Goal: Task Accomplishment & Management: Use online tool/utility

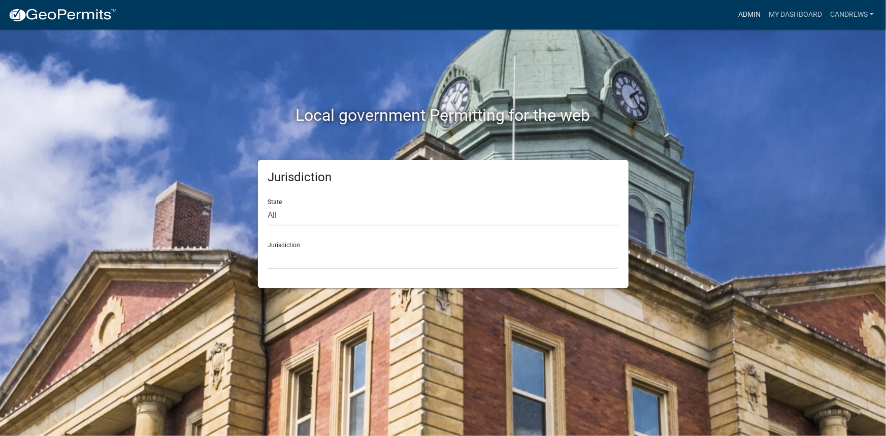
click at [751, 14] on link "Admin" at bounding box center [749, 14] width 30 height 19
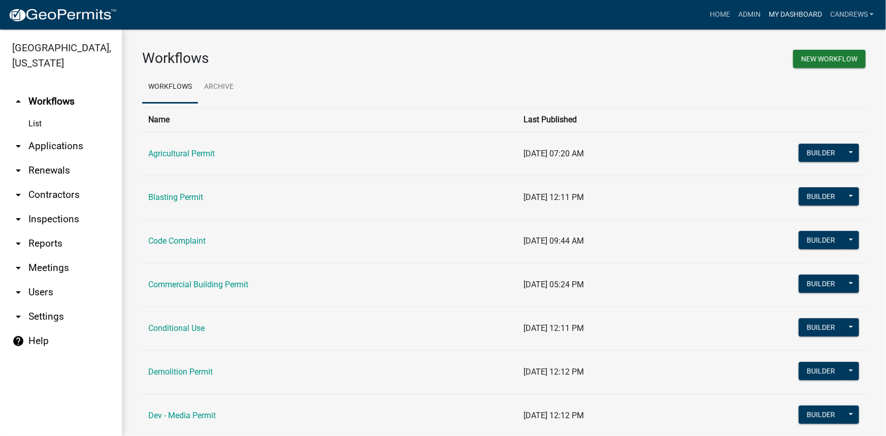
click at [787, 14] on link "My Dashboard" at bounding box center [795, 14] width 61 height 19
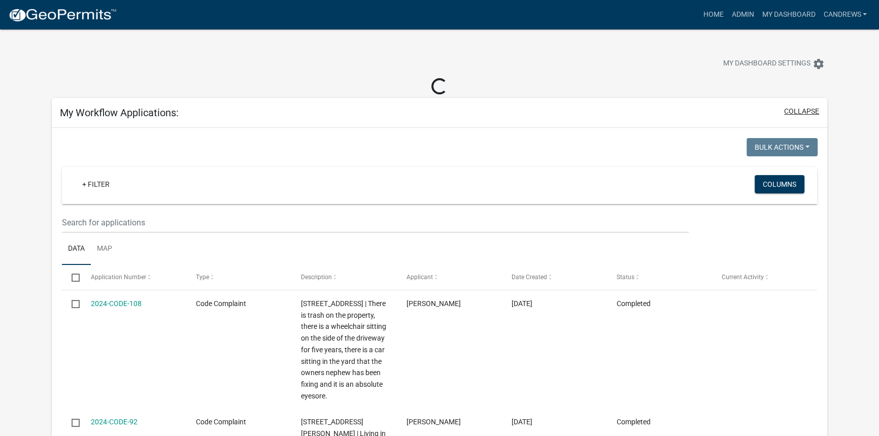
click at [792, 111] on button "collapse" at bounding box center [802, 111] width 35 height 11
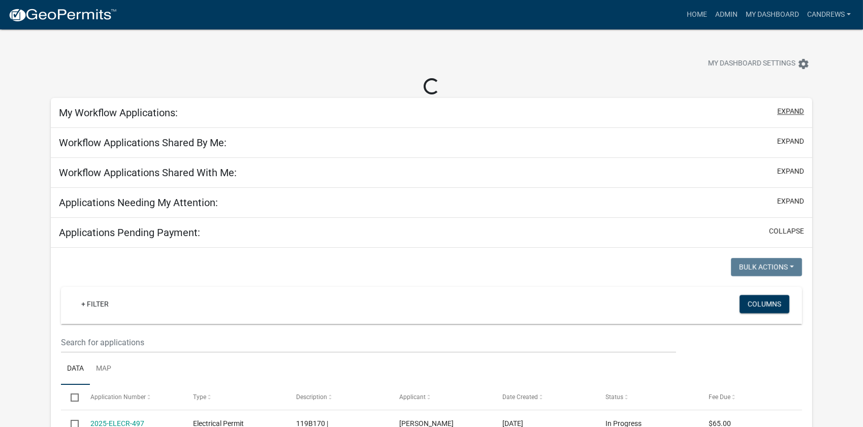
select select "2: 50"
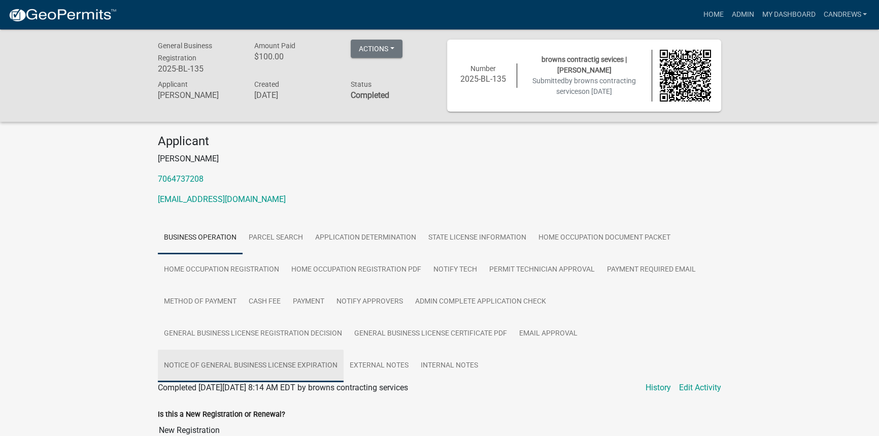
click at [279, 360] on link "Notice of General Business License Expiration" at bounding box center [251, 366] width 186 height 32
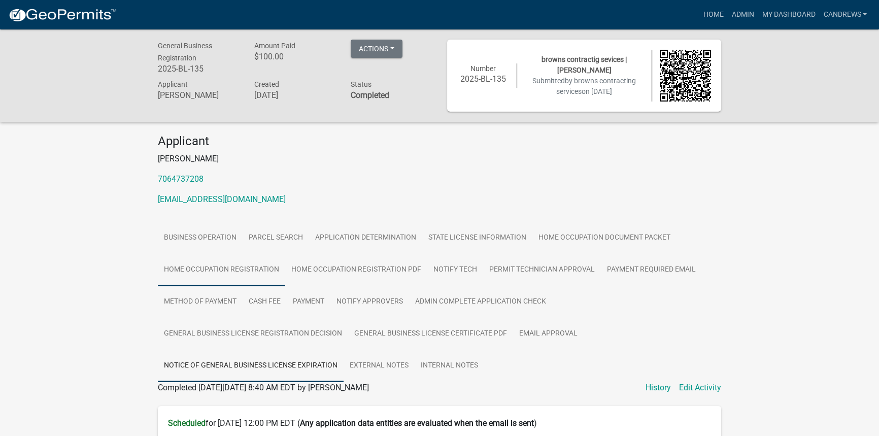
click at [265, 271] on link "Home Occupation Registration" at bounding box center [221, 270] width 127 height 32
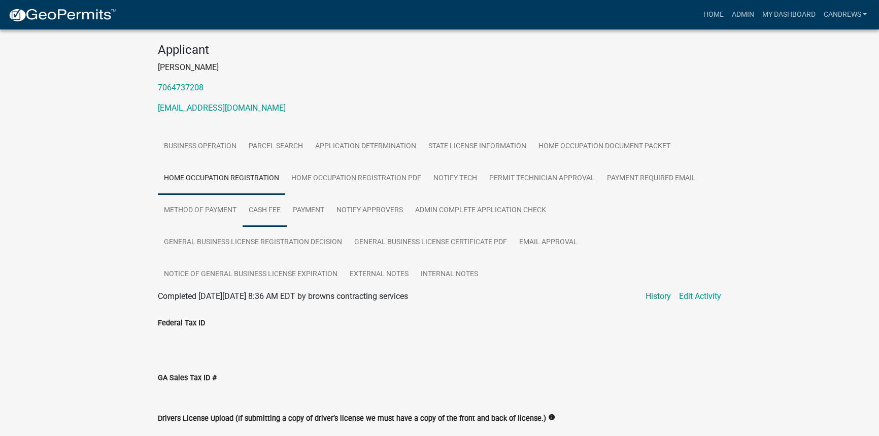
scroll to position [92, 0]
click at [391, 152] on link "Application Determination" at bounding box center [365, 146] width 113 height 32
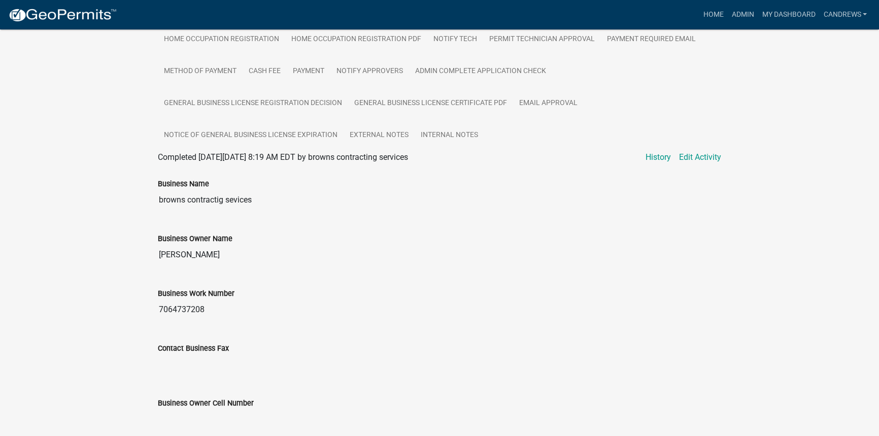
scroll to position [46, 0]
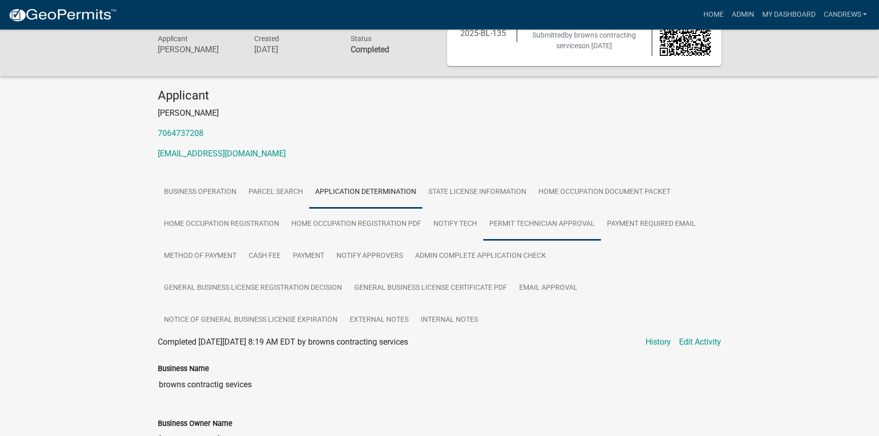
click at [552, 222] on link "Permit Technician Approval" at bounding box center [542, 224] width 118 height 32
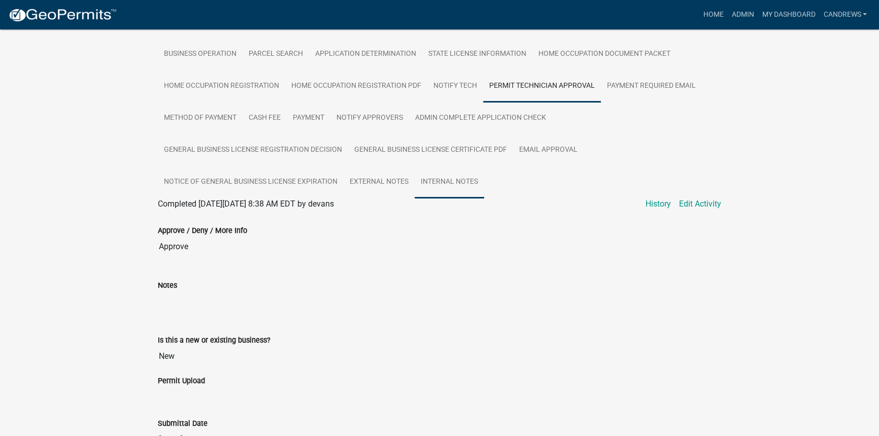
scroll to position [184, 0]
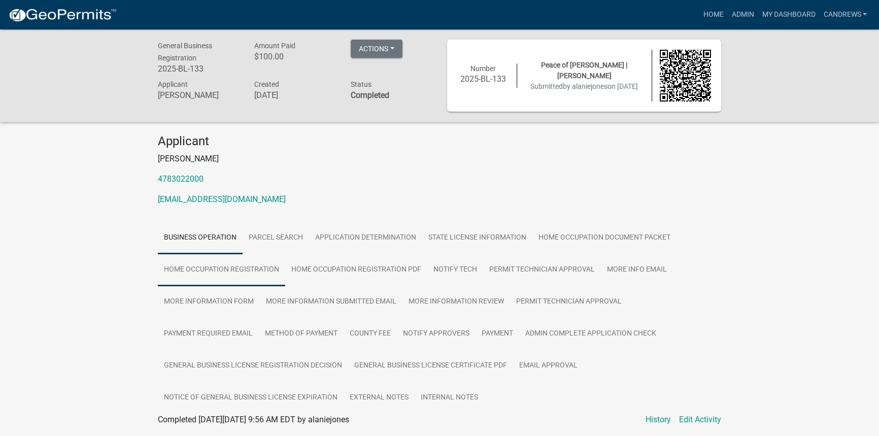
click at [213, 264] on link "Home Occupation Registration" at bounding box center [221, 270] width 127 height 32
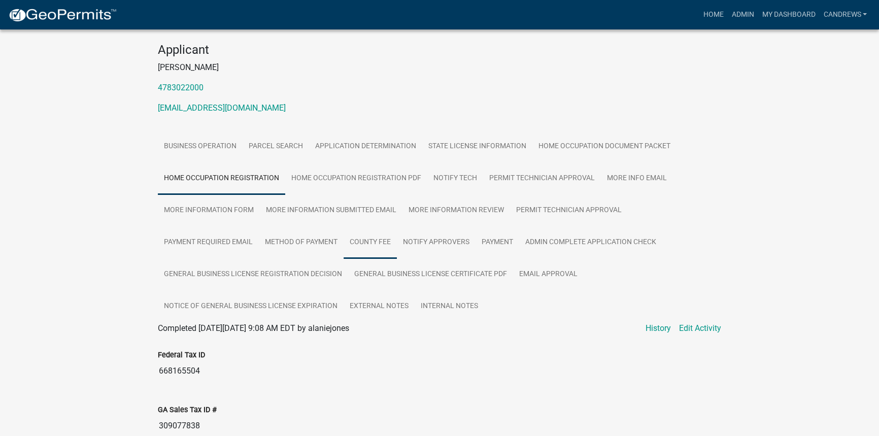
scroll to position [92, 0]
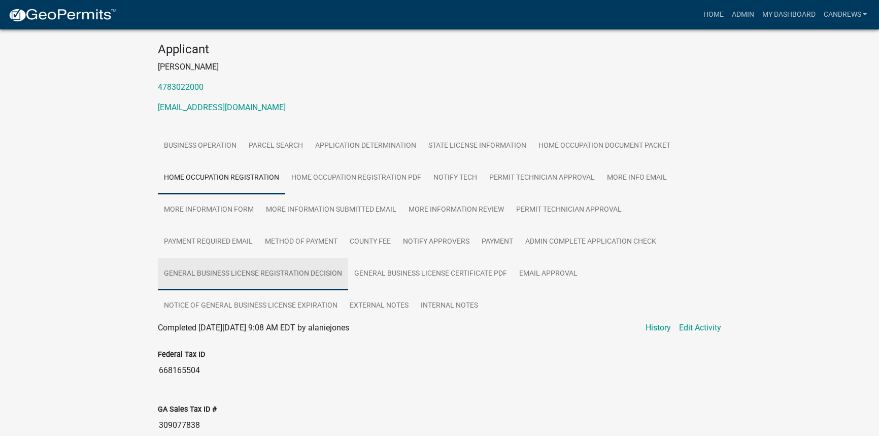
click at [250, 278] on link "General Business License Registration Decision" at bounding box center [253, 274] width 190 height 32
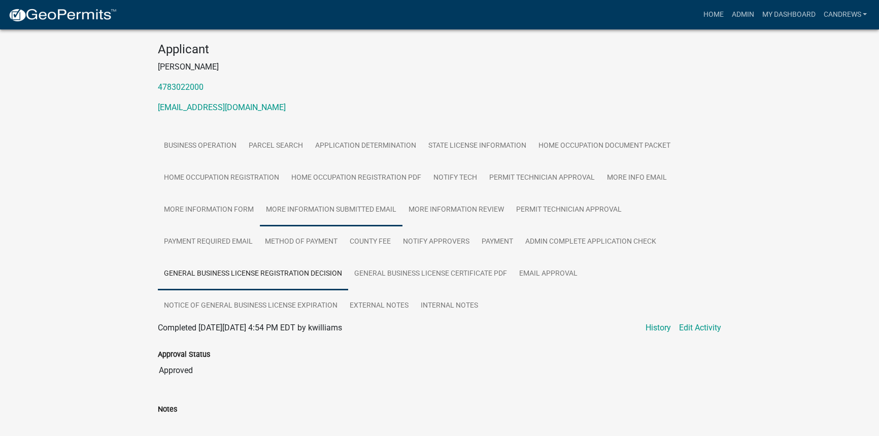
scroll to position [68, 0]
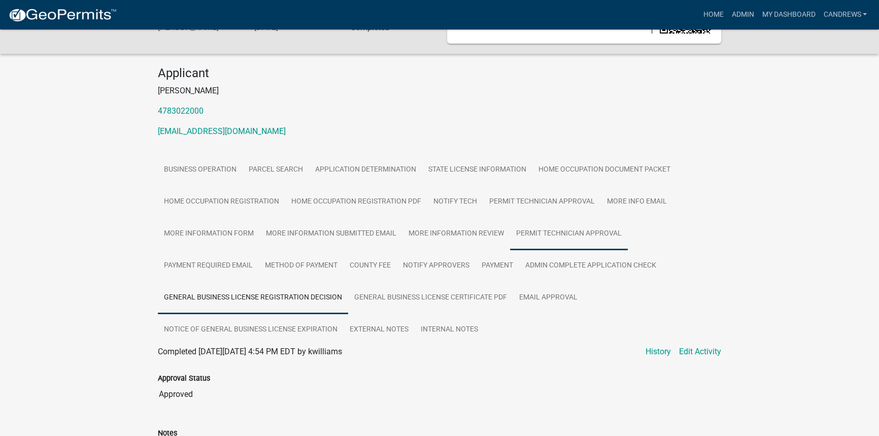
click at [579, 234] on link "Permit Technician Approval" at bounding box center [569, 234] width 118 height 32
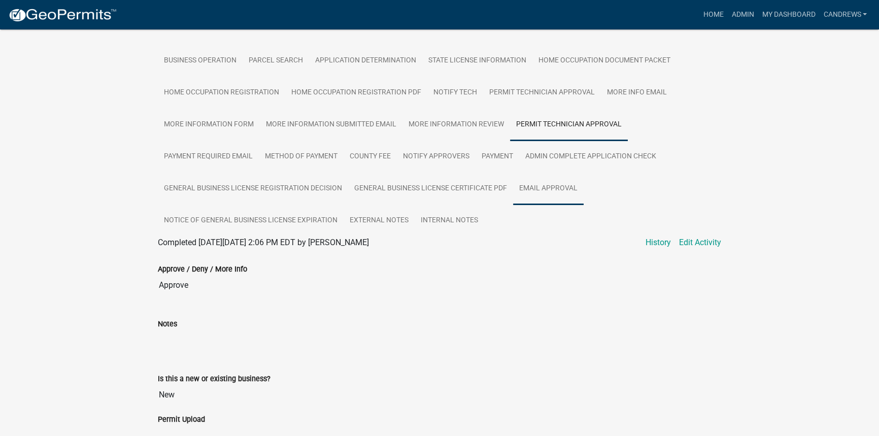
scroll to position [160, 0]
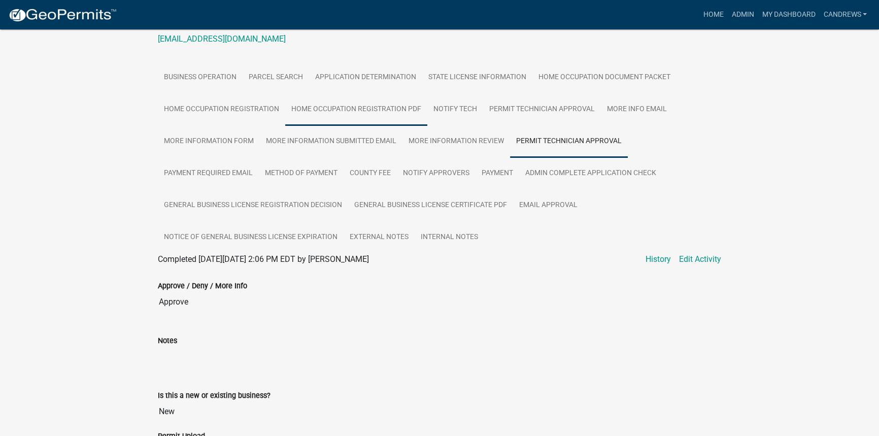
click at [403, 109] on link "Home Occupation Registration PDF" at bounding box center [356, 109] width 142 height 32
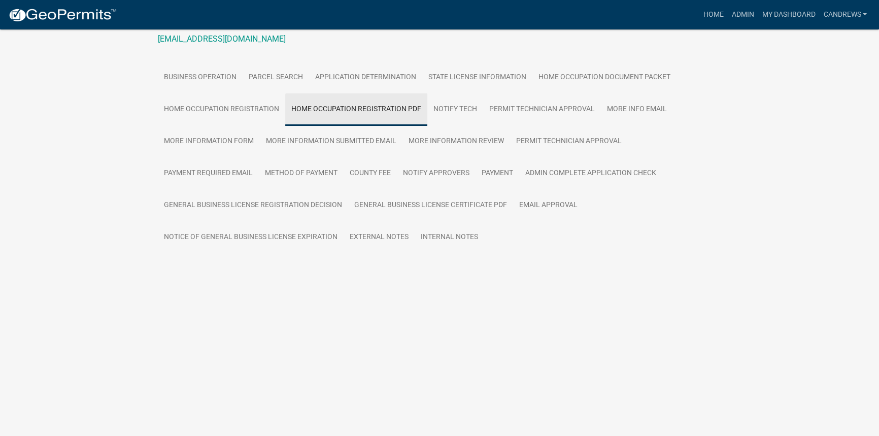
scroll to position [44, 0]
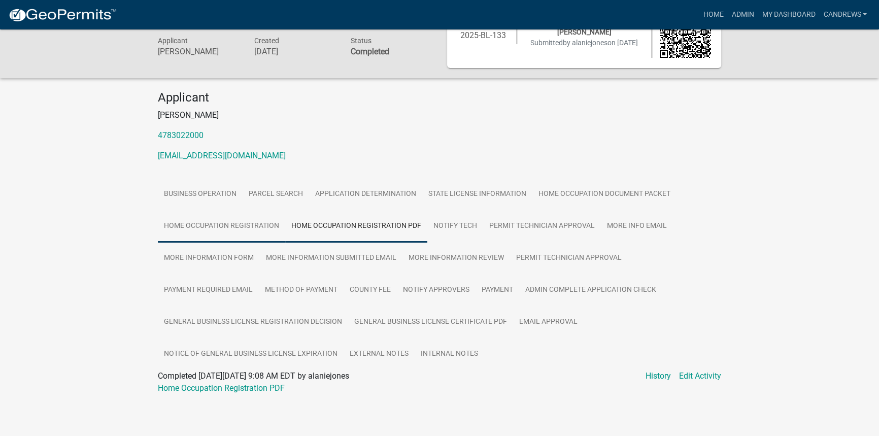
click at [240, 225] on link "Home Occupation Registration" at bounding box center [221, 226] width 127 height 32
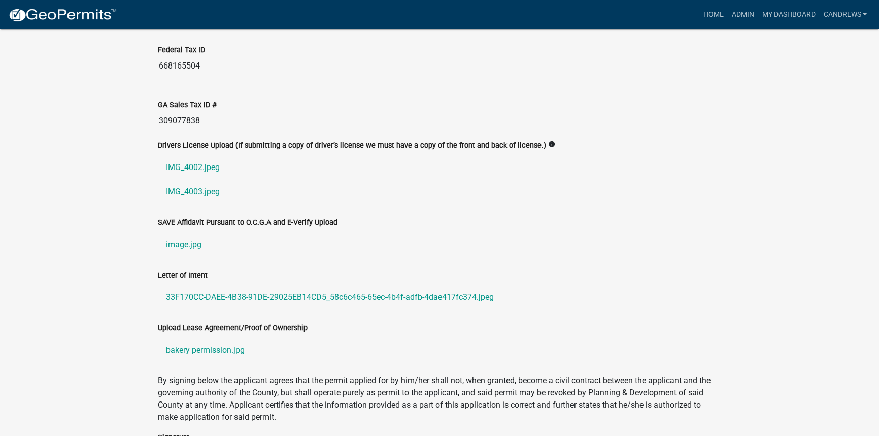
scroll to position [413, 0]
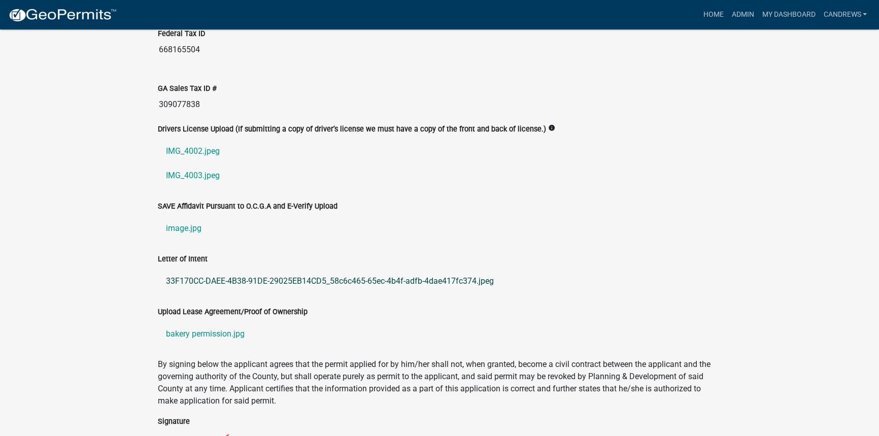
click at [223, 278] on link "33F170CC-DAEE-4B38-91DE-29025EB14CD5_58c6c465-65ec-4b4f-adfb-4dae417fc374.jpeg" at bounding box center [440, 281] width 564 height 24
click at [216, 332] on link "bakery permission.jpg" at bounding box center [440, 334] width 564 height 24
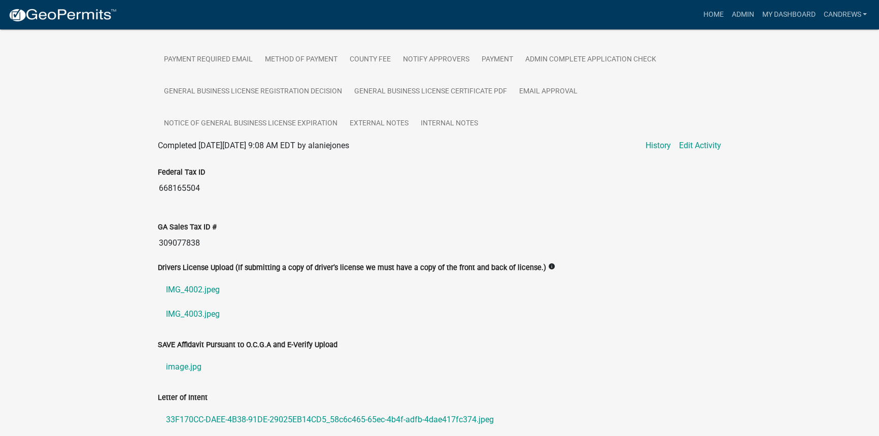
scroll to position [136, 0]
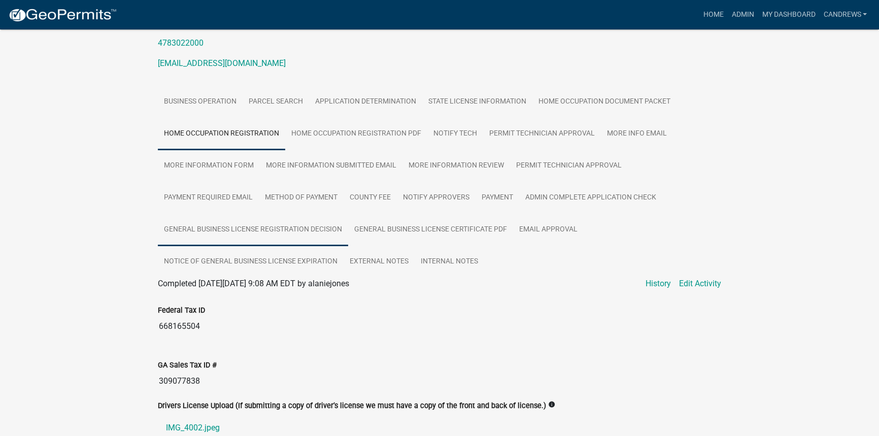
click at [346, 223] on link "General Business License Registration Decision" at bounding box center [253, 230] width 190 height 32
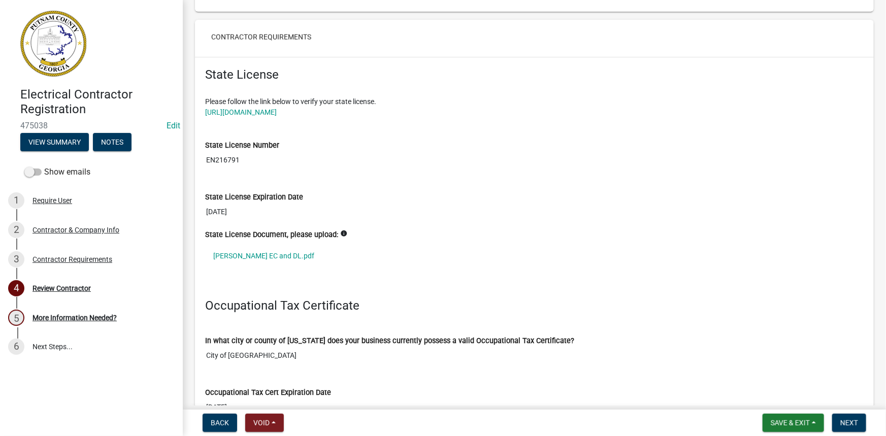
scroll to position [785, 0]
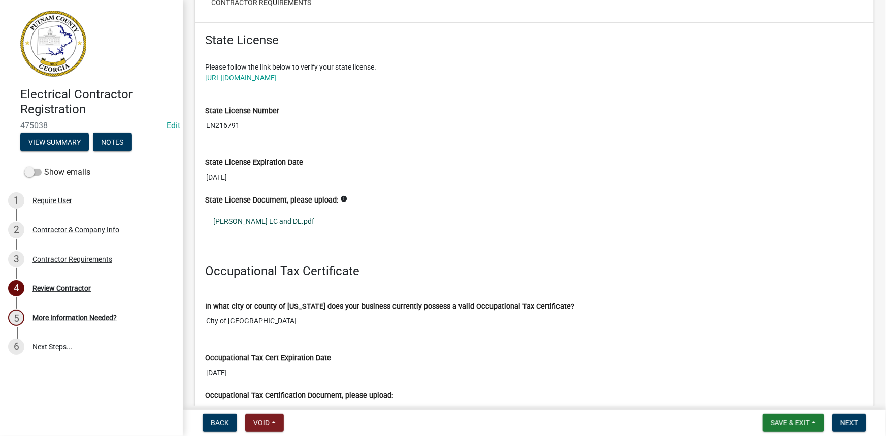
click at [305, 222] on link "Nicholaus Meyers EC and DL.pdf" at bounding box center [534, 221] width 659 height 23
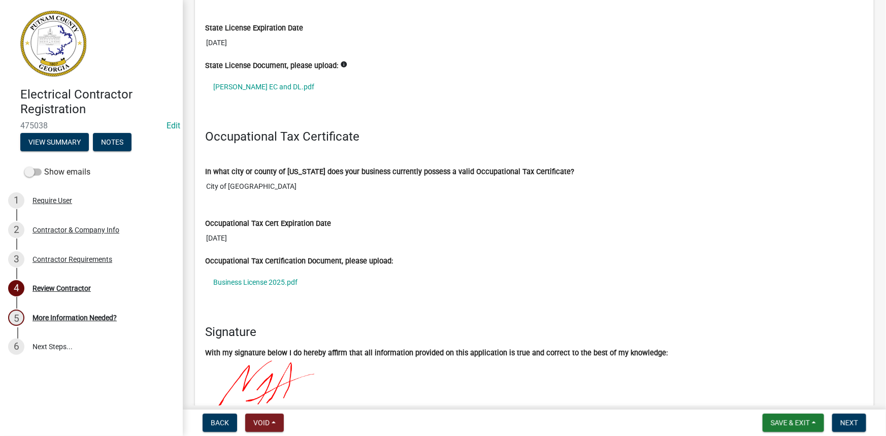
scroll to position [923, 0]
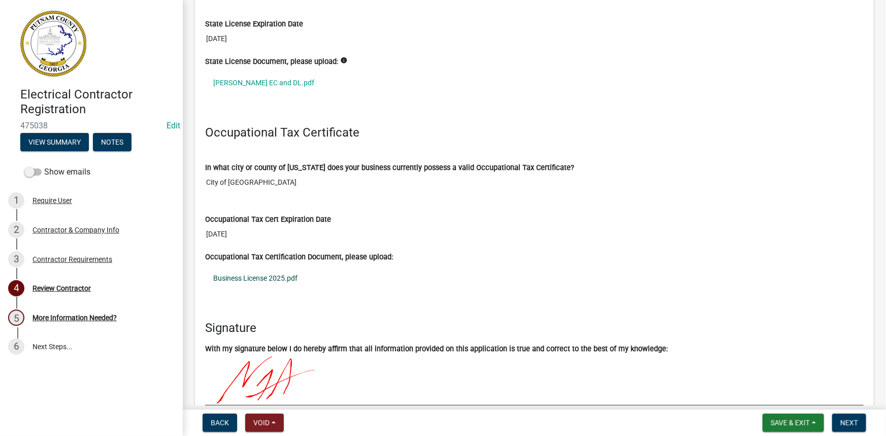
click at [269, 279] on link "Business License 2025.pdf" at bounding box center [534, 278] width 659 height 23
click at [853, 419] on span "Next" at bounding box center [849, 423] width 18 height 8
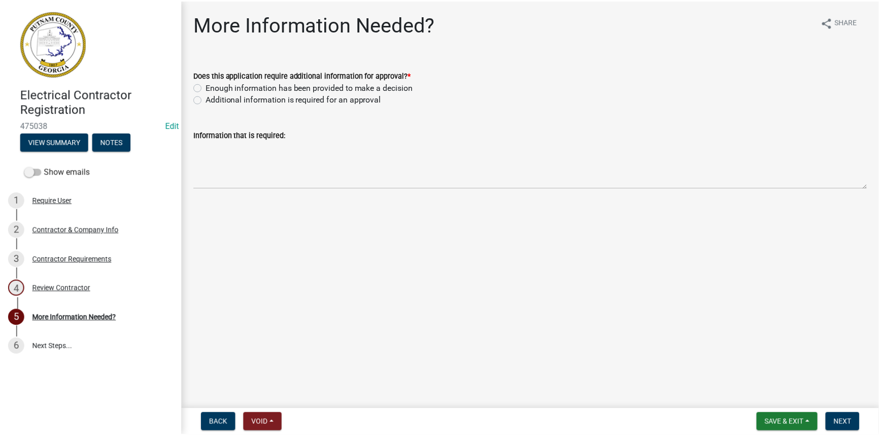
scroll to position [0, 0]
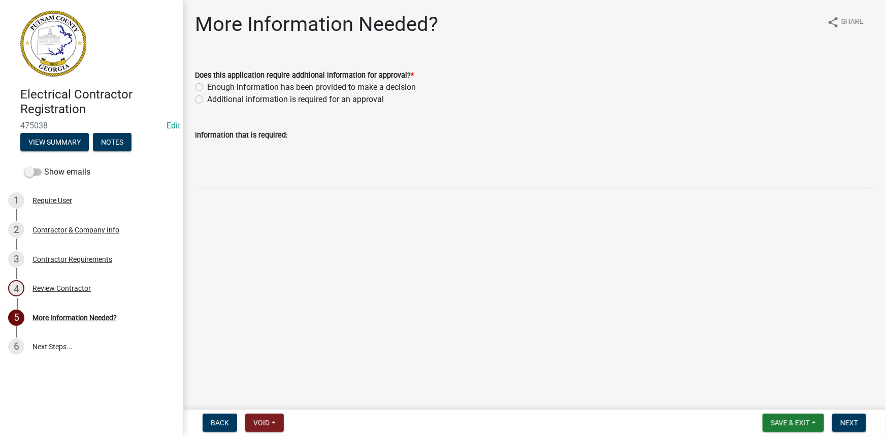
click at [266, 88] on label "Enough information has been provided to make a decision" at bounding box center [311, 87] width 209 height 12
click at [214, 88] on input "Enough information has been provided to make a decision" at bounding box center [210, 84] width 7 height 7
radio input "true"
click at [840, 418] on button "Next" at bounding box center [849, 423] width 34 height 18
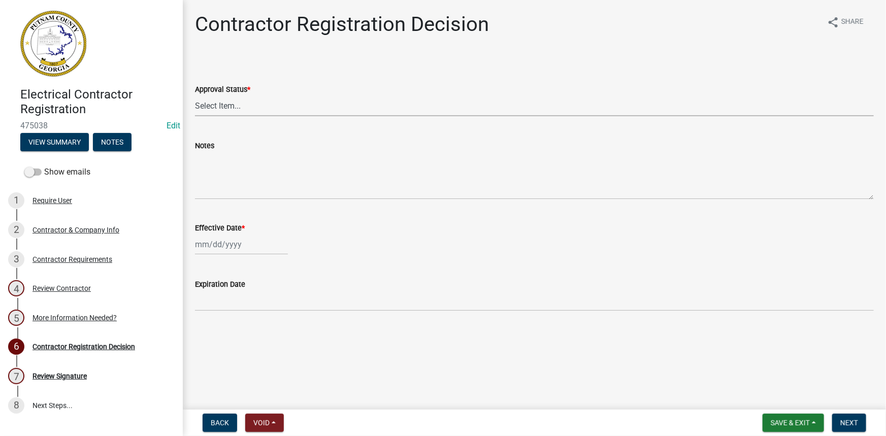
click at [273, 101] on select "Select Item... Approved Denied" at bounding box center [534, 105] width 679 height 21
click at [195, 95] on select "Select Item... Approved Denied" at bounding box center [534, 105] width 679 height 21
select select "4b86b809-39dd-4c68-9f3d-fdb3e7050482"
click at [222, 257] on wm-data-entity-input "Effective Date *" at bounding box center [534, 236] width 679 height 56
click at [223, 250] on div at bounding box center [241, 244] width 93 height 21
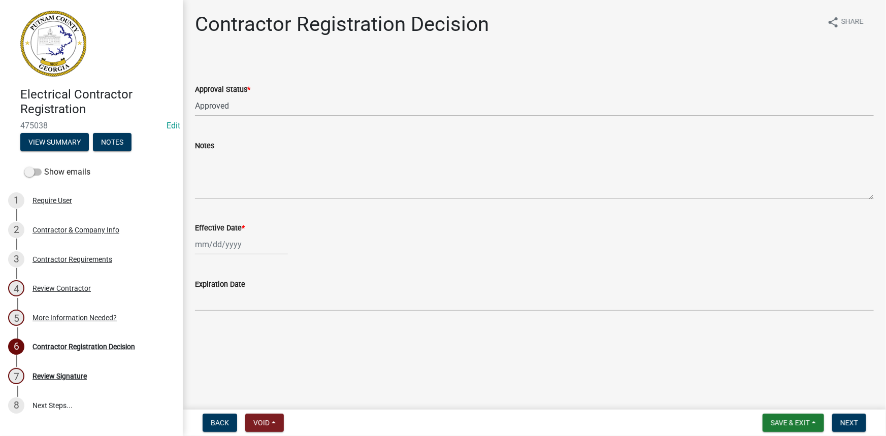
select select "9"
select select "2025"
click at [208, 312] on div "8" at bounding box center [205, 315] width 16 height 16
type input "09/08/2025"
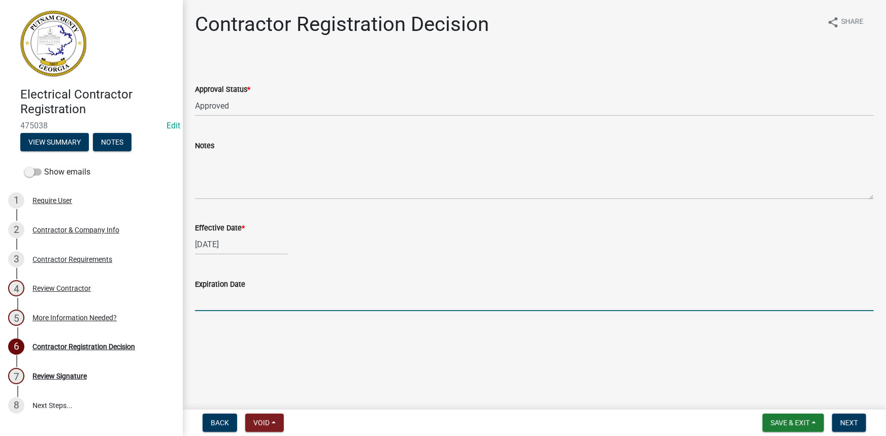
click at [382, 308] on input "Expiration Date" at bounding box center [534, 300] width 679 height 21
type input "12-31-2025"
click at [852, 428] on button "Next" at bounding box center [849, 423] width 34 height 18
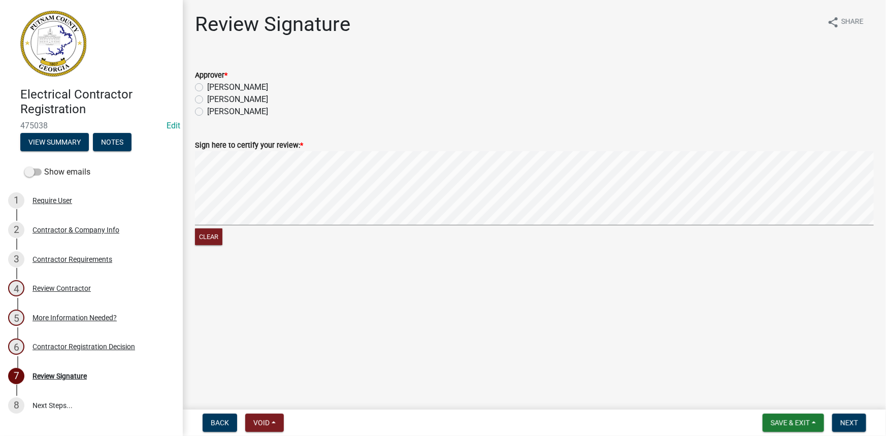
click at [233, 84] on label "Courtney" at bounding box center [237, 87] width 61 height 12
click at [214, 84] on input "Courtney" at bounding box center [210, 84] width 7 height 7
radio input "true"
click at [848, 419] on span "Next" at bounding box center [849, 423] width 18 height 8
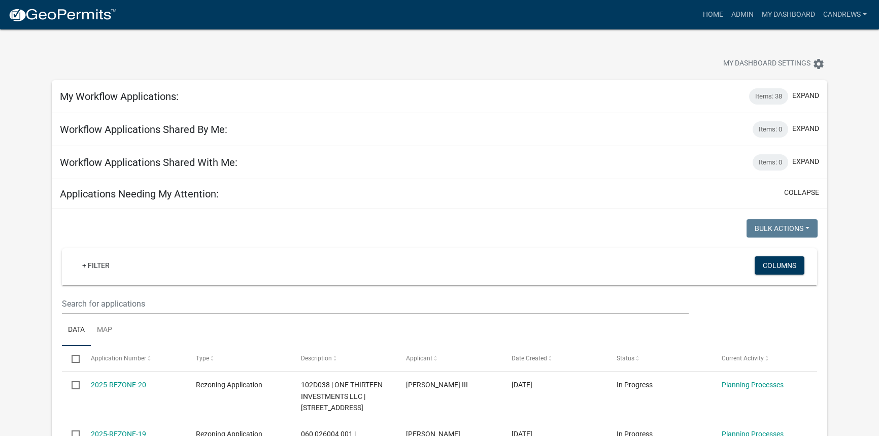
select select "2: 50"
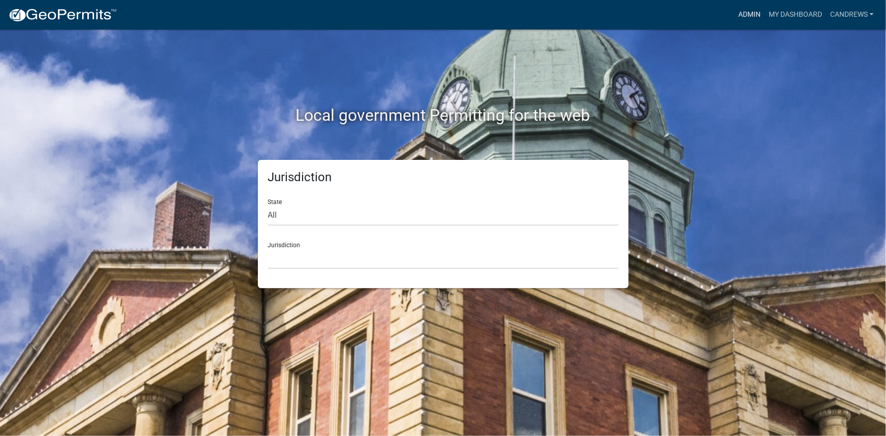
click at [746, 21] on link "Admin" at bounding box center [749, 14] width 30 height 19
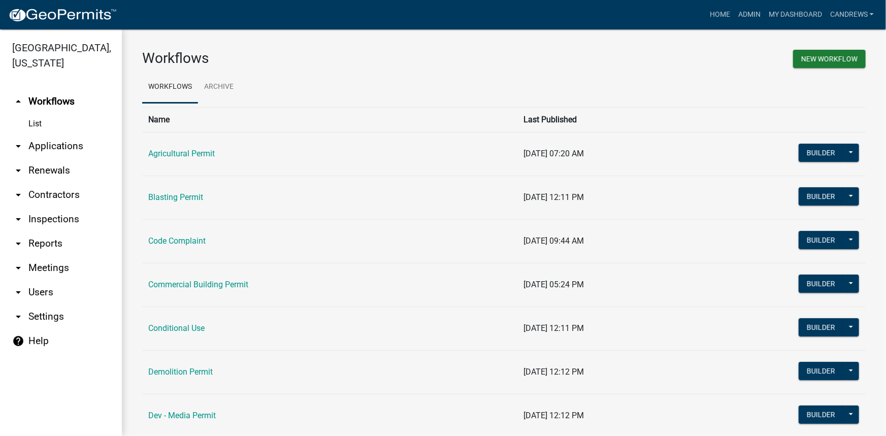
click at [57, 147] on link "arrow_drop_down Applications" at bounding box center [61, 146] width 122 height 24
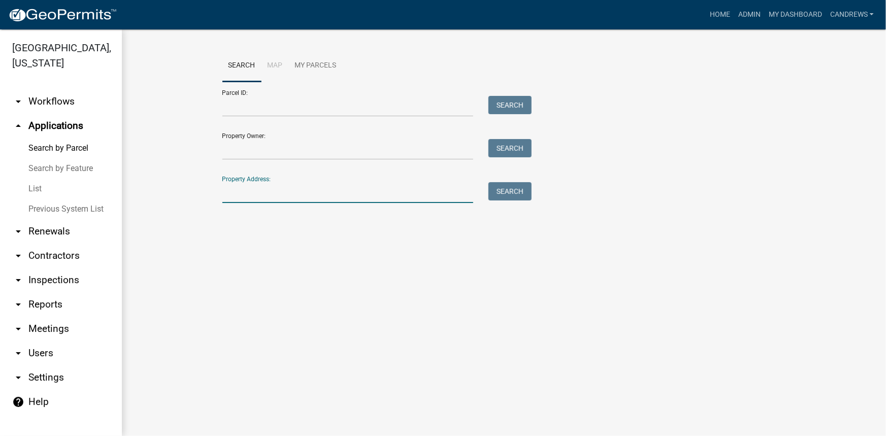
click at [290, 190] on input "Property Address:" at bounding box center [347, 192] width 251 height 21
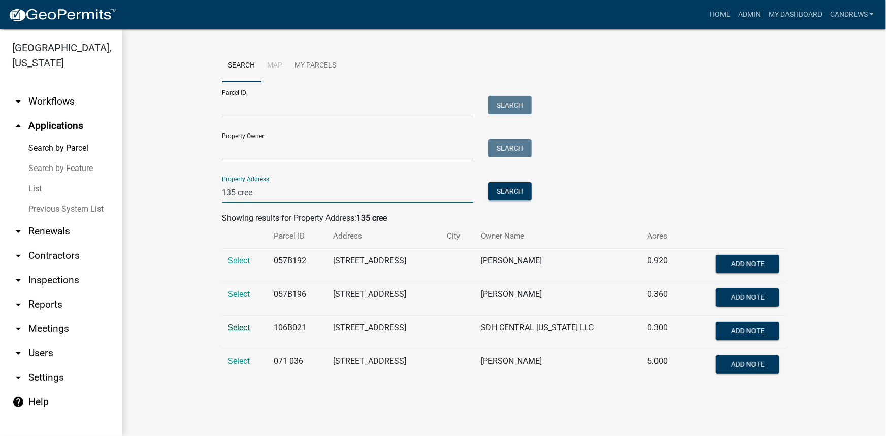
type input "135 cree"
click at [228, 328] on span "Select" at bounding box center [239, 328] width 22 height 10
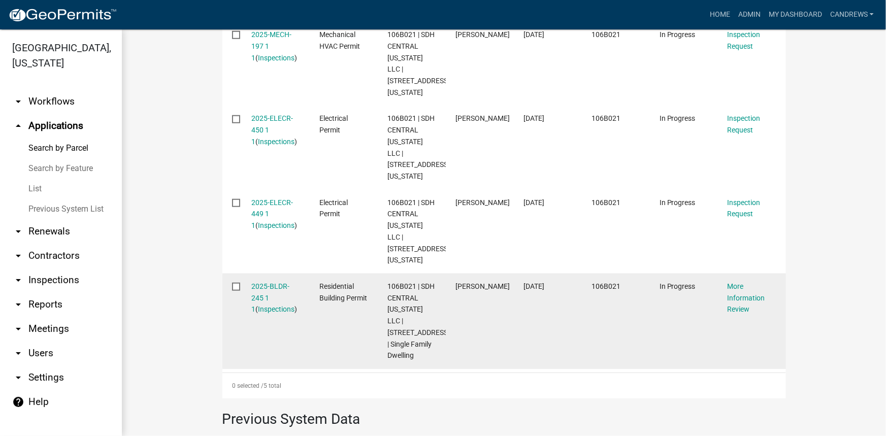
scroll to position [462, 0]
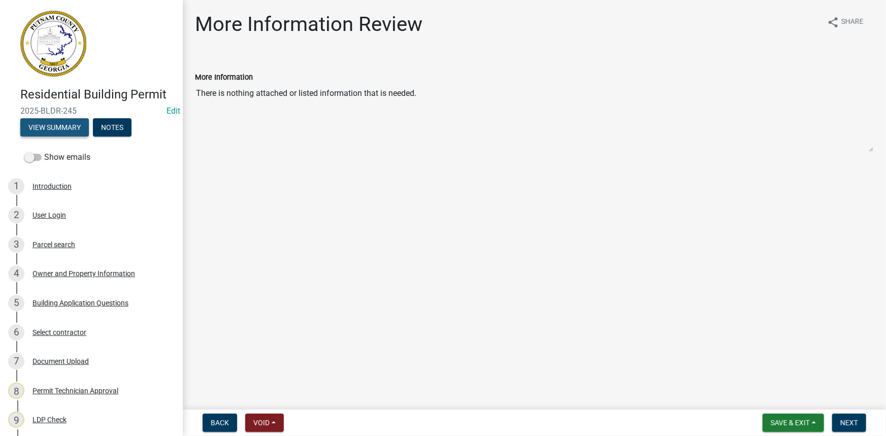
click at [64, 125] on button "View Summary" at bounding box center [54, 127] width 69 height 18
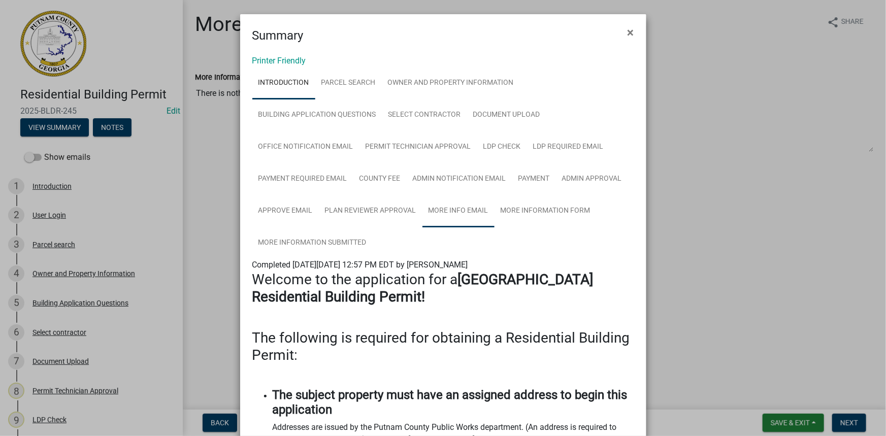
click at [439, 195] on link "More Info Email" at bounding box center [458, 211] width 72 height 32
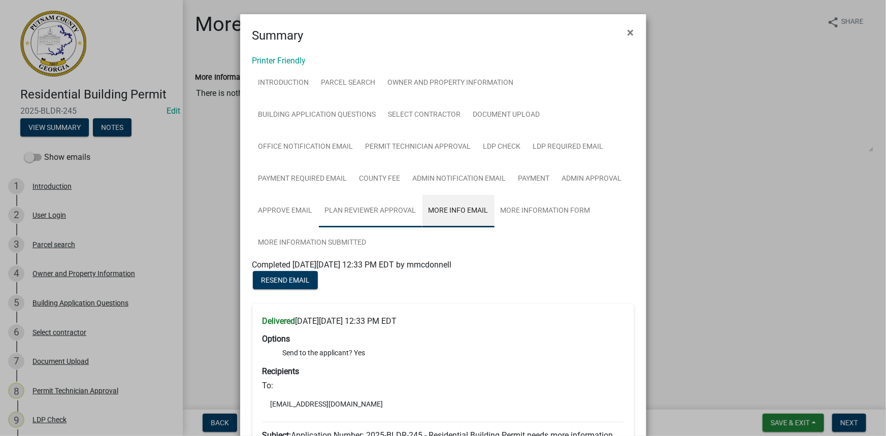
click at [358, 206] on link "Plan Reviewer Approval" at bounding box center [371, 211] width 104 height 32
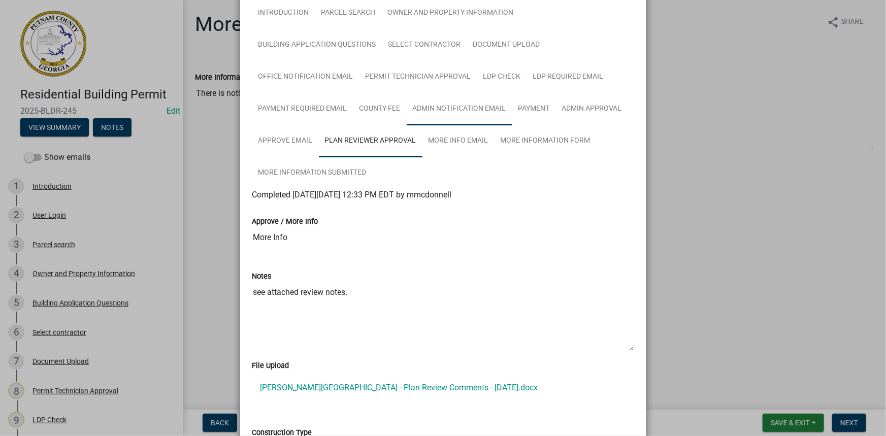
scroll to position [46, 0]
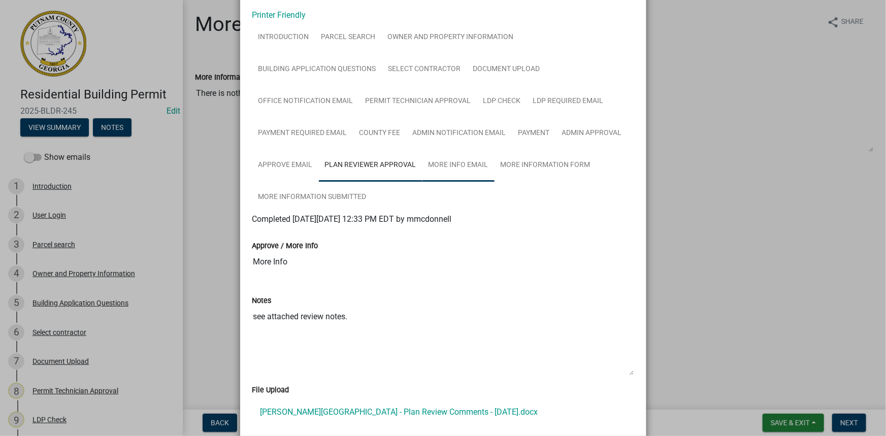
click at [446, 159] on link "More Info Email" at bounding box center [458, 165] width 72 height 32
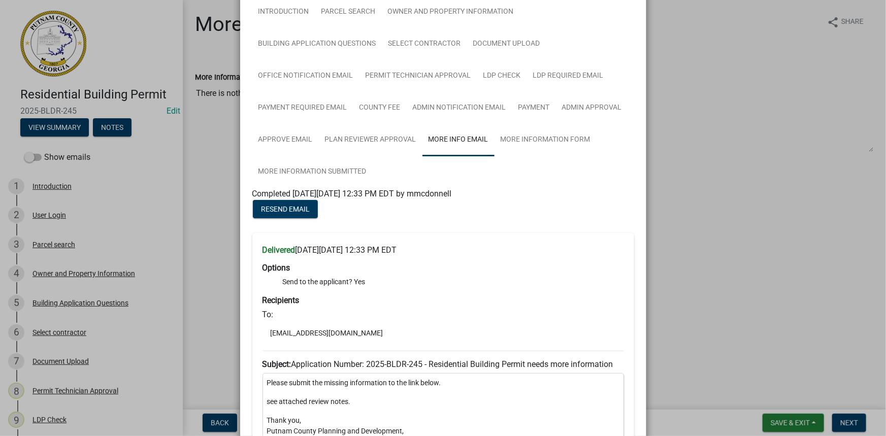
scroll to position [92, 0]
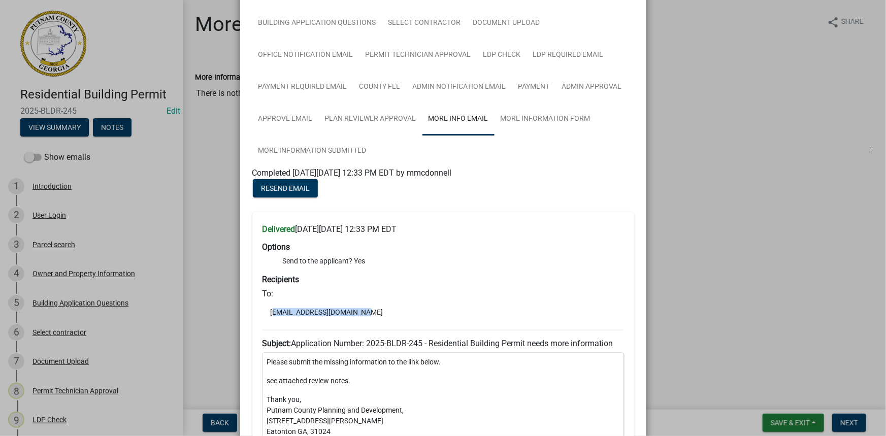
drag, startPoint x: 362, startPoint y: 310, endPoint x: 264, endPoint y: 315, distance: 98.6
click at [264, 315] on li "[EMAIL_ADDRESS][DOMAIN_NAME]" at bounding box center [444, 312] width 362 height 15
copy li "[EMAIL_ADDRESS][DOMAIN_NAME]"
click at [785, 238] on ngb-modal-window "Summary × Printer Friendly Introduction Parcel search Owner and Property Inform…" at bounding box center [443, 218] width 886 height 436
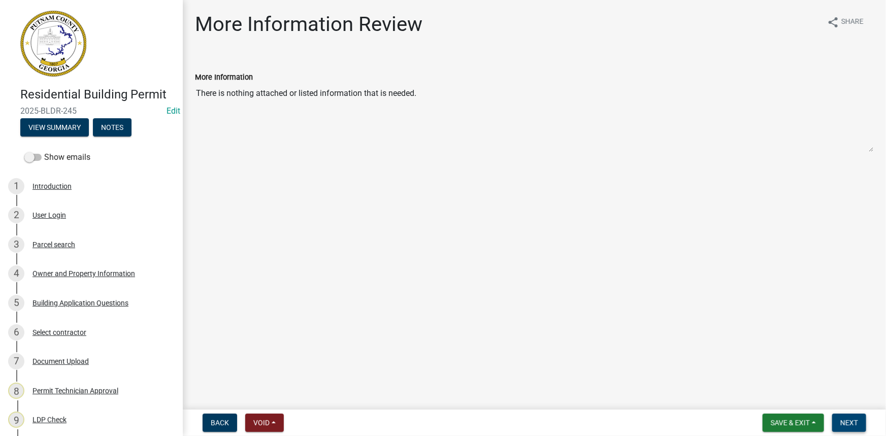
click at [840, 427] on span "Next" at bounding box center [849, 423] width 18 height 8
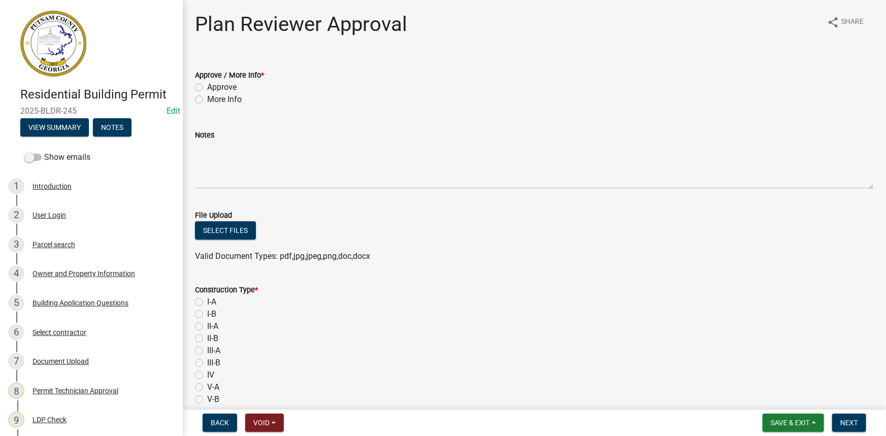
click at [224, 99] on label "More Info" at bounding box center [224, 99] width 35 height 12
click at [214, 99] on input "More Info" at bounding box center [210, 96] width 7 height 7
radio input "true"
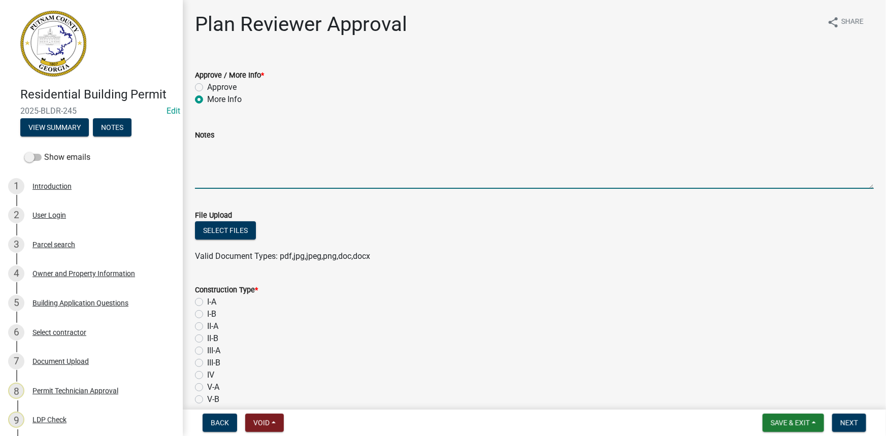
click at [238, 154] on textarea "Notes" at bounding box center [534, 165] width 679 height 48
type textarea "Notes were sent via email."
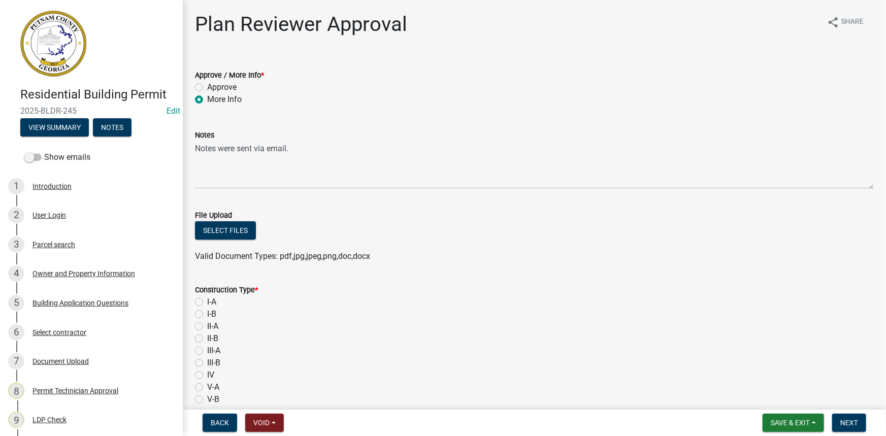
click at [233, 241] on div "Select files" at bounding box center [534, 231] width 679 height 21
click at [233, 233] on button "Select files" at bounding box center [225, 230] width 61 height 18
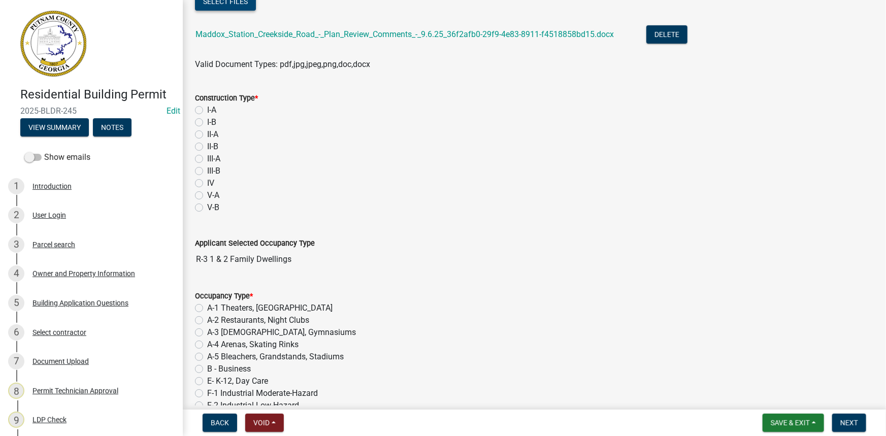
scroll to position [231, 0]
click at [69, 127] on button "View Summary" at bounding box center [54, 127] width 69 height 18
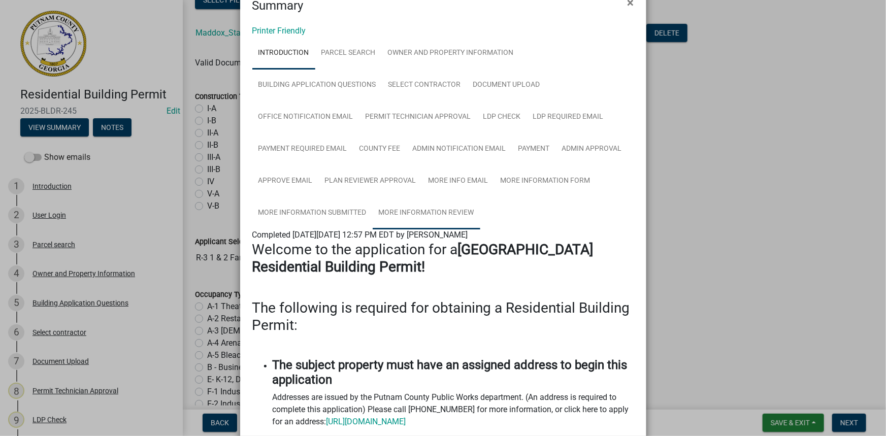
scroll to position [46, 0]
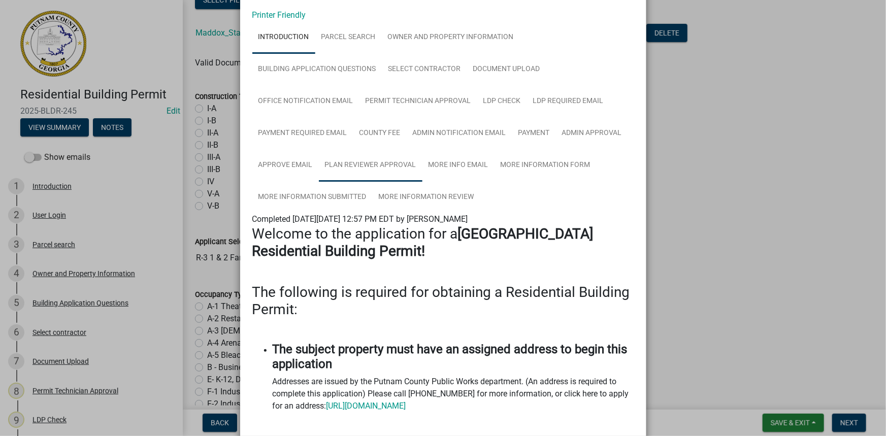
click at [391, 168] on link "Plan Reviewer Approval" at bounding box center [371, 165] width 104 height 32
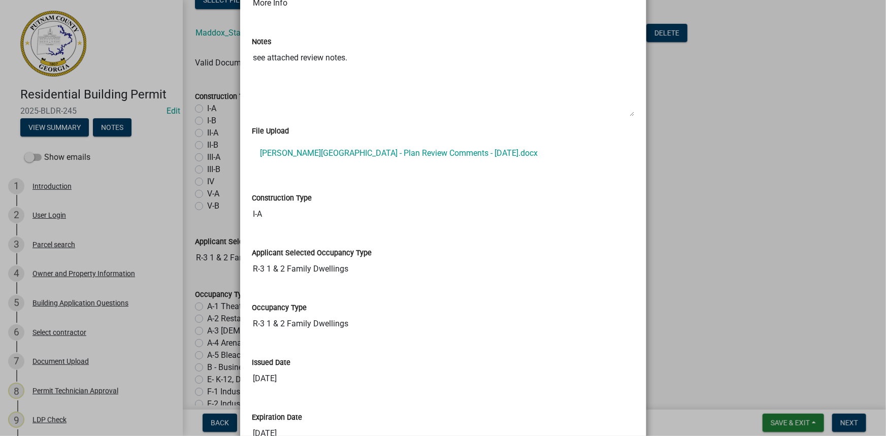
scroll to position [323, 0]
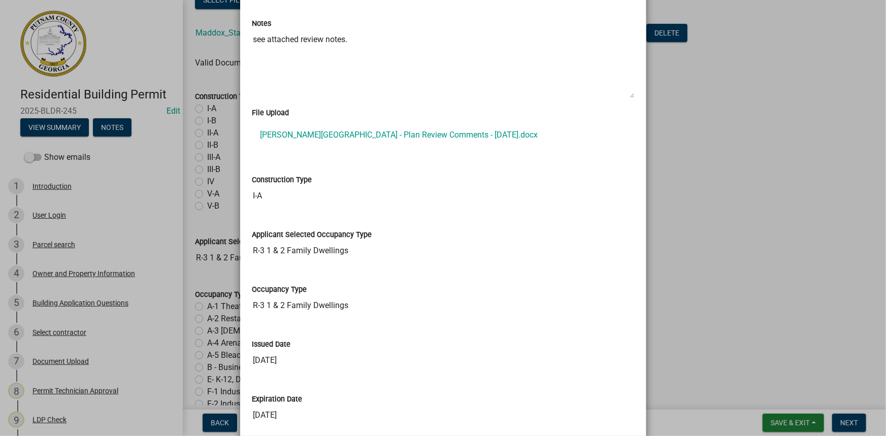
click at [197, 104] on ngb-modal-window "Summary × Printer Friendly Introduction Parcel search Owner and Property Inform…" at bounding box center [443, 218] width 886 height 436
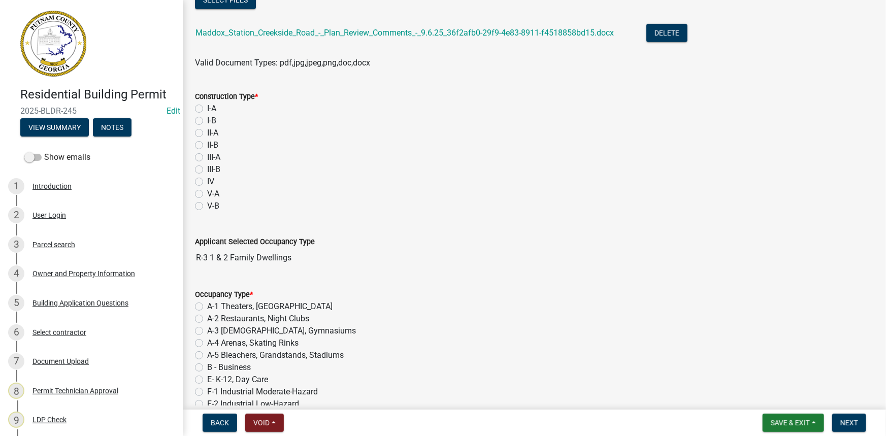
click at [207, 105] on label "I-A" at bounding box center [211, 109] width 9 height 12
click at [207, 105] on input "I-A" at bounding box center [210, 106] width 7 height 7
radio input "true"
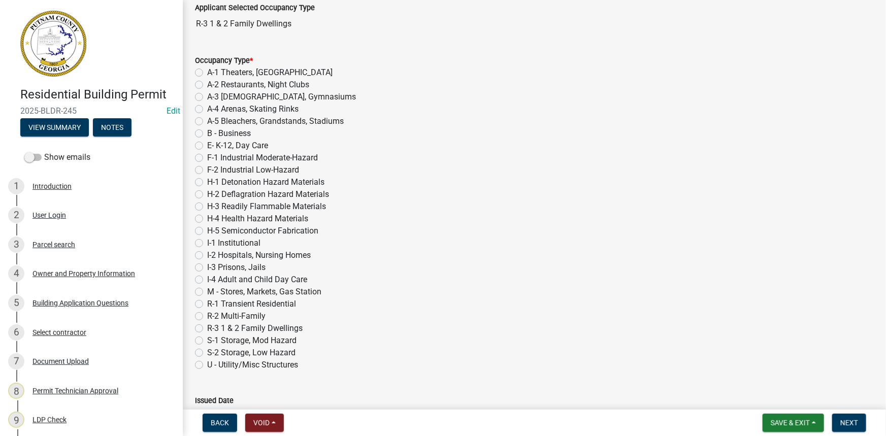
scroll to position [553, 0]
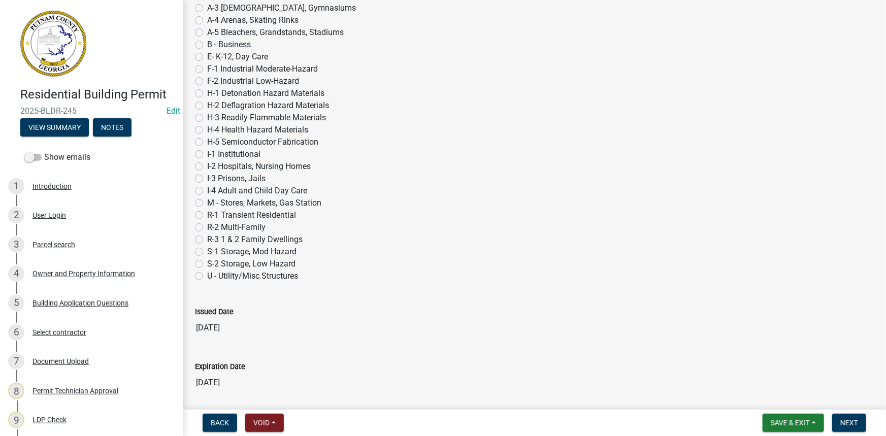
click at [207, 239] on label "R-3 1 & 2 Family Dwellings" at bounding box center [254, 240] width 95 height 12
click at [207, 239] on input "R-3 1 & 2 Family Dwellings" at bounding box center [210, 237] width 7 height 7
radio input "true"
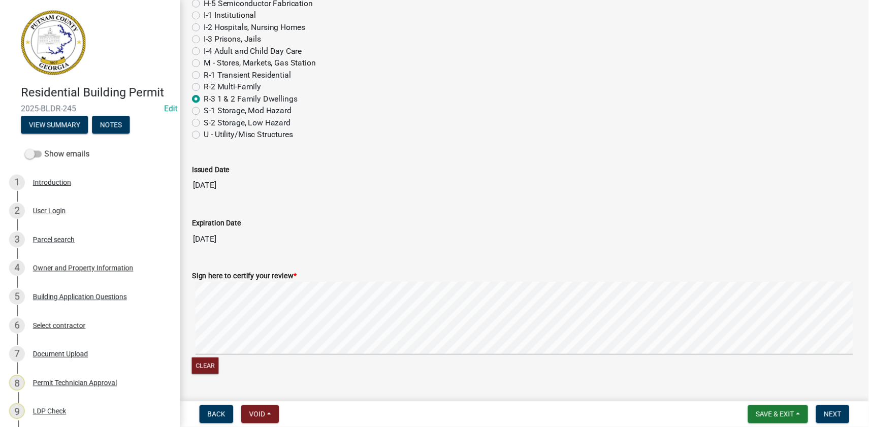
scroll to position [718, 0]
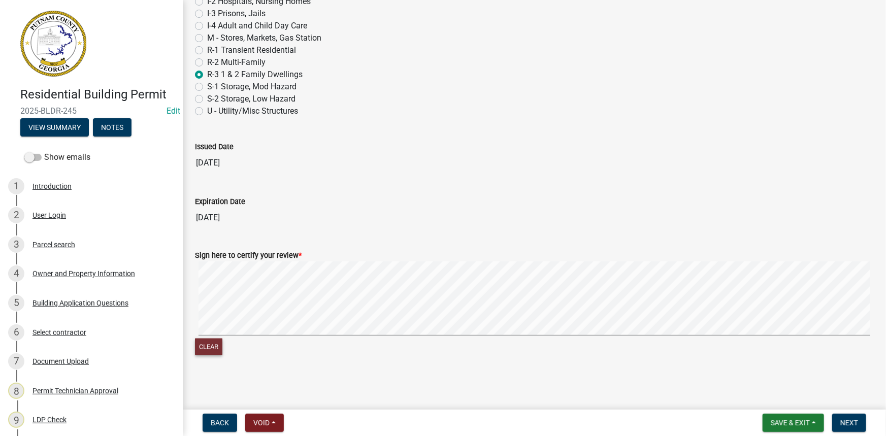
click at [203, 340] on button "Clear" at bounding box center [208, 347] width 27 height 17
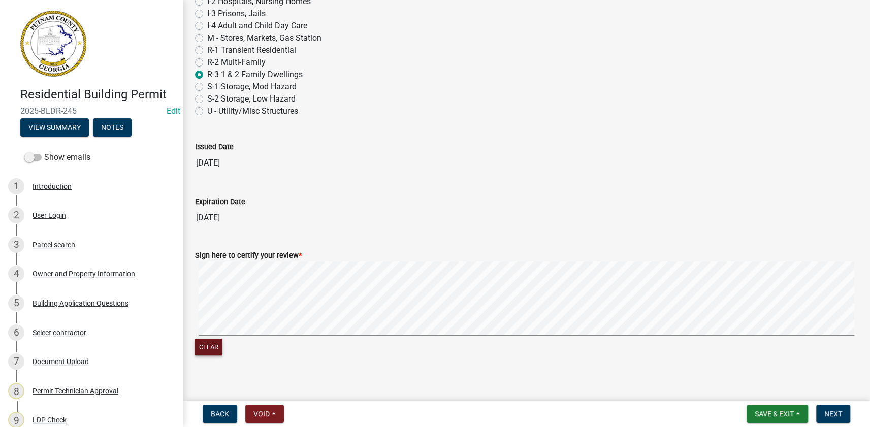
click at [210, 339] on button "Clear" at bounding box center [208, 347] width 27 height 17
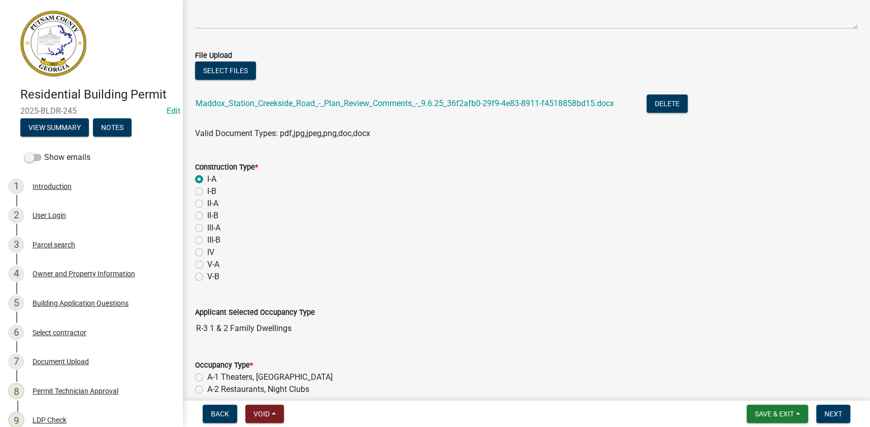
scroll to position [0, 0]
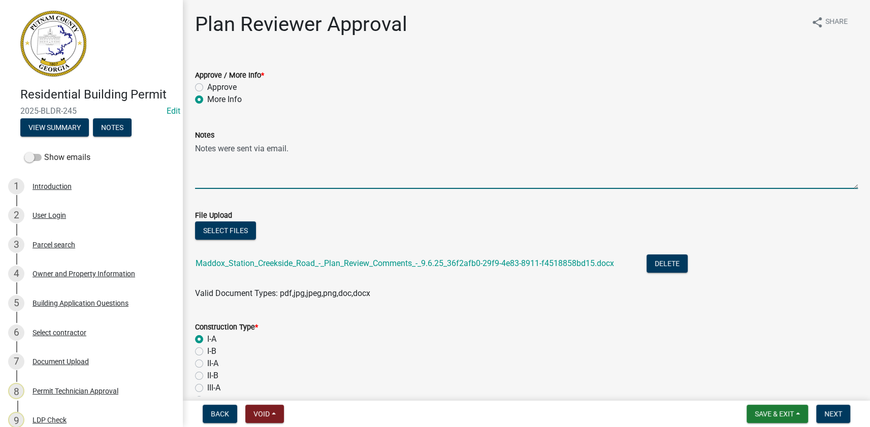
click at [334, 147] on textarea "Notes were sent via email." at bounding box center [526, 165] width 663 height 48
type textarea "Notes were sent via email on behalf of Atlas"
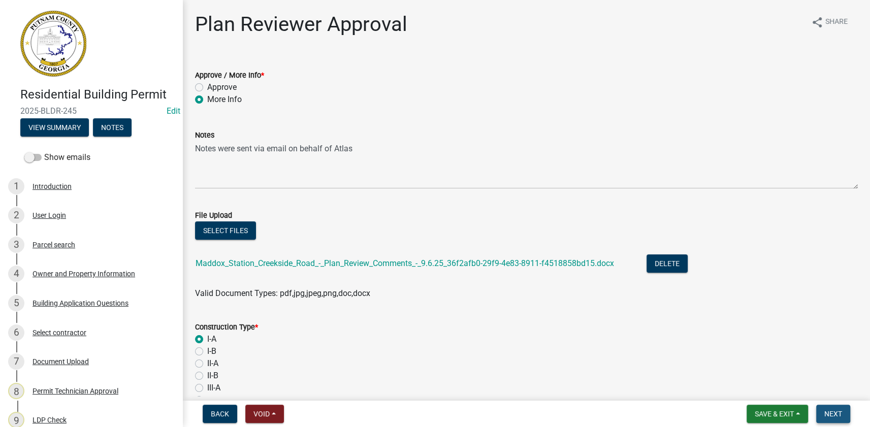
click at [842, 419] on button "Next" at bounding box center [833, 414] width 34 height 18
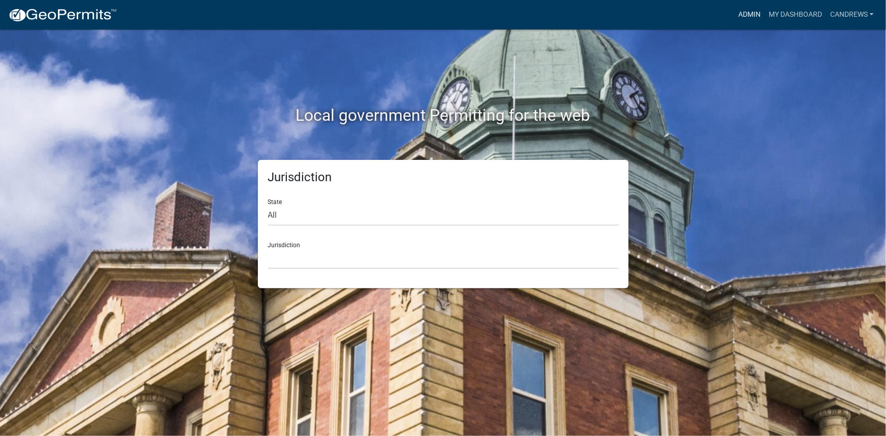
click at [741, 11] on link "Admin" at bounding box center [749, 14] width 30 height 19
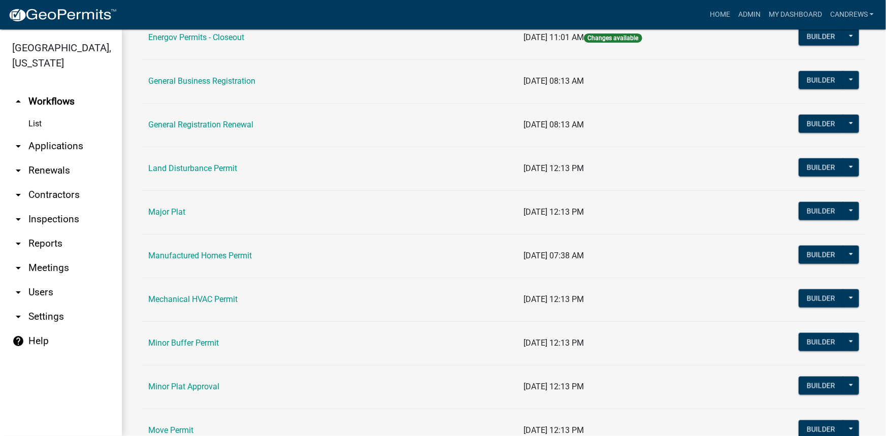
scroll to position [738, 0]
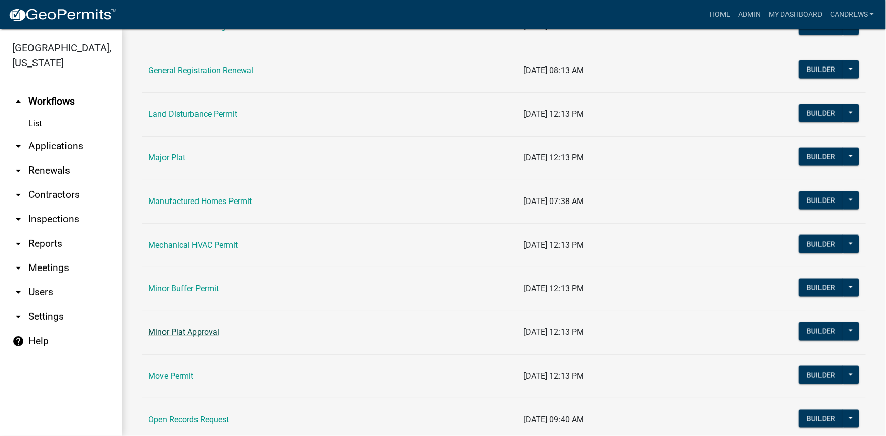
click at [195, 331] on link "Minor Plat Approval" at bounding box center [183, 333] width 71 height 10
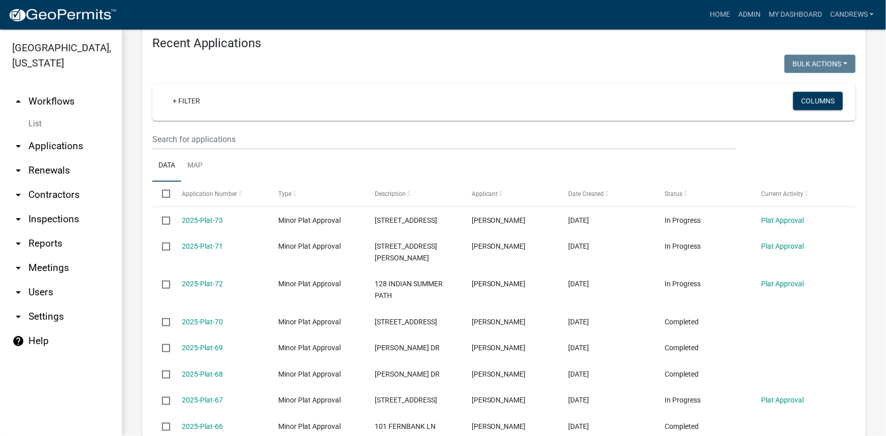
scroll to position [553, 0]
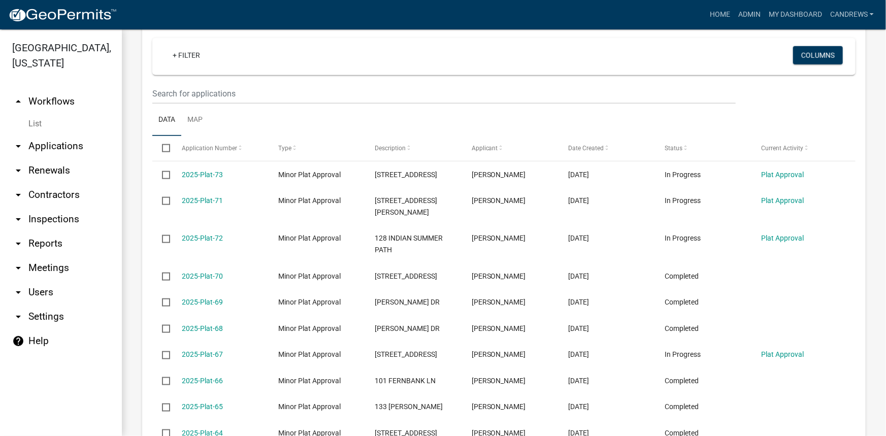
click at [67, 102] on link "arrow_drop_up Workflows" at bounding box center [61, 101] width 122 height 24
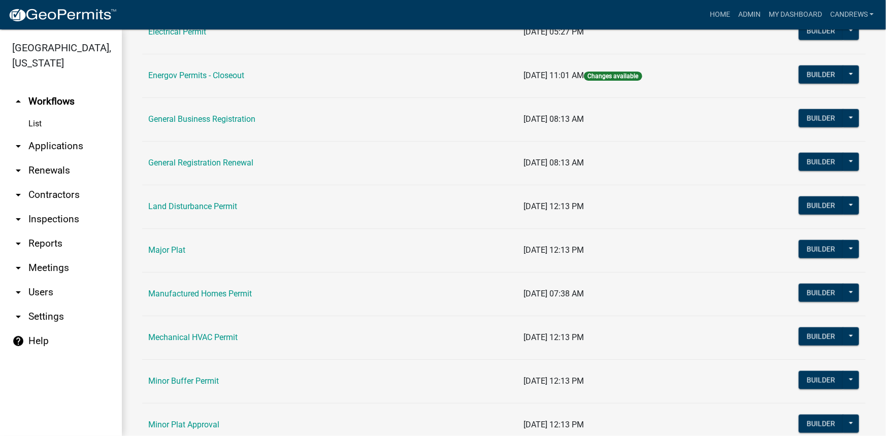
scroll to position [738, 0]
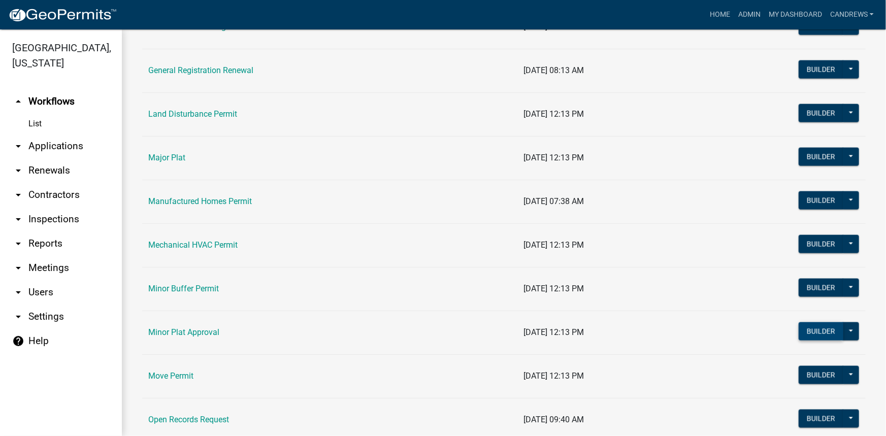
click at [812, 331] on button "Builder" at bounding box center [821, 331] width 45 height 18
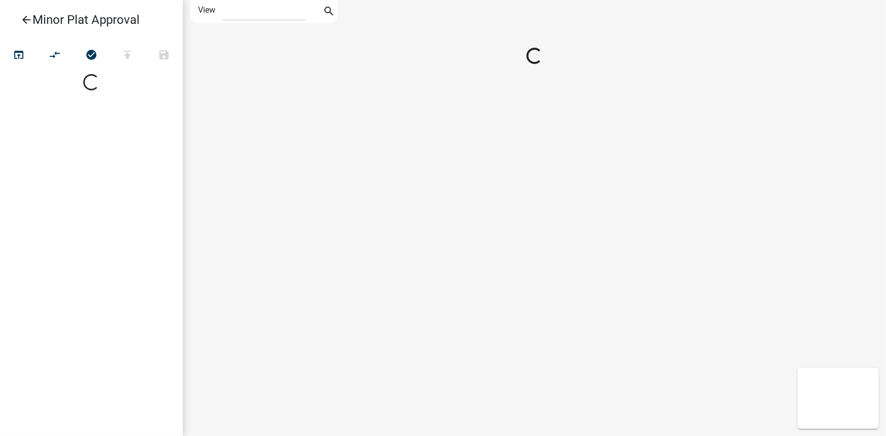
select select "1"
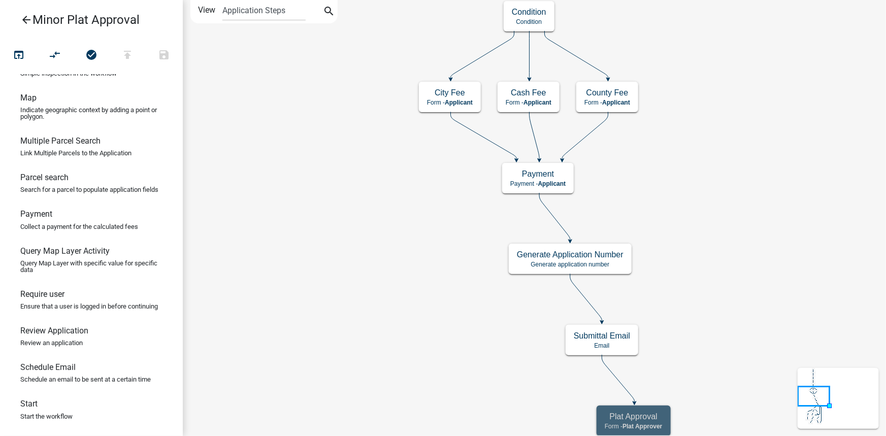
scroll to position [602, 0]
click at [79, 342] on p "Review an application" at bounding box center [51, 343] width 62 height 7
click at [58, 326] on h6 "Review Application" at bounding box center [54, 331] width 68 height 10
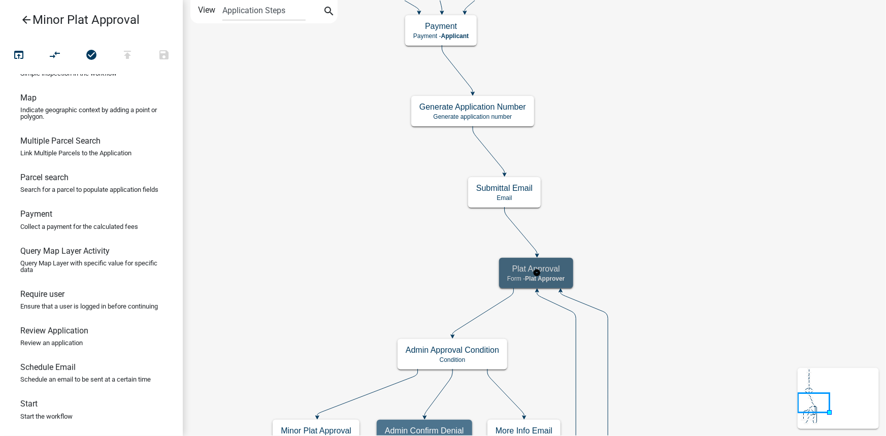
click at [542, 279] on span "Plat Approver" at bounding box center [545, 278] width 40 height 7
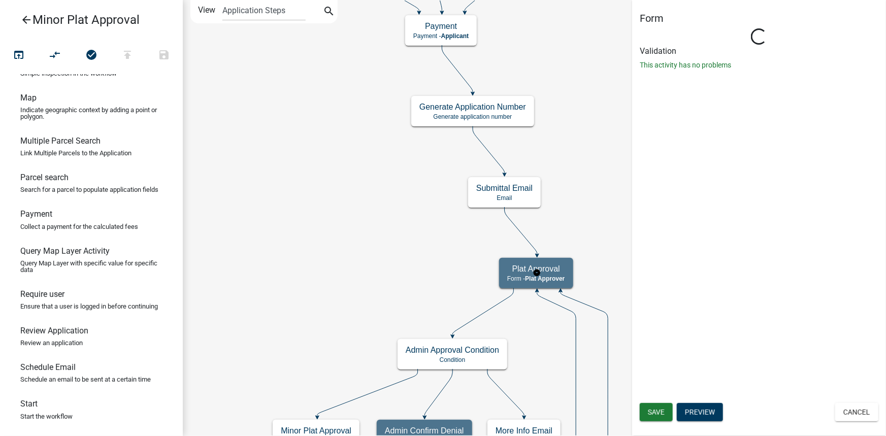
select select "7461662A-C6C2-4397-ADE4-CF6516B7E97D"
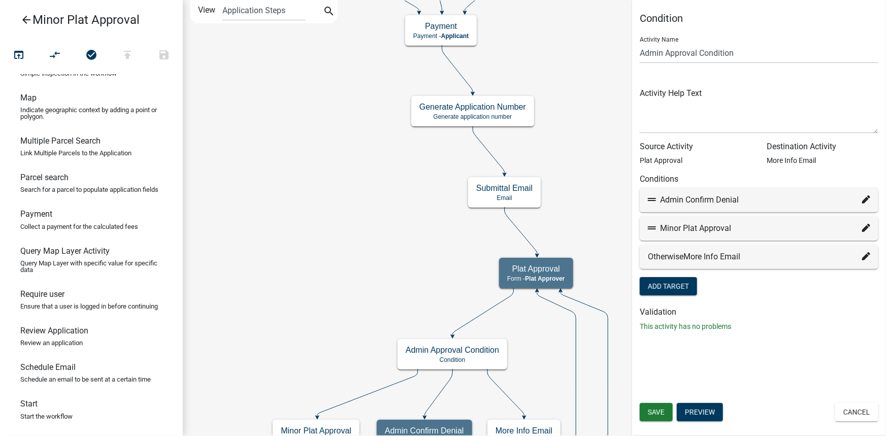
click at [650, 200] on icon at bounding box center [652, 199] width 8 height 8
click at [653, 201] on icon at bounding box center [652, 199] width 8 height 3
click at [653, 199] on icon at bounding box center [652, 199] width 8 height 3
click at [653, 198] on icon at bounding box center [652, 199] width 8 height 8
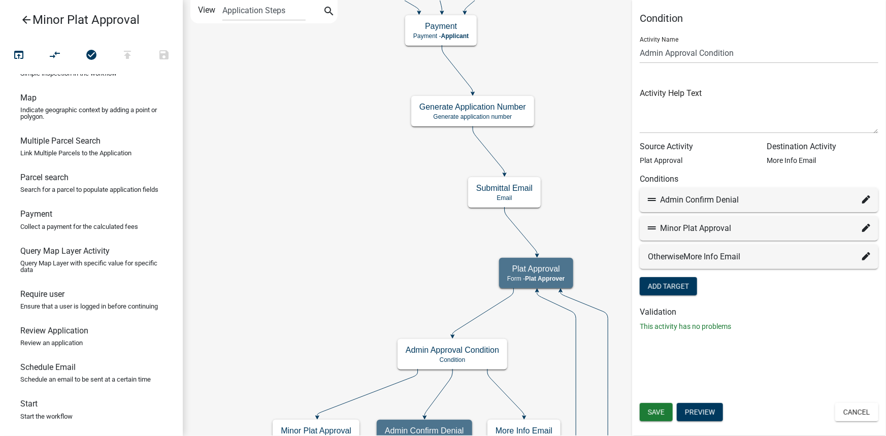
click at [709, 199] on div "Admin Confirm Denial" at bounding box center [759, 200] width 222 height 12
click at [866, 232] on icon at bounding box center [866, 228] width 8 height 8
select select "18: a86a91cf-13e4-4468-93a4-e3c9cd080d67"
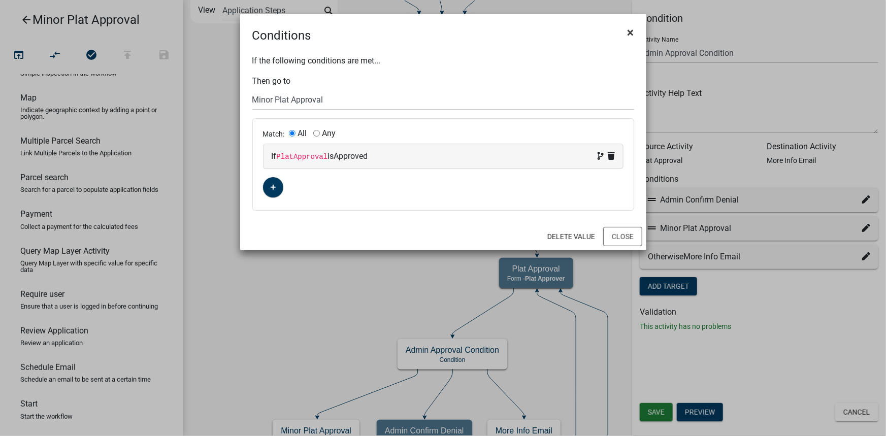
click at [631, 32] on span "×" at bounding box center [631, 32] width 7 height 14
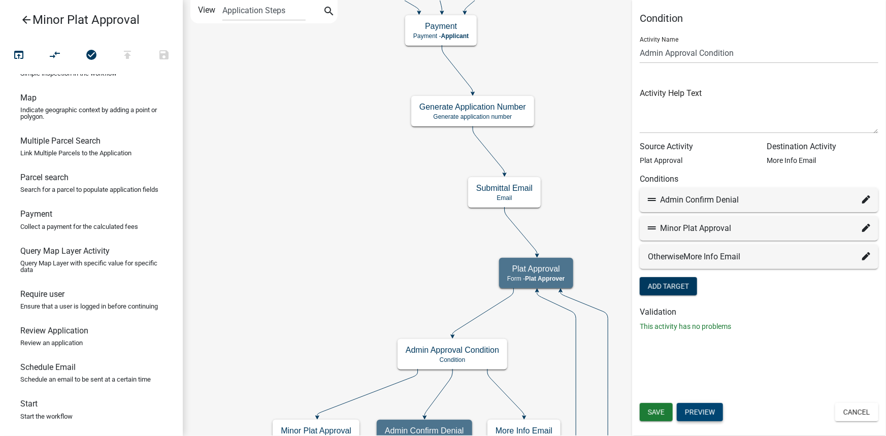
click at [706, 411] on button "Preview" at bounding box center [700, 412] width 46 height 18
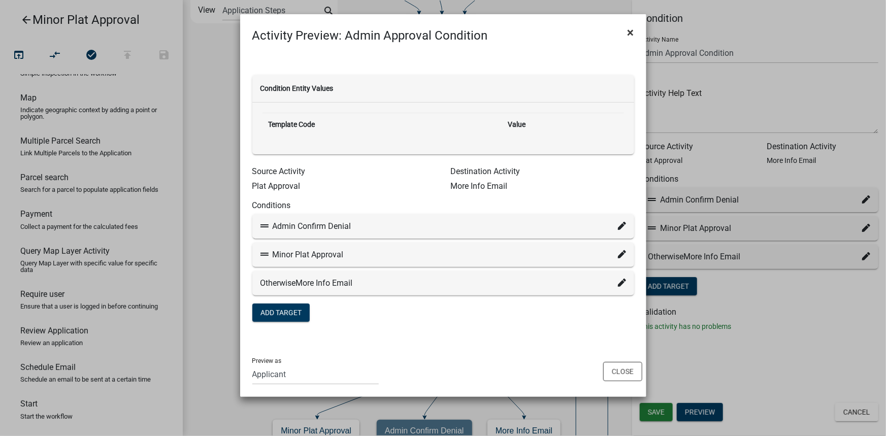
click at [626, 33] on button "×" at bounding box center [630, 32] width 23 height 28
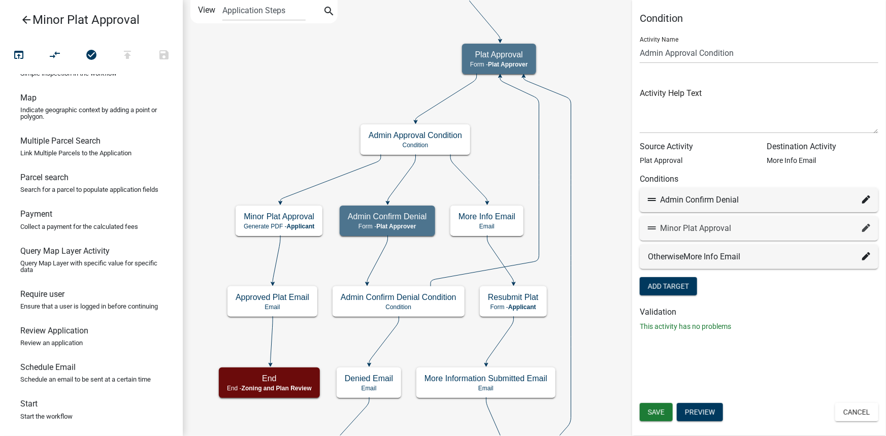
click at [866, 228] on icon at bounding box center [866, 228] width 8 height 8
select select "18: a86a91cf-13e4-4468-93a4-e3c9cd080d67"
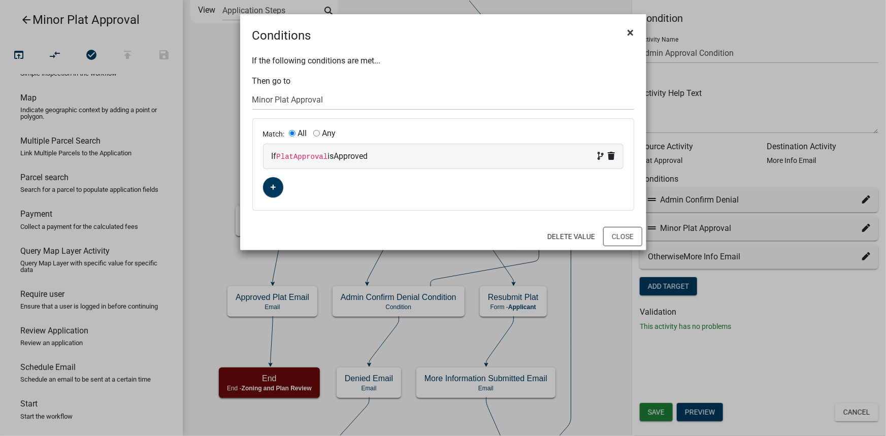
click at [630, 29] on span "×" at bounding box center [631, 32] width 7 height 14
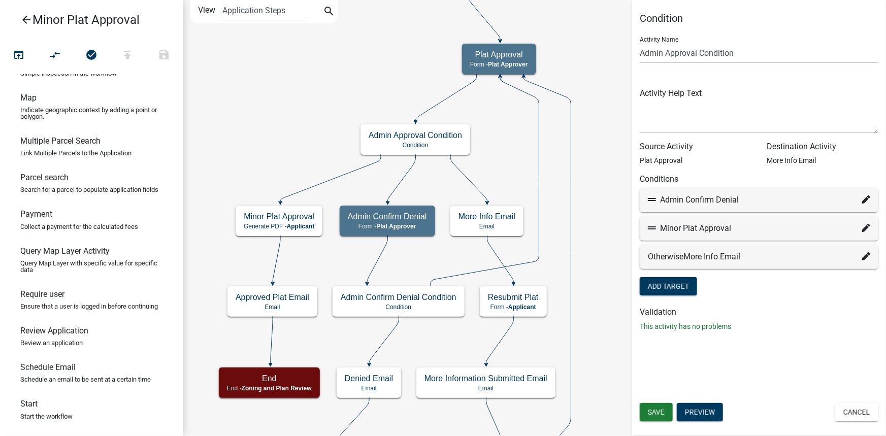
click at [867, 256] on icon at bounding box center [866, 256] width 8 height 8
select select "19: b89de4b4-c3c6-4b18-91ee-101789060cc4"
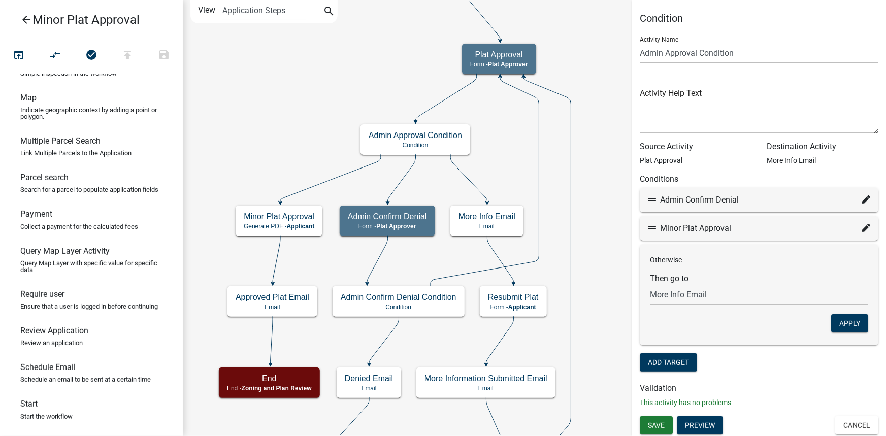
click at [855, 203] on div "Admin Confirm Denial" at bounding box center [759, 200] width 222 height 12
click at [862, 201] on icon at bounding box center [866, 199] width 8 height 8
select select "22: 183c64e3-b3e7-4465-a5a6-7f7d0d07cb75"
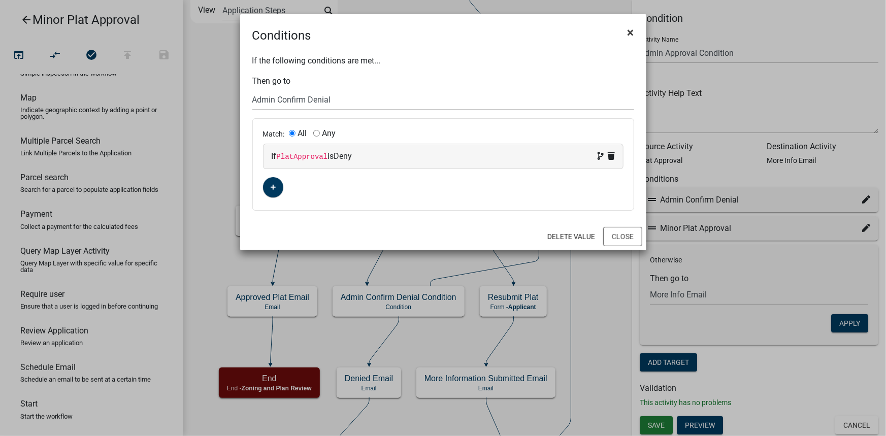
click at [630, 30] on span "×" at bounding box center [631, 32] width 7 height 14
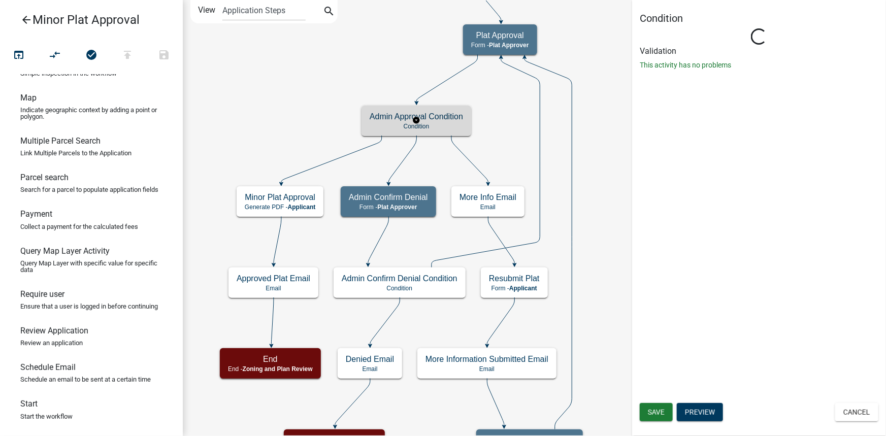
scroll to position [0, 0]
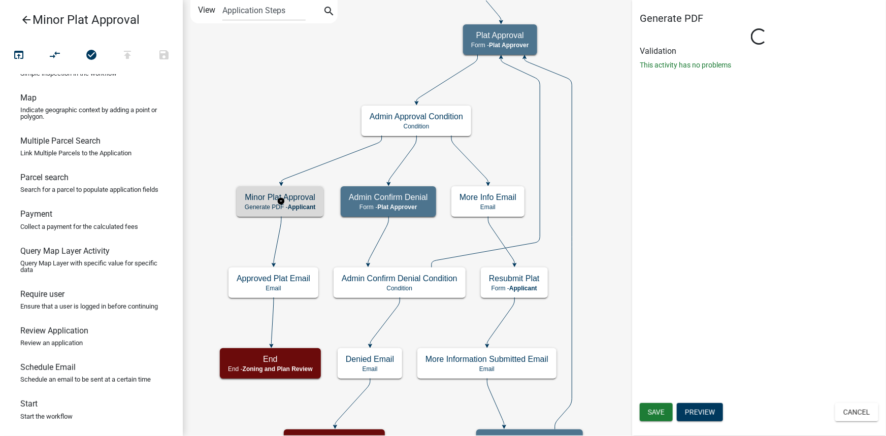
select select "7461662A-C6C2-4397-ADE4-CF6516B7E97D"
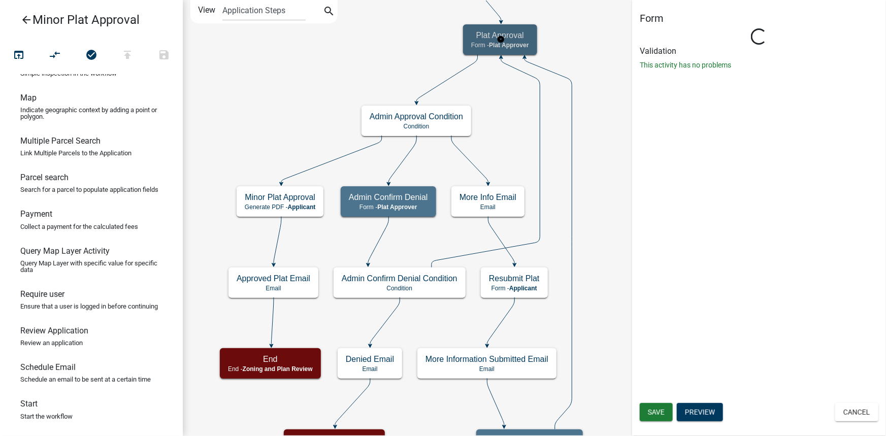
select select "7461662A-C6C2-4397-ADE4-CF6516B7E97D"
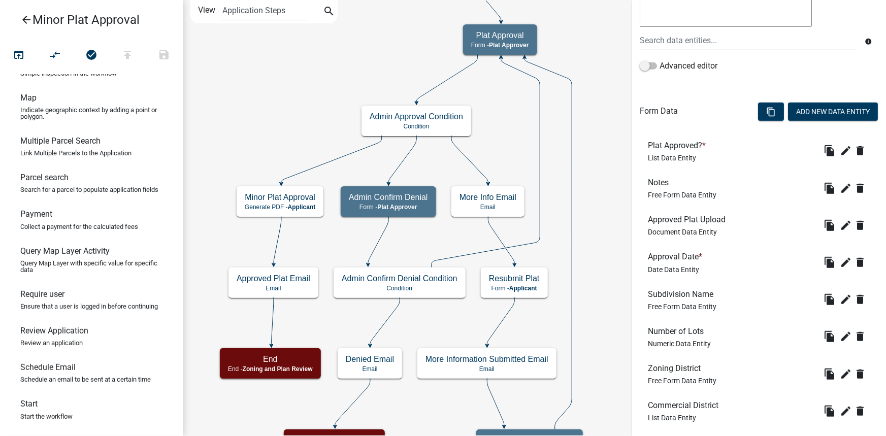
scroll to position [184, 0]
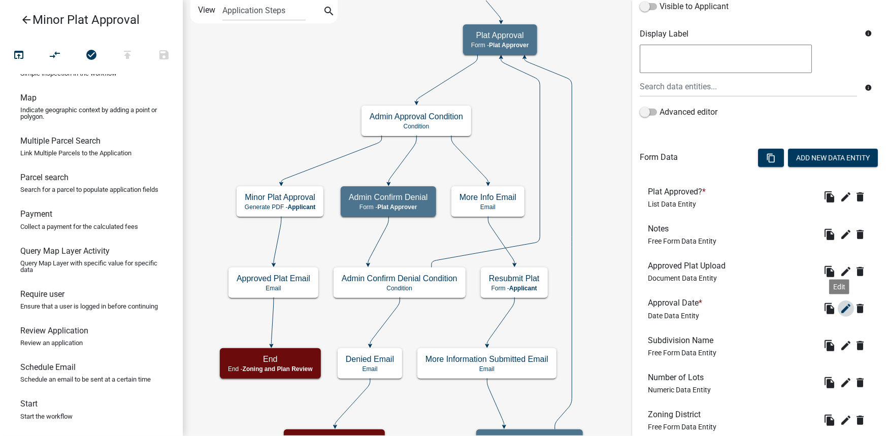
click at [840, 304] on icon "edit" at bounding box center [846, 309] width 12 height 12
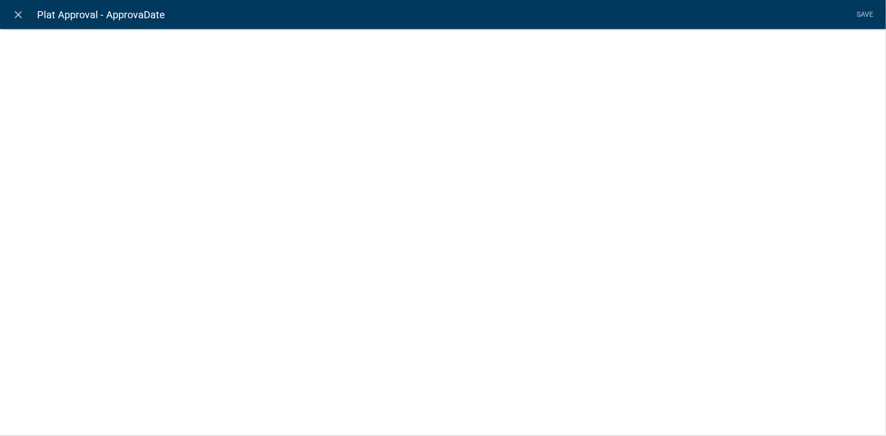
select select "date"
select select
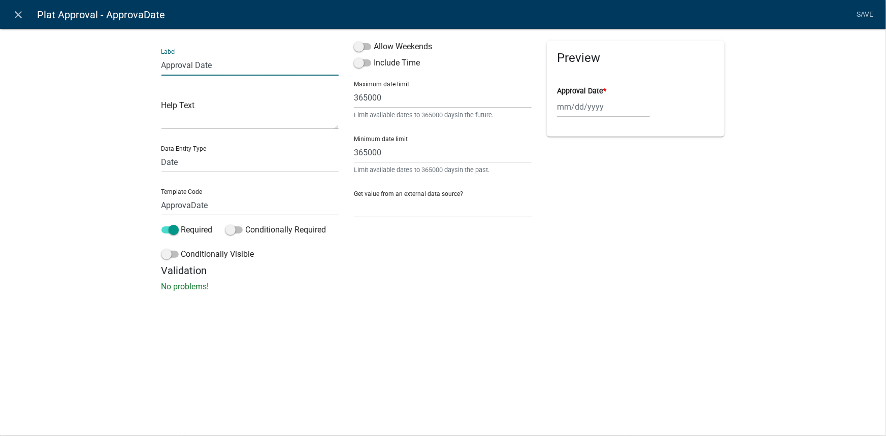
drag, startPoint x: 192, startPoint y: 63, endPoint x: 142, endPoint y: 66, distance: 50.3
click at [142, 66] on div "Label Approval Date Help Text Data Entity Type Free Form Text Document Display …" at bounding box center [443, 163] width 886 height 302
click at [196, 59] on input "Date" at bounding box center [250, 65] width 178 height 21
type input "Date Reviewed"
drag, startPoint x: 191, startPoint y: 205, endPoint x: 152, endPoint y: 205, distance: 38.6
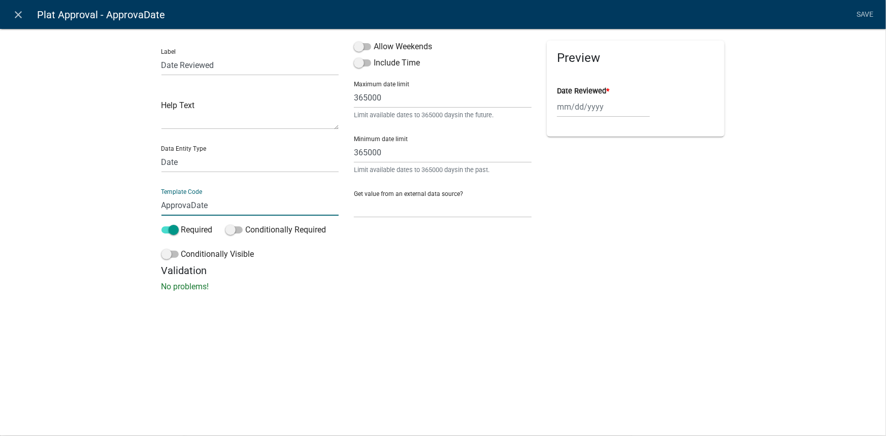
click at [152, 205] on div "Label Date Reviewed Help Text Data Entity Type Free Form Text Document Display …" at bounding box center [443, 163] width 886 height 302
type input "ReviewDate"
click at [863, 14] on li "Save" at bounding box center [865, 14] width 25 height 19
click at [18, 16] on icon "close" at bounding box center [19, 15] width 12 height 12
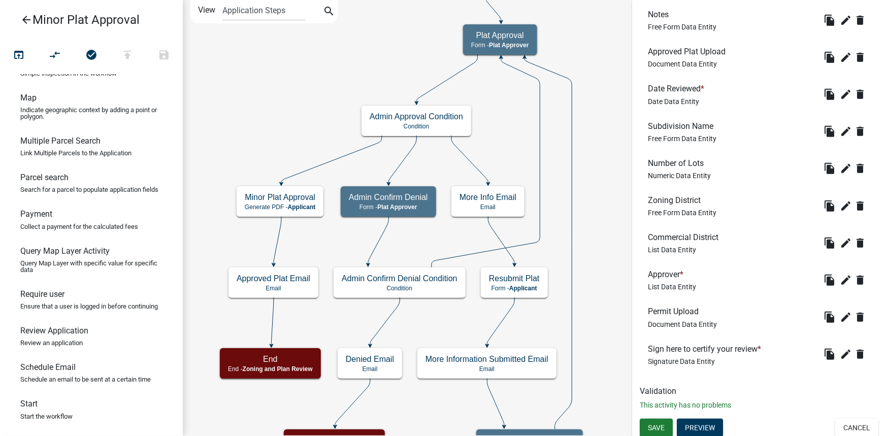
scroll to position [401, 0]
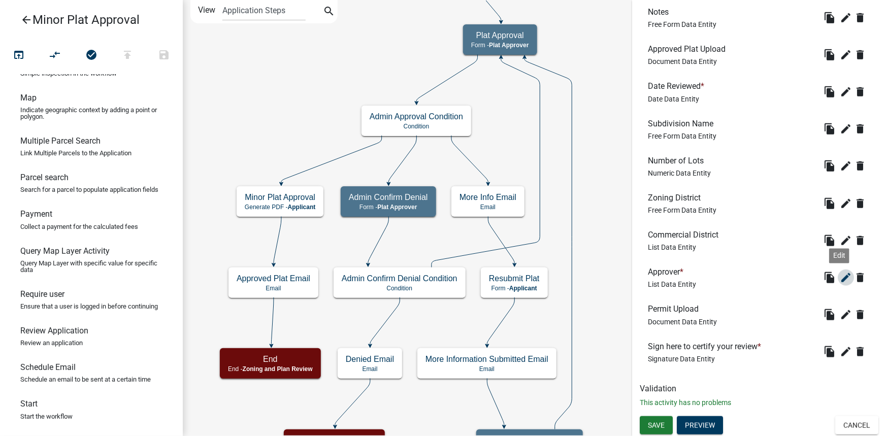
click at [842, 279] on icon "edit" at bounding box center [846, 278] width 12 height 12
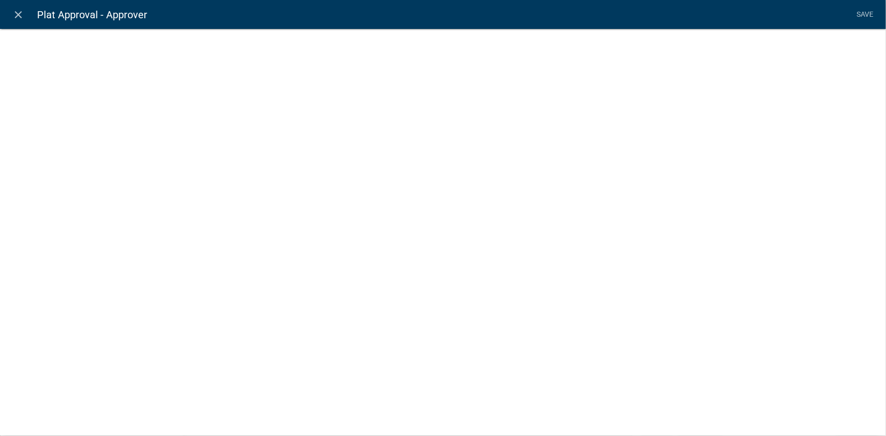
select select "list-data"
select select
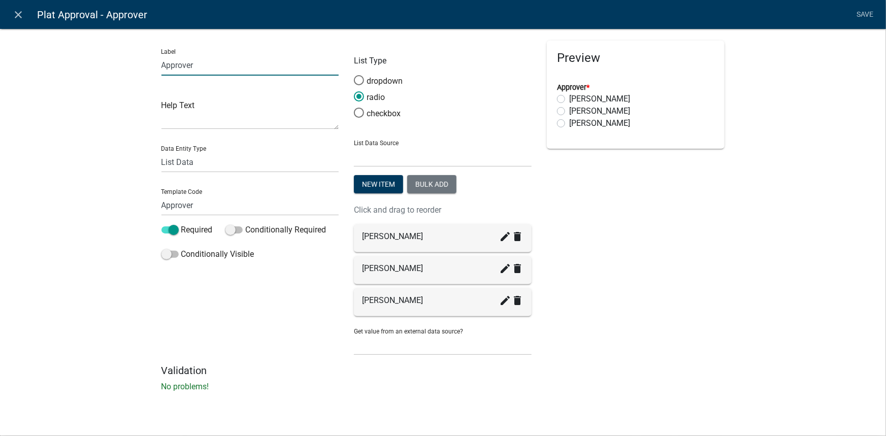
click at [189, 66] on input "Approver" at bounding box center [250, 65] width 178 height 21
drag, startPoint x: 197, startPoint y: 67, endPoint x: 154, endPoint y: 68, distance: 42.7
click at [154, 68] on div "Label Approver Help Text Data Entity Type Free Form Text Document Display Entit…" at bounding box center [250, 203] width 193 height 324
type input "Reviewer"
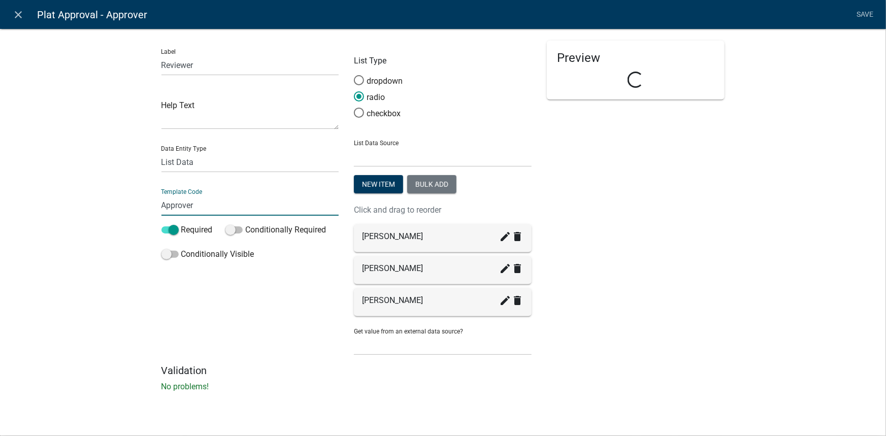
drag, startPoint x: 203, startPoint y: 207, endPoint x: 118, endPoint y: 207, distance: 84.3
click at [118, 207] on div "Label Reviewer Help Text Data Entity Type Free Form Text Document Display Entit…" at bounding box center [443, 213] width 886 height 402
type input "Reviewer"
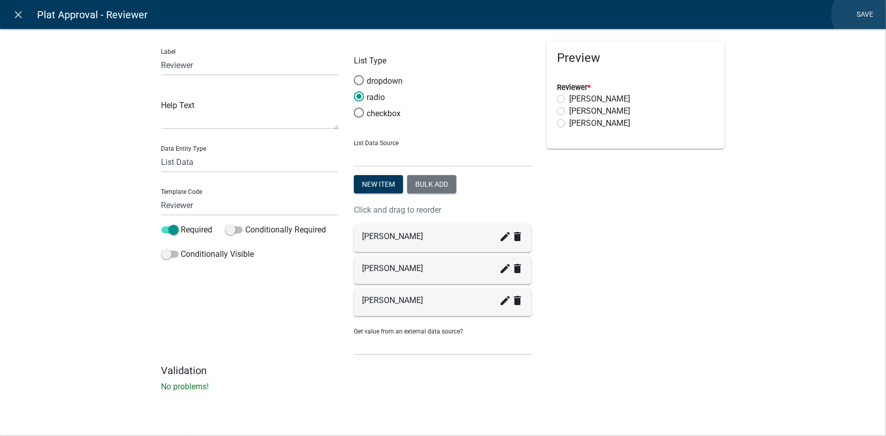
click at [864, 15] on li "Save" at bounding box center [865, 14] width 25 height 19
click at [873, 17] on link "Save" at bounding box center [865, 14] width 25 height 19
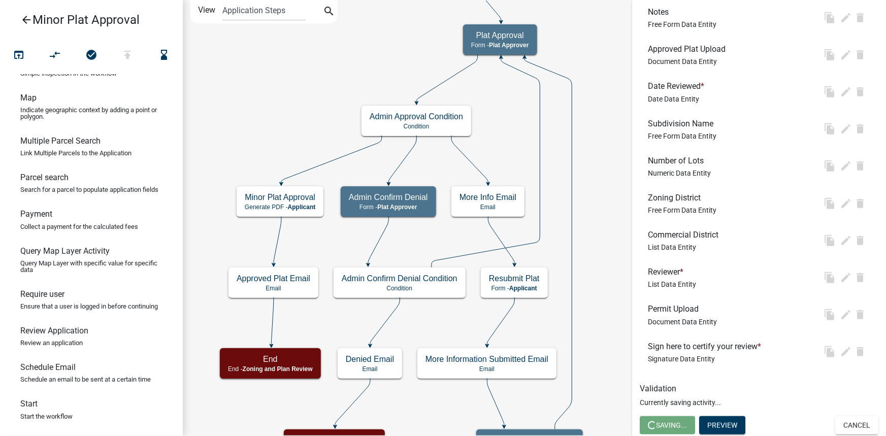
scroll to position [0, 0]
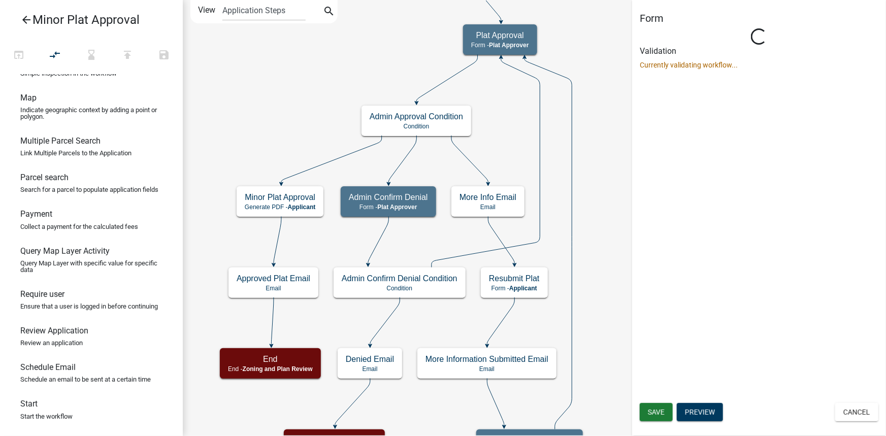
select select "7461662A-C6C2-4397-ADE4-CF6516B7E97D"
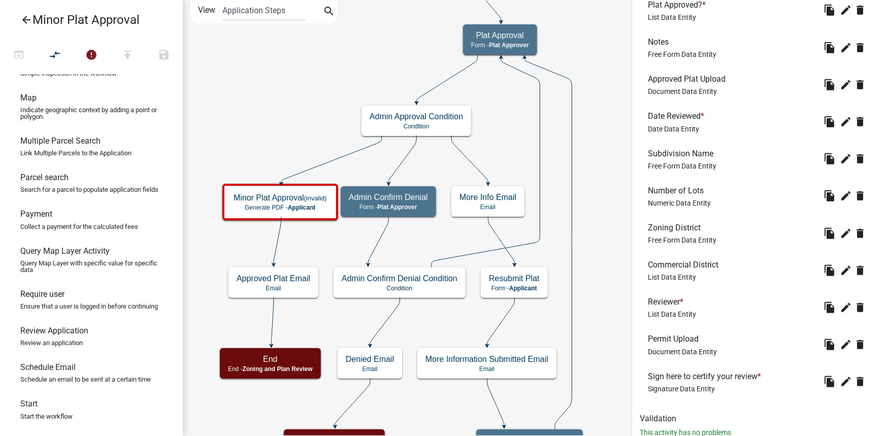
scroll to position [355, 0]
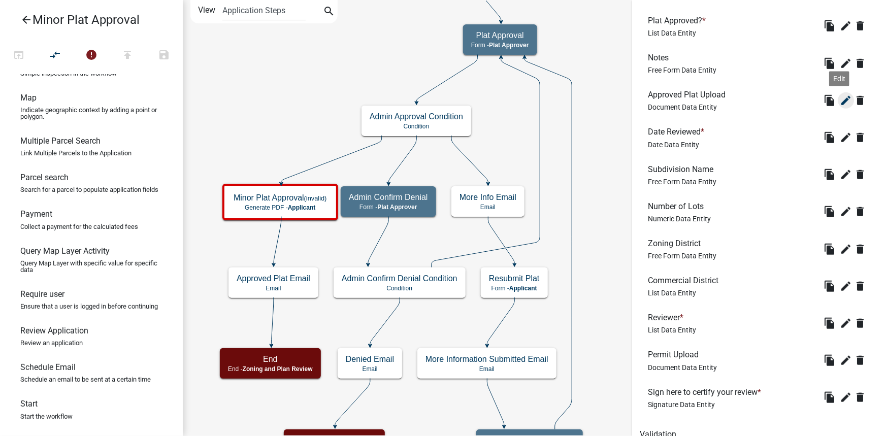
click at [840, 102] on icon "edit" at bounding box center [846, 100] width 12 height 12
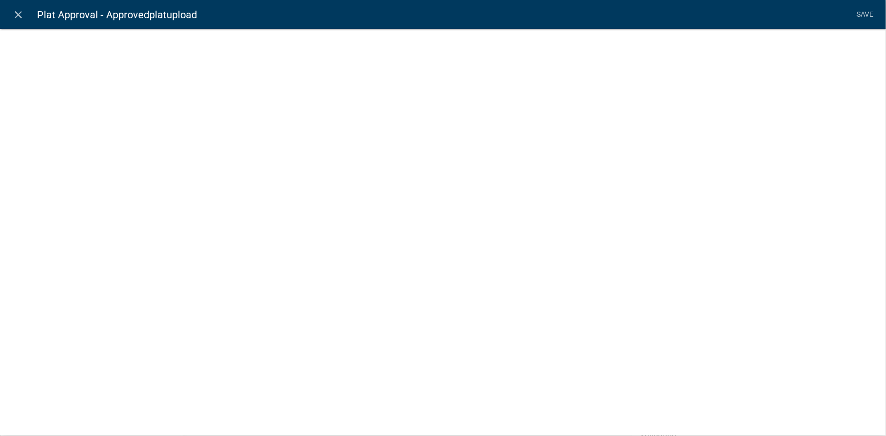
select select "document"
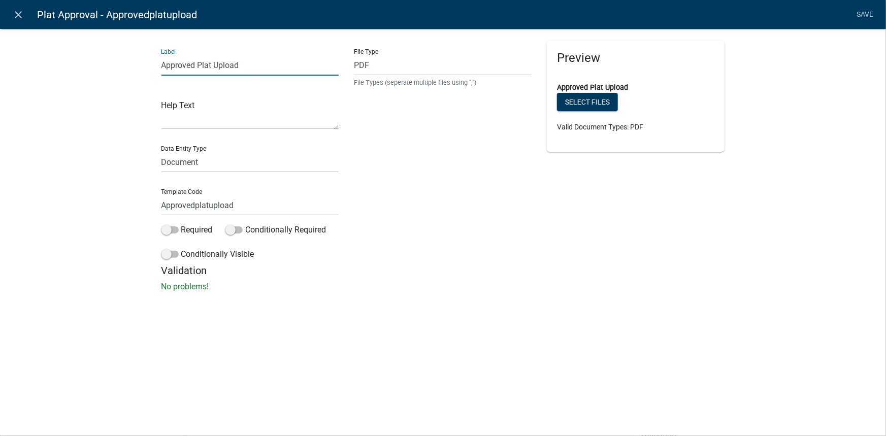
drag, startPoint x: 198, startPoint y: 62, endPoint x: 145, endPoint y: 63, distance: 53.3
click at [145, 63] on div "Label Approved Plat Upload Help Text Data Entity Type Free Form Text Document D…" at bounding box center [443, 163] width 886 height 302
type input "Plat Upload"
click at [183, 120] on textarea at bounding box center [250, 113] width 178 height 31
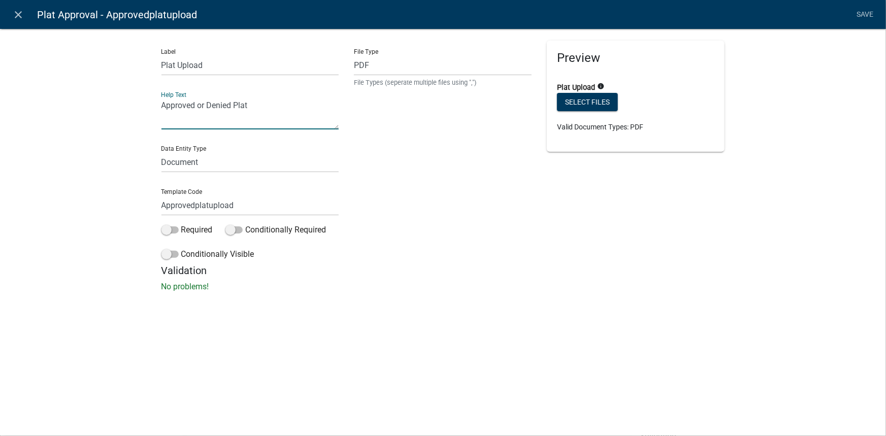
type textarea "Approved or Denied Plat"
drag, startPoint x: 208, startPoint y: 204, endPoint x: 123, endPoint y: 193, distance: 85.5
click at [123, 193] on div "Label Plat Upload Help Text Approved or Denied Plat Data Entity Type Free Form …" at bounding box center [443, 163] width 886 height 302
type input "Platupload"
click at [868, 14] on link "Save" at bounding box center [865, 14] width 25 height 19
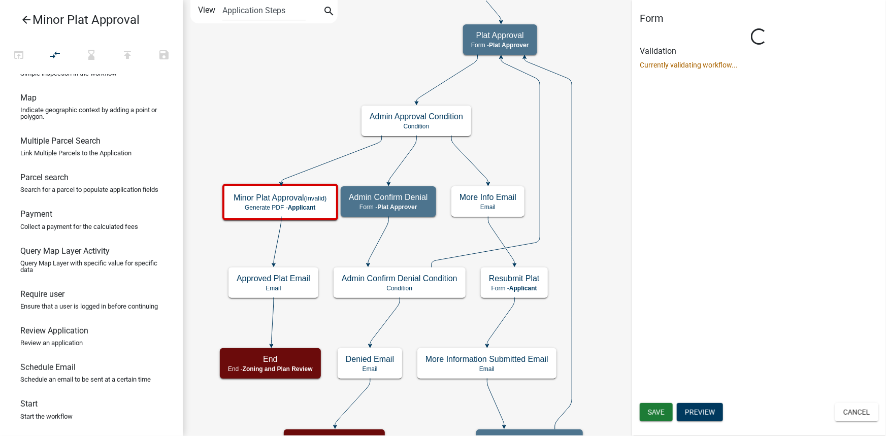
scroll to position [0, 0]
select select "7461662A-C6C2-4397-ADE4-CF6516B7E97D"
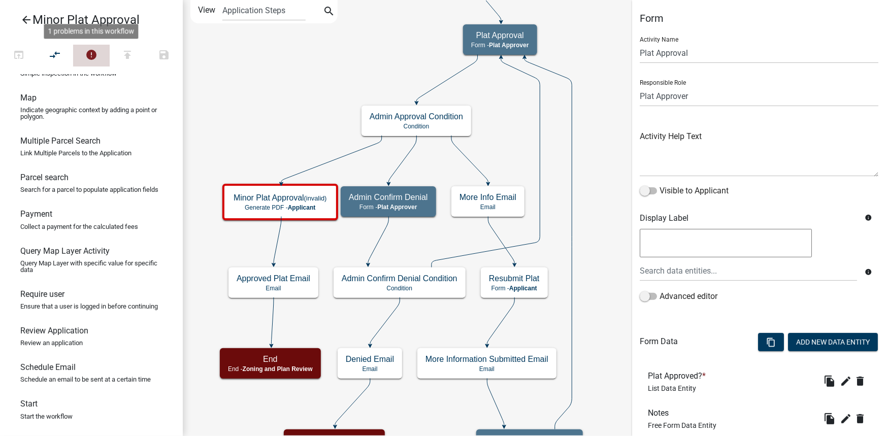
click at [90, 56] on icon "error" at bounding box center [91, 56] width 12 height 14
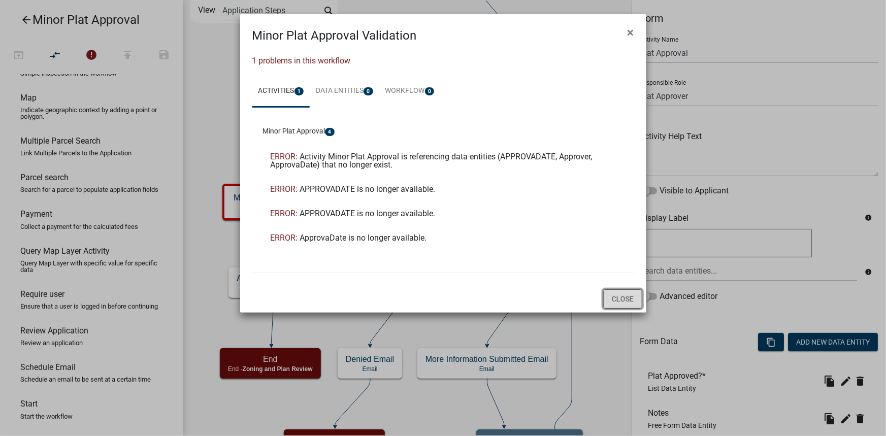
click at [621, 300] on button "Close" at bounding box center [622, 298] width 39 height 19
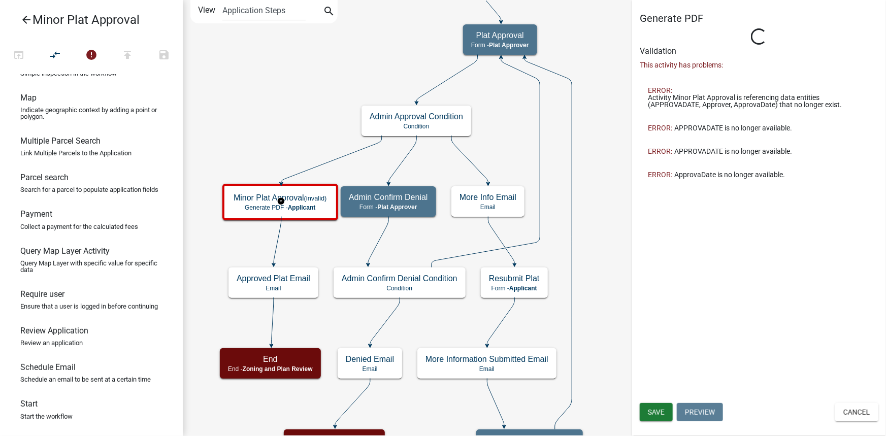
select select "7461662A-C6C2-4397-ADE4-CF6516B7E97D"
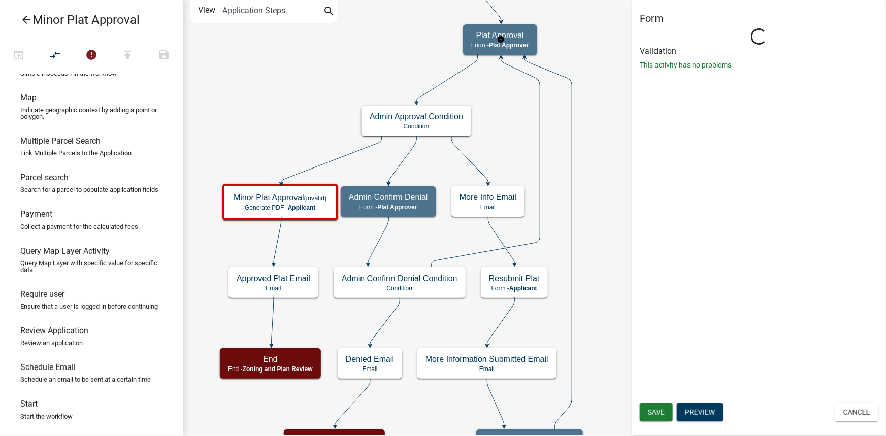
select select "7461662A-C6C2-4397-ADE4-CF6516B7E97D"
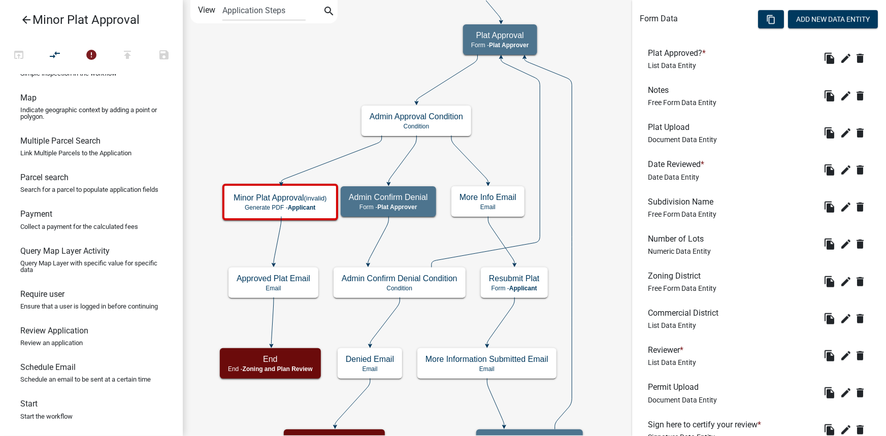
scroll to position [401, 0]
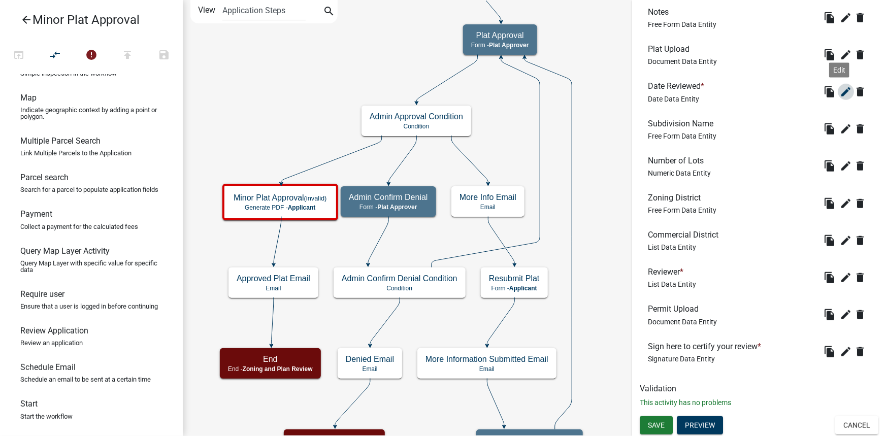
click at [840, 88] on icon "edit" at bounding box center [846, 92] width 12 height 12
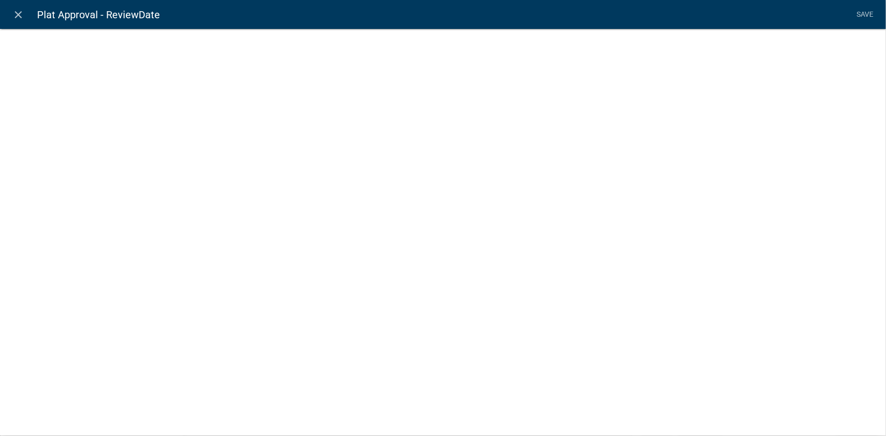
select select "date"
select select
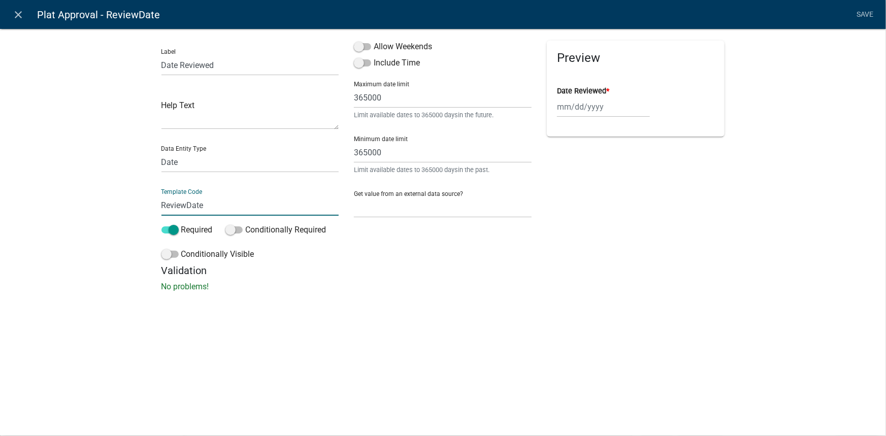
drag, startPoint x: 186, startPoint y: 204, endPoint x: 160, endPoint y: 204, distance: 25.4
click at [160, 204] on div "Label Date Reviewed Help Text Data Entity Type Free Form Text Document Display …" at bounding box center [250, 153] width 193 height 224
type input "ApprovedDate"
click at [855, 11] on li "Save" at bounding box center [865, 14] width 25 height 19
click at [866, 15] on link "Save" at bounding box center [865, 14] width 25 height 19
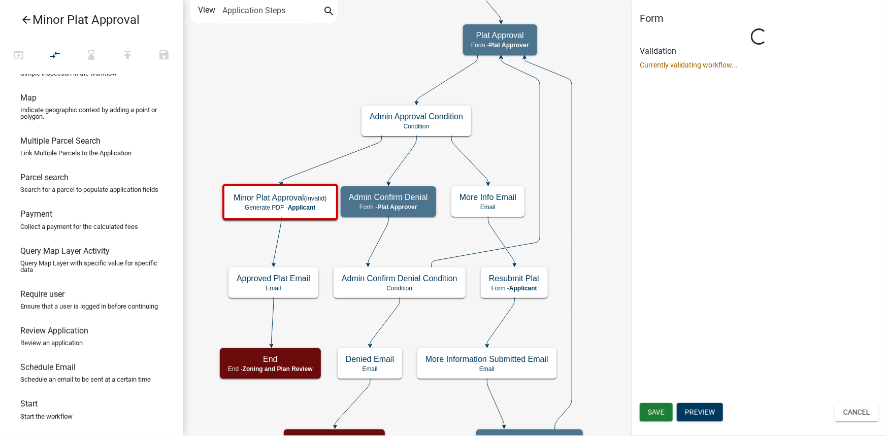
scroll to position [0, 0]
select select "7461662A-C6C2-4397-ADE4-CF6516B7E97D"
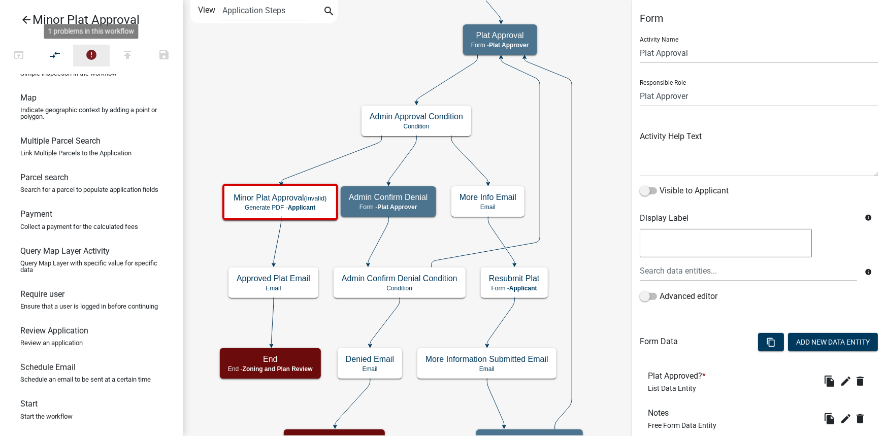
click at [96, 51] on icon "error" at bounding box center [91, 56] width 12 height 14
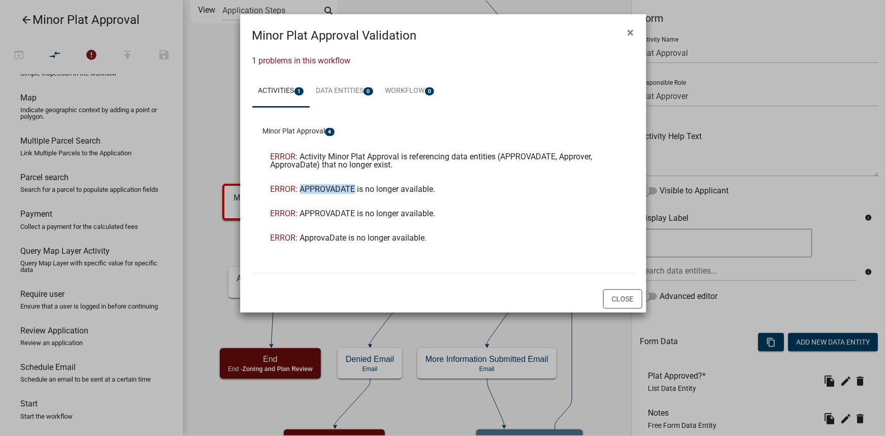
drag, startPoint x: 302, startPoint y: 188, endPoint x: 355, endPoint y: 190, distance: 53.3
click at [355, 190] on span "APPROVADATE is no longer available." at bounding box center [368, 189] width 136 height 10
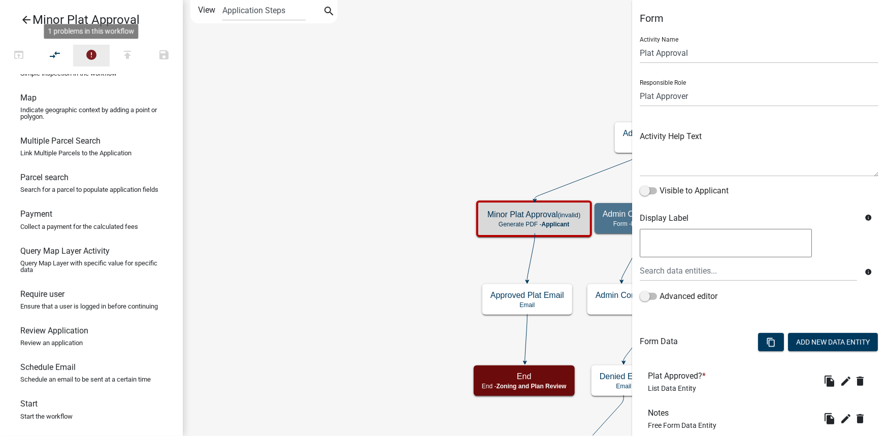
click at [96, 61] on icon "error" at bounding box center [91, 56] width 12 height 14
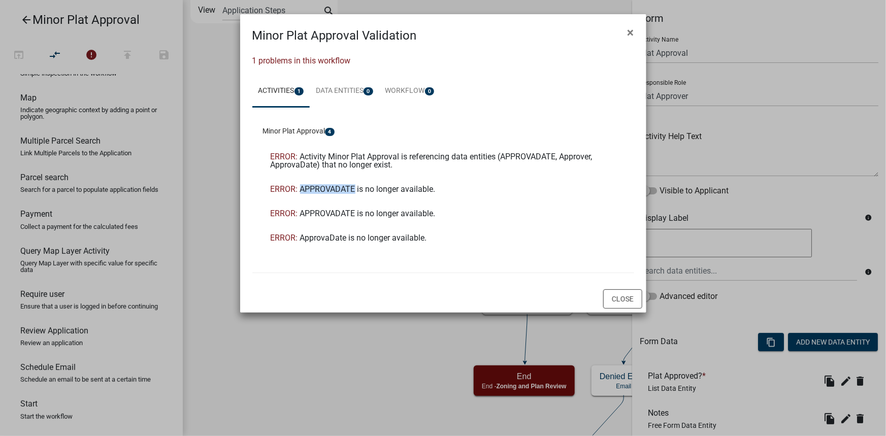
copy span "APPROVADATE"
drag, startPoint x: 302, startPoint y: 191, endPoint x: 358, endPoint y: 190, distance: 55.9
click at [358, 190] on span "APPROVADATE is no longer available." at bounding box center [368, 189] width 136 height 10
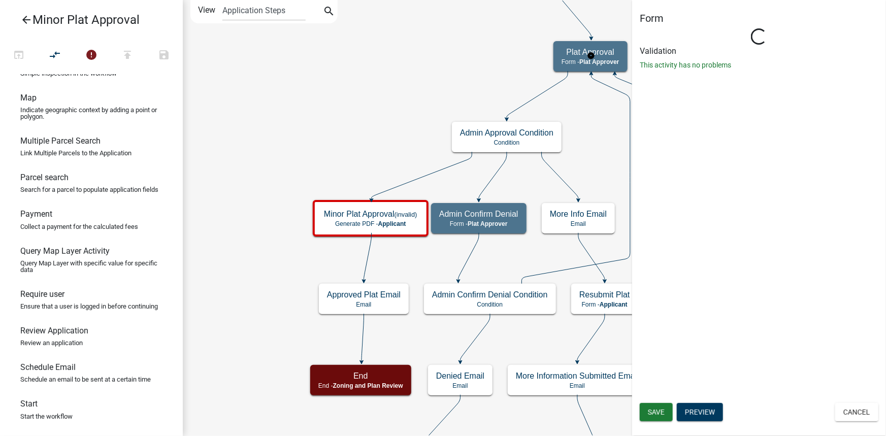
select select "7461662A-C6C2-4397-ADE4-CF6516B7E97D"
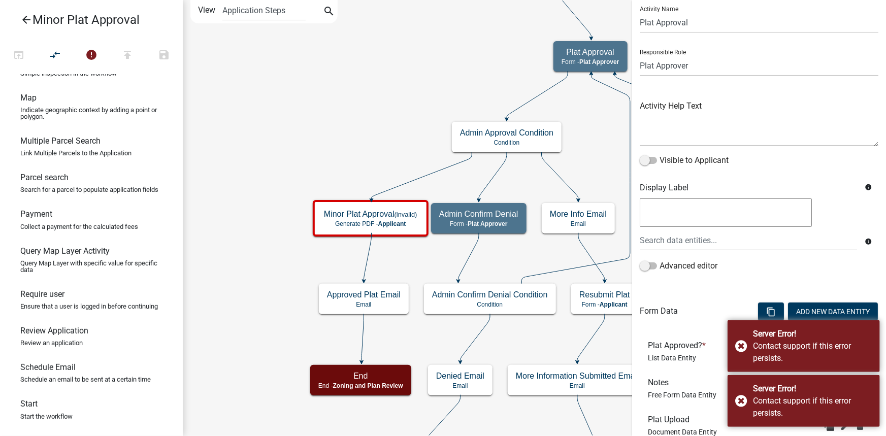
scroll to position [46, 0]
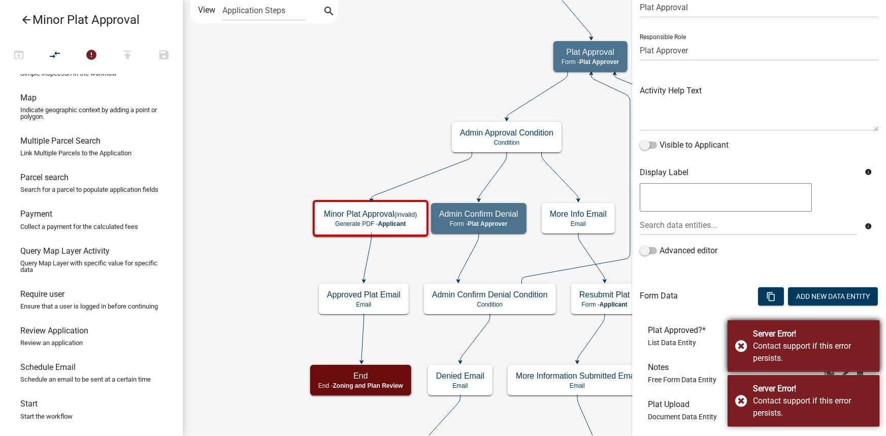
click at [745, 345] on div "Server Error! Contact support if this error persists." at bounding box center [804, 346] width 152 height 52
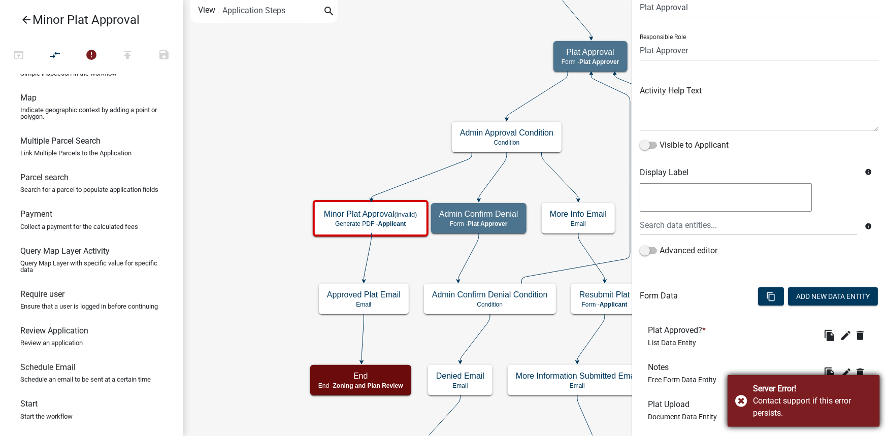
click at [741, 401] on div "Server Error! Contact support if this error persists." at bounding box center [804, 401] width 152 height 52
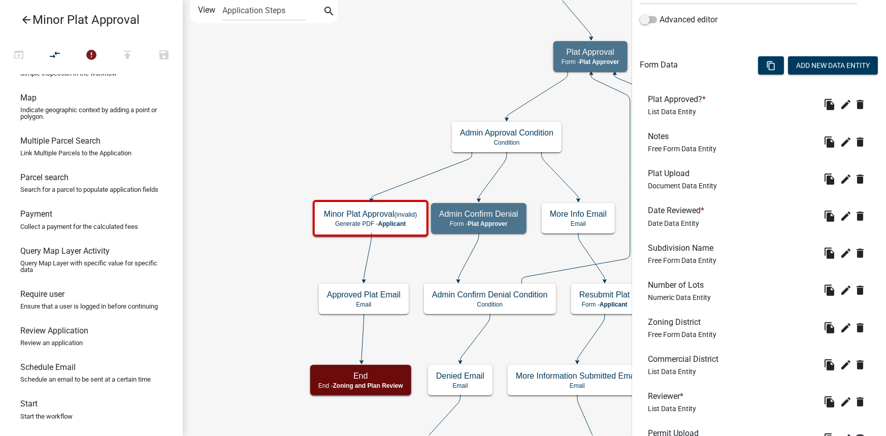
scroll to position [323, 0]
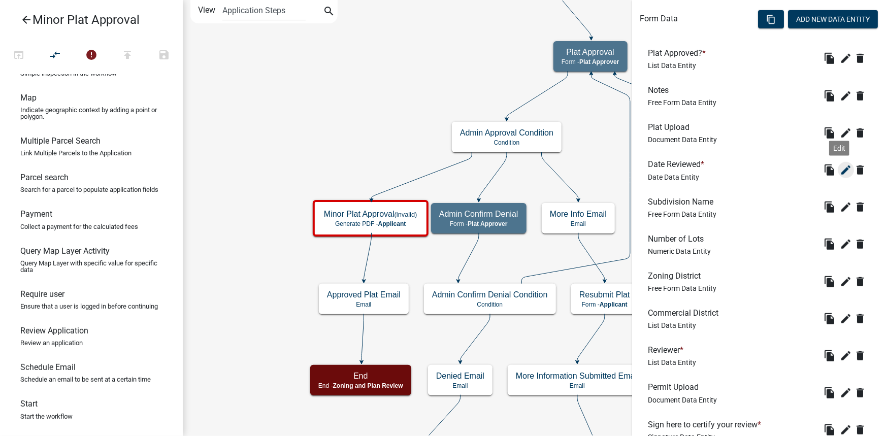
click at [841, 171] on icon "edit" at bounding box center [846, 170] width 12 height 12
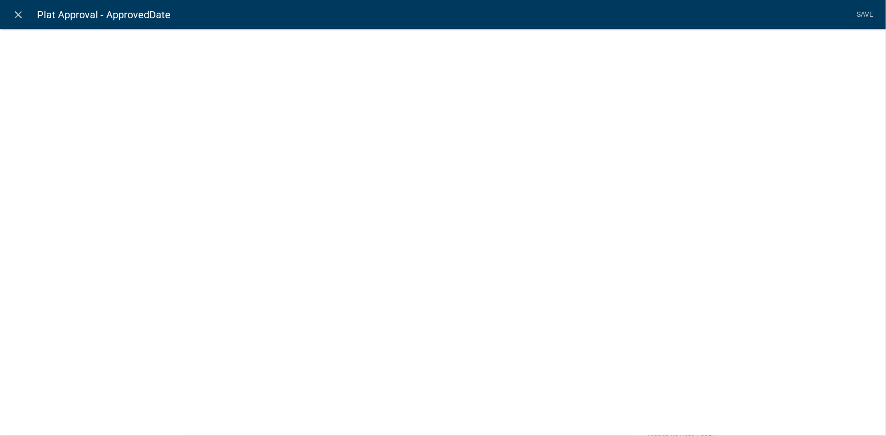
select select "date"
select select
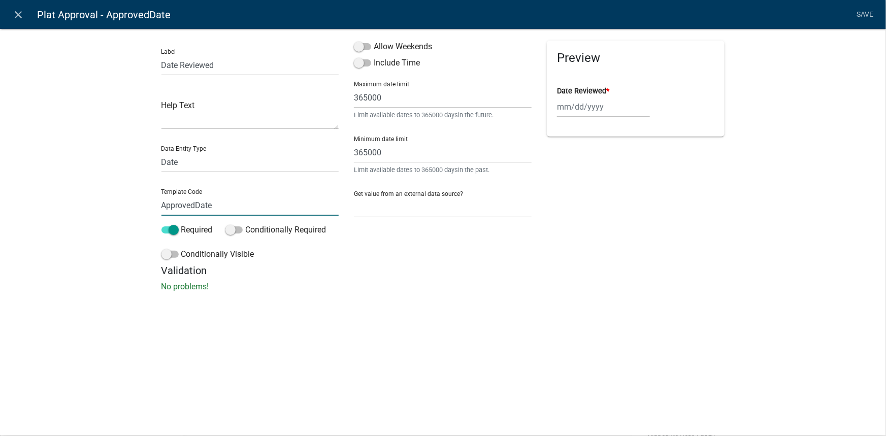
click at [185, 206] on input "ApprovedDate" at bounding box center [250, 205] width 178 height 21
paste input "PPROVADATE"
type input "APPROVADATE"
click at [856, 15] on li "Save" at bounding box center [865, 14] width 25 height 19
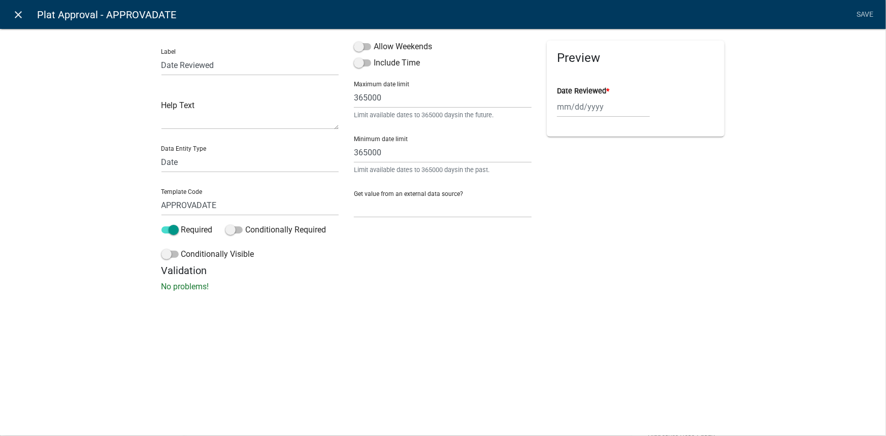
click at [13, 11] on icon "close" at bounding box center [19, 15] width 12 height 12
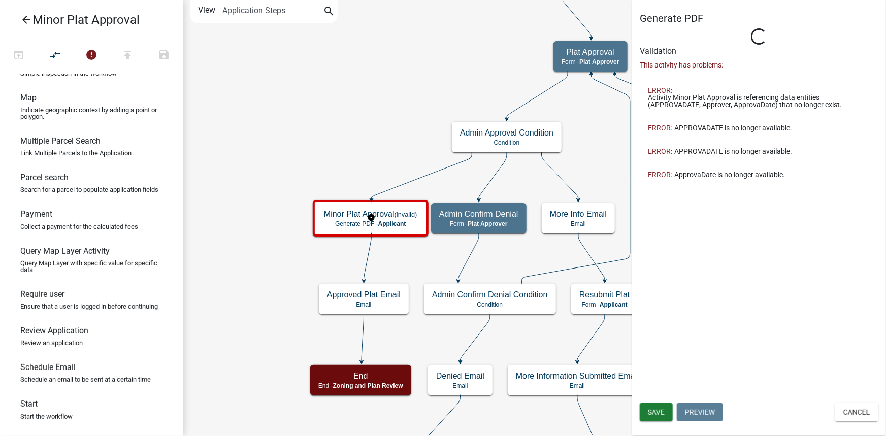
scroll to position [0, 0]
select select "7461662A-C6C2-4397-ADE4-CF6516B7E97D"
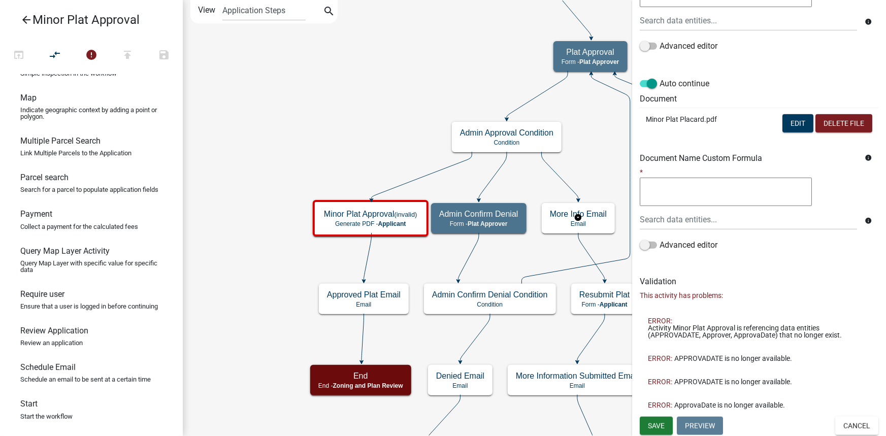
scroll to position [226, 0]
click at [789, 116] on button "Edit" at bounding box center [797, 123] width 31 height 18
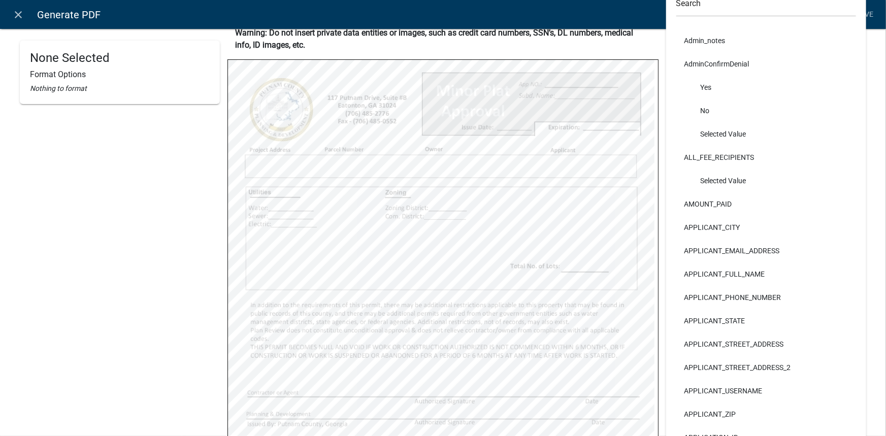
scroll to position [231, 0]
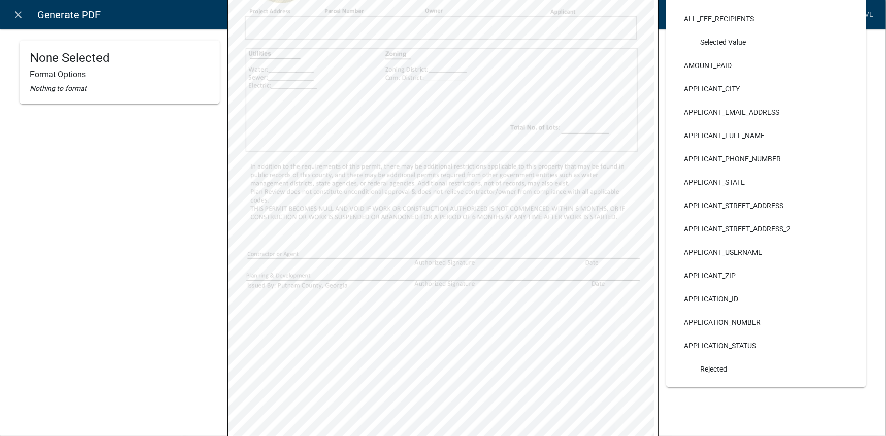
select select
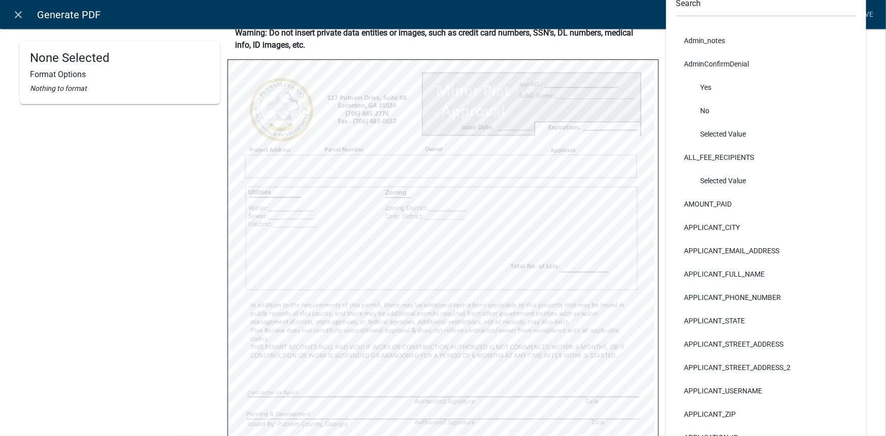
scroll to position [0, 0]
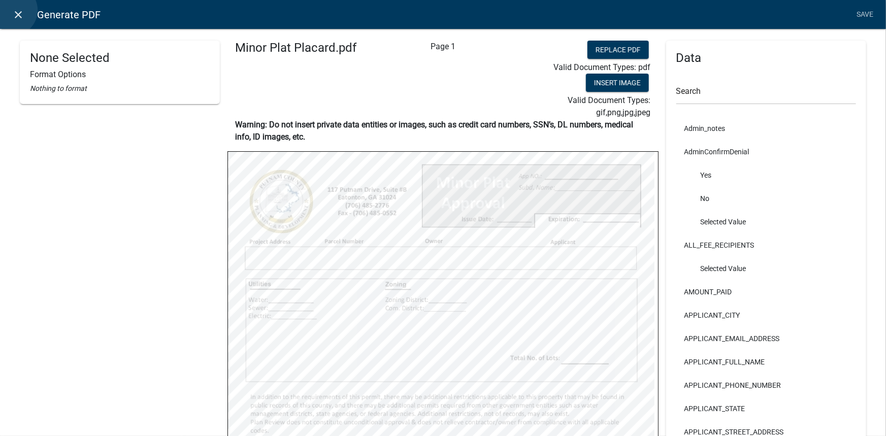
click at [13, 10] on icon "close" at bounding box center [19, 15] width 12 height 12
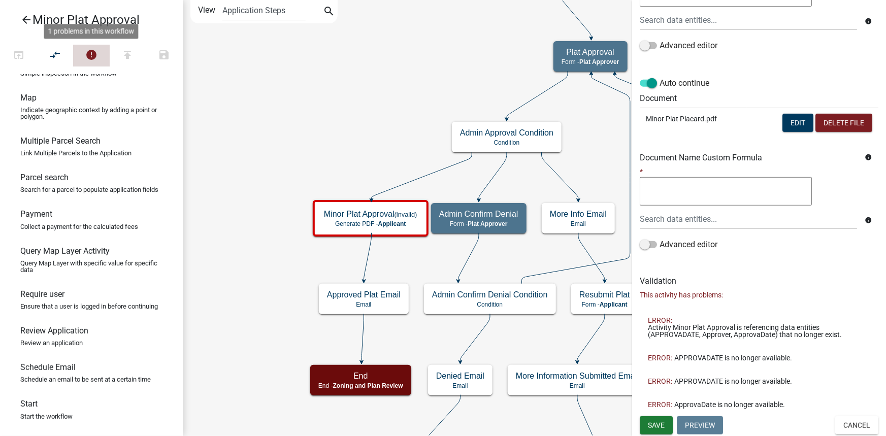
click at [82, 47] on button "error" at bounding box center [91, 56] width 37 height 22
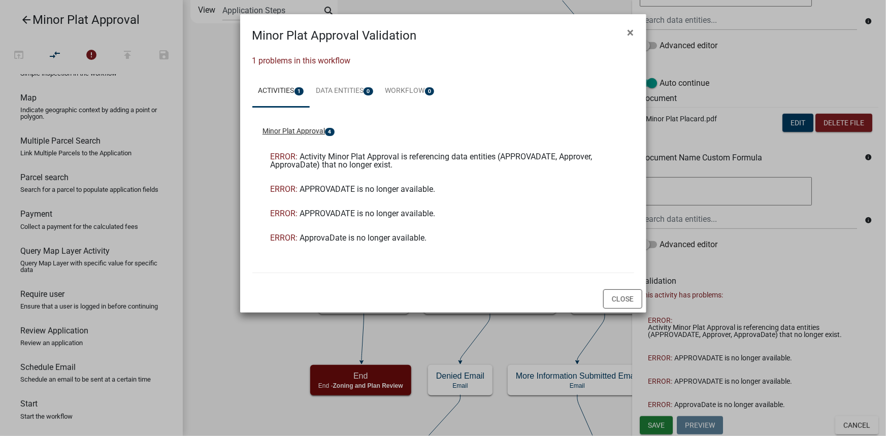
click at [310, 135] on button "Minor Plat Approval 4" at bounding box center [299, 131] width 72 height 11
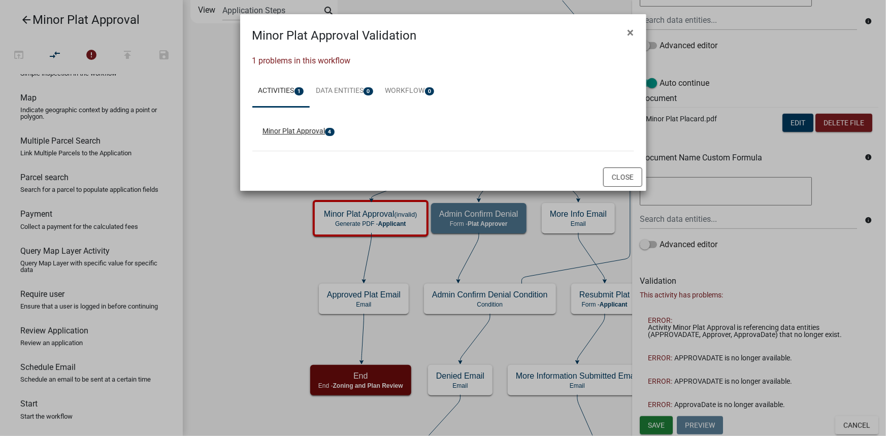
click at [310, 133] on button "Minor Plat Approval 4" at bounding box center [299, 131] width 72 height 11
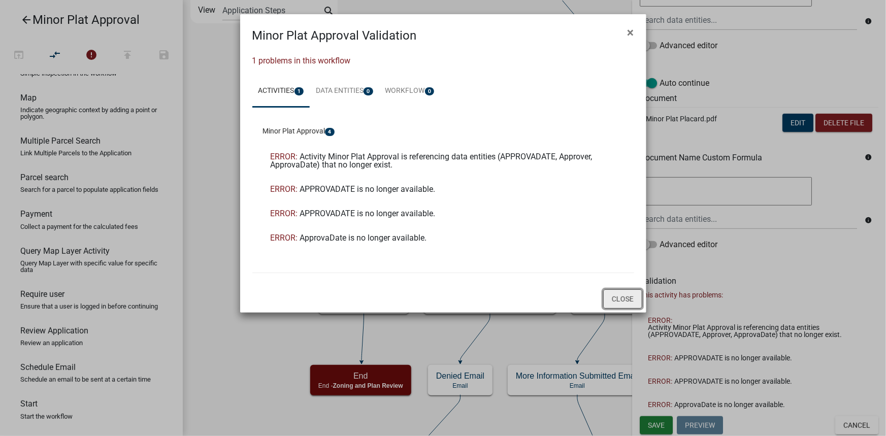
click at [612, 298] on button "Close" at bounding box center [622, 298] width 39 height 19
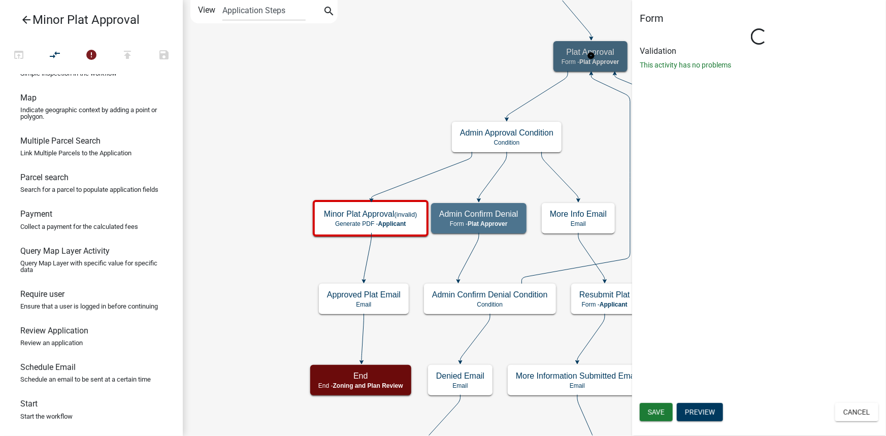
select select "7461662A-C6C2-4397-ADE4-CF6516B7E97D"
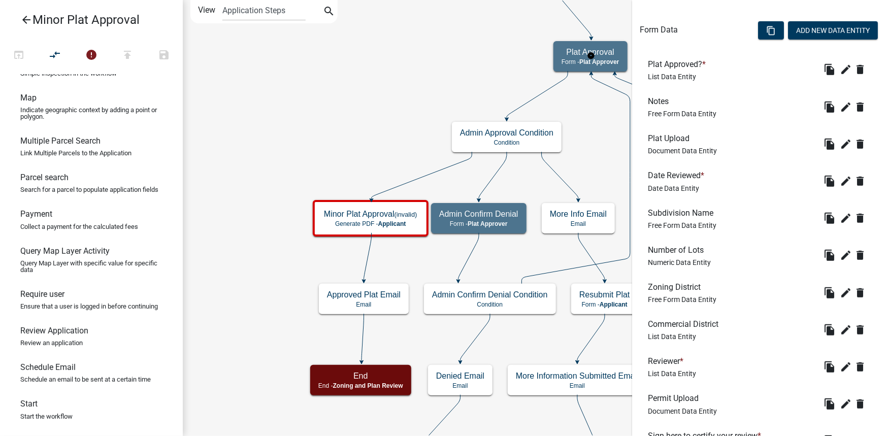
scroll to position [323, 0]
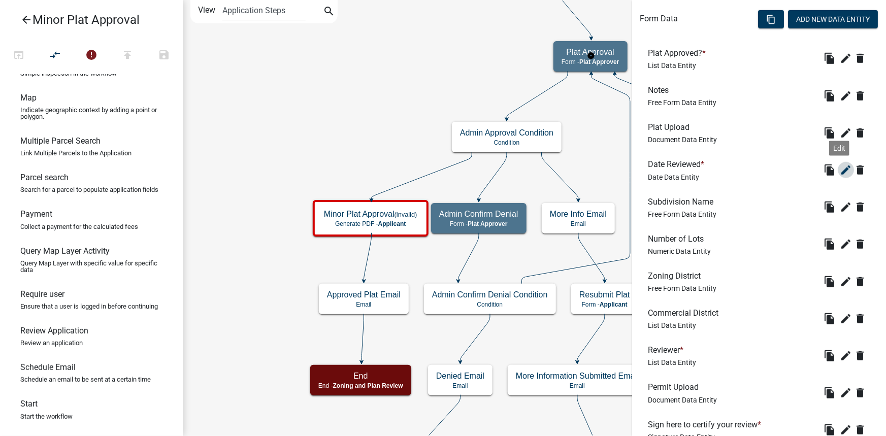
click at [840, 168] on icon "edit" at bounding box center [846, 170] width 12 height 12
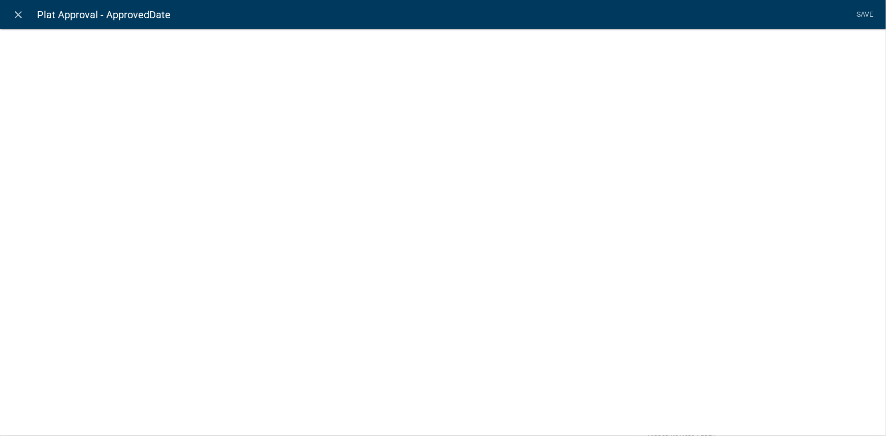
select select "date"
select select
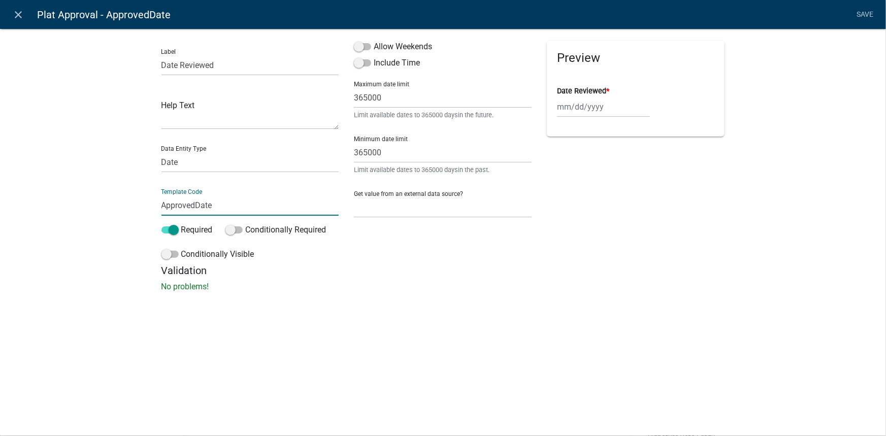
drag, startPoint x: 218, startPoint y: 204, endPoint x: 137, endPoint y: 203, distance: 81.8
click at [137, 203] on div "Label Date Reviewed Help Text Data Entity Type Free Form Text Document Display …" at bounding box center [443, 163] width 886 height 302
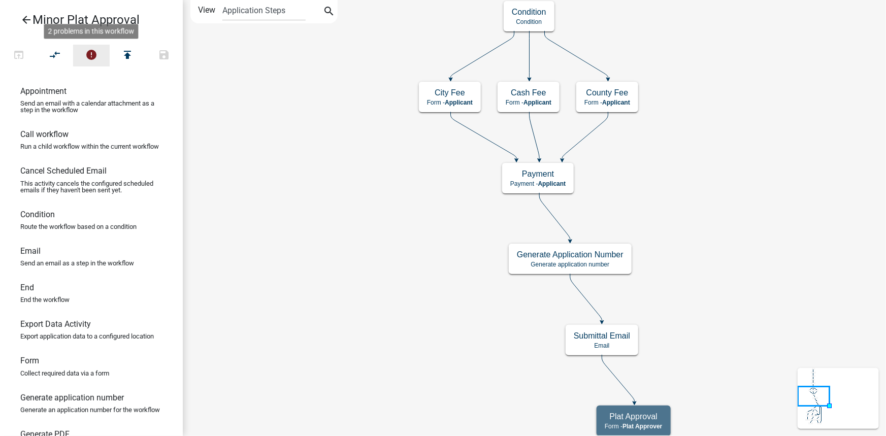
click at [94, 50] on icon "error" at bounding box center [91, 56] width 12 height 14
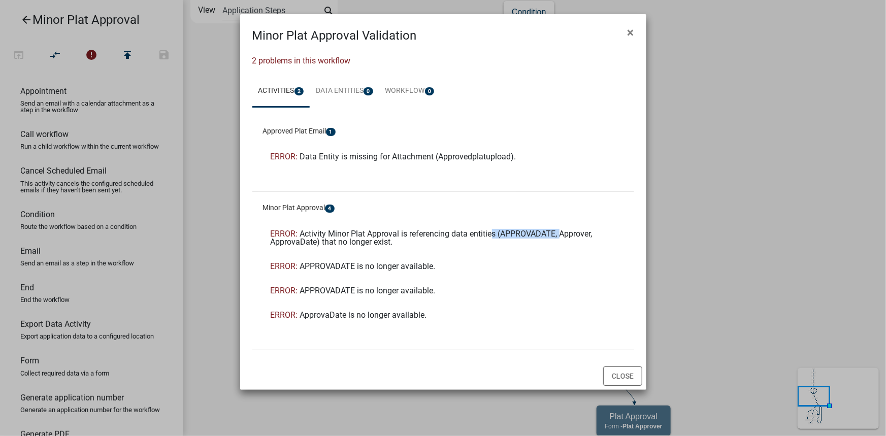
drag, startPoint x: 497, startPoint y: 231, endPoint x: 562, endPoint y: 231, distance: 65.5
click at [562, 231] on span "Activity Minor Plat Approval is referencing data entities (APPROVADATE, Approve…" at bounding box center [432, 238] width 322 height 18
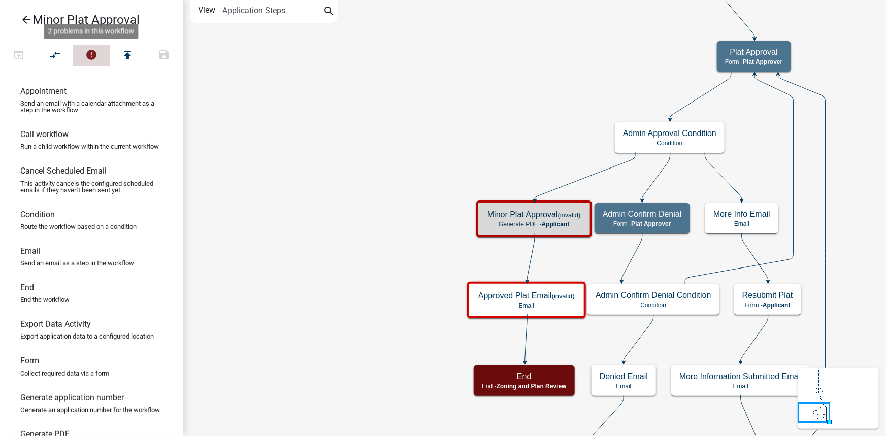
click at [94, 49] on icon "error" at bounding box center [91, 56] width 12 height 14
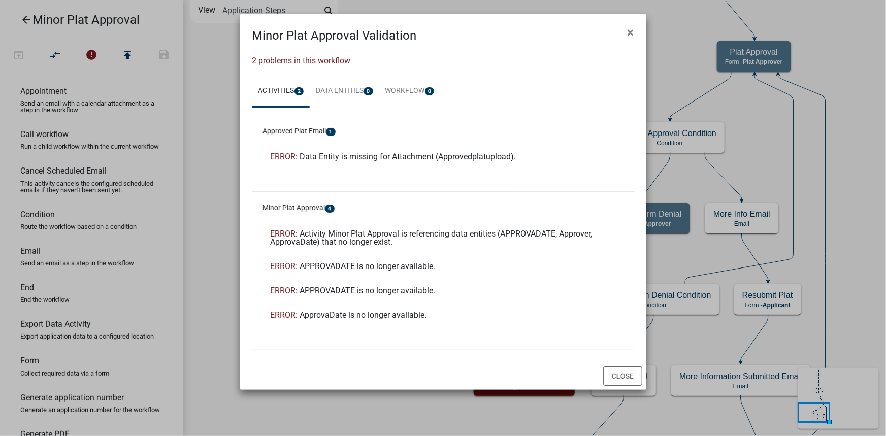
click at [713, 109] on ngb-modal-window "Minor Plat Approval Validation × 2 problems in this workflow Activities 2 Data …" at bounding box center [443, 218] width 886 height 436
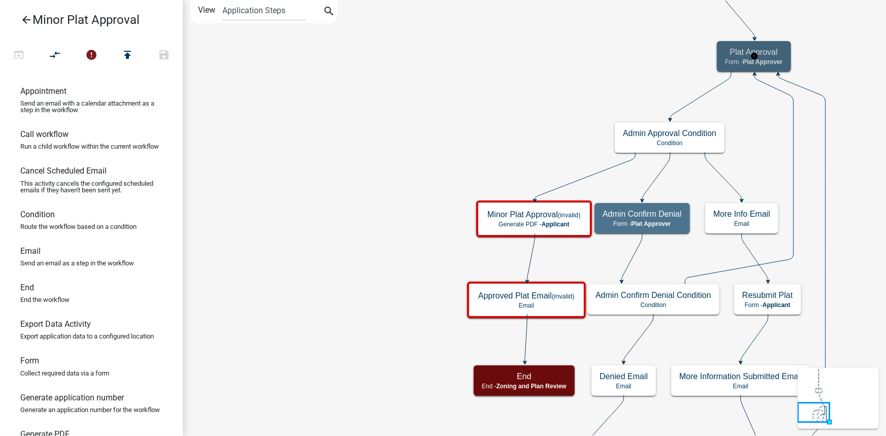
click at [772, 59] on span "Plat Approver" at bounding box center [763, 61] width 40 height 7
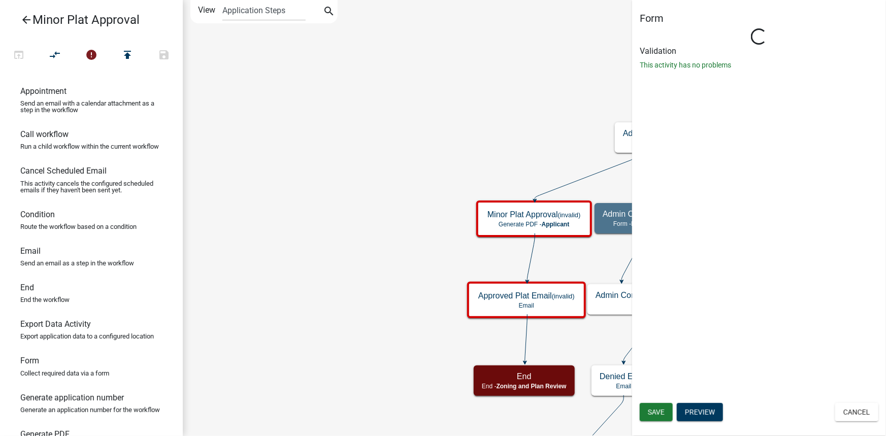
select select "7461662A-C6C2-4397-ADE4-CF6516B7E97D"
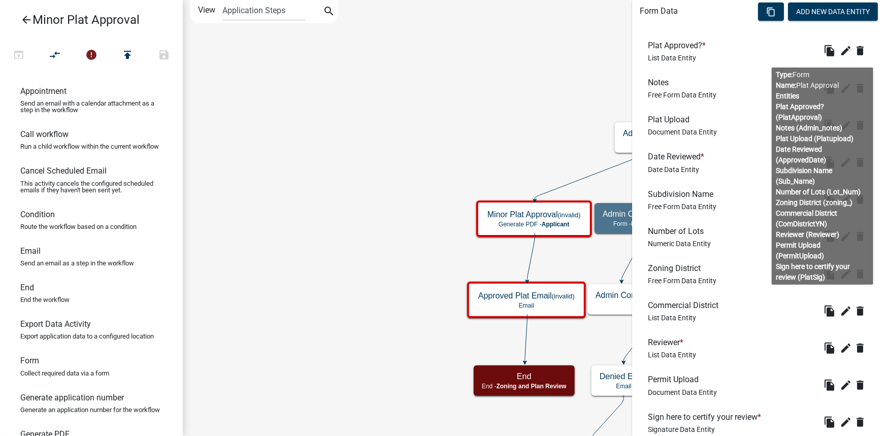
scroll to position [277, 0]
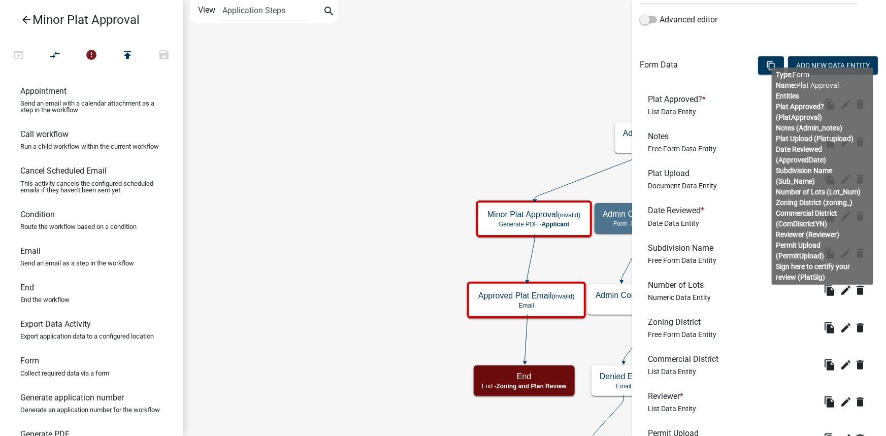
click at [708, 221] on div "Date Reviewed * Date Data Entity" at bounding box center [678, 216] width 60 height 21
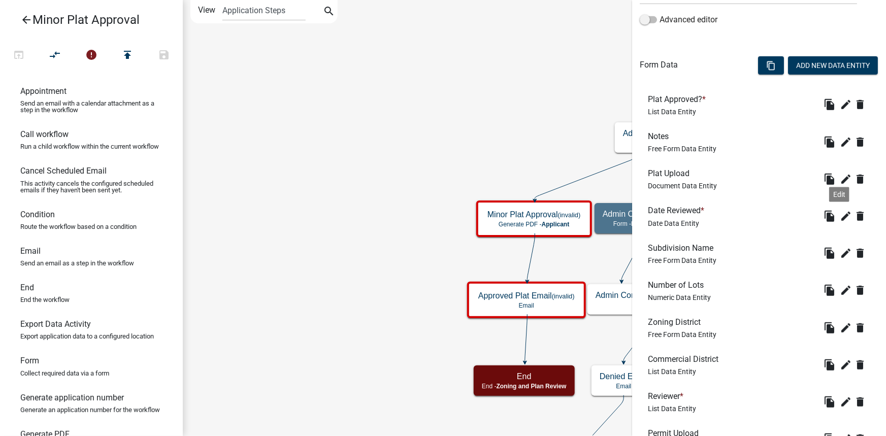
click at [840, 213] on icon "edit" at bounding box center [846, 216] width 12 height 12
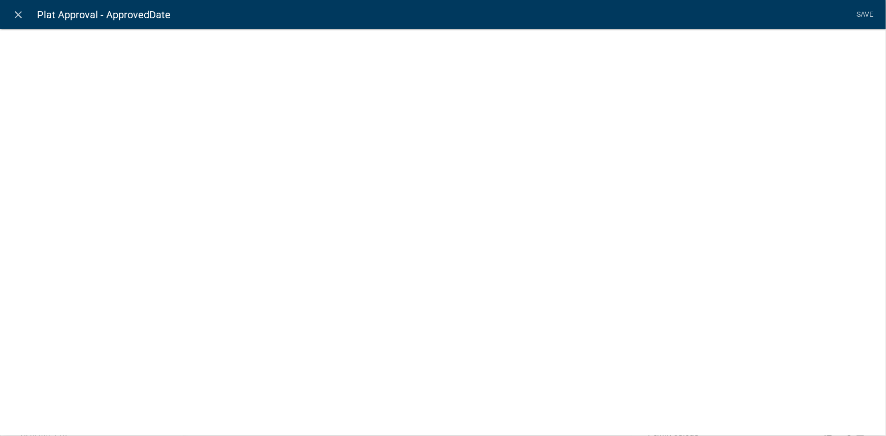
select select "date"
select select
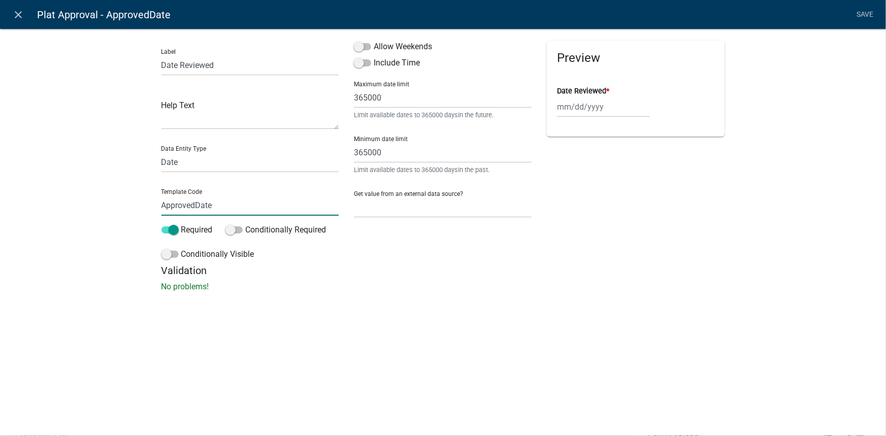
click at [223, 209] on input "ApprovedDate" at bounding box center [250, 205] width 178 height 21
paste input "PPROVADATE"
type input "APPROVADATE"
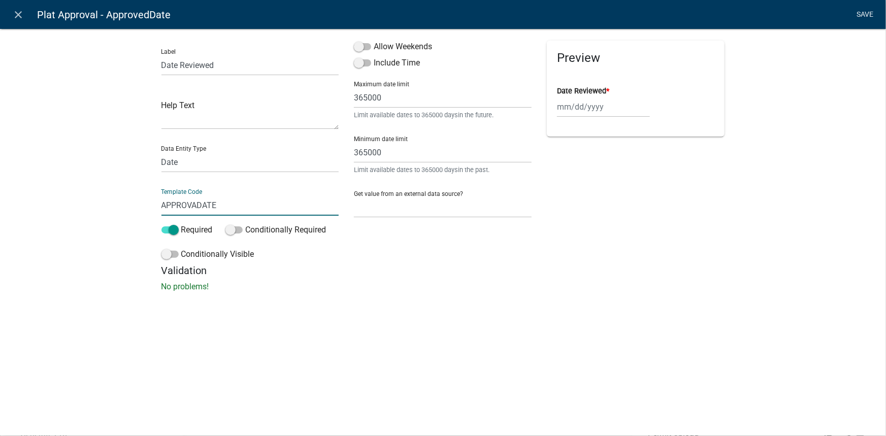
click at [866, 16] on li "Save" at bounding box center [865, 14] width 25 height 19
click at [866, 15] on link "Save" at bounding box center [865, 14] width 25 height 19
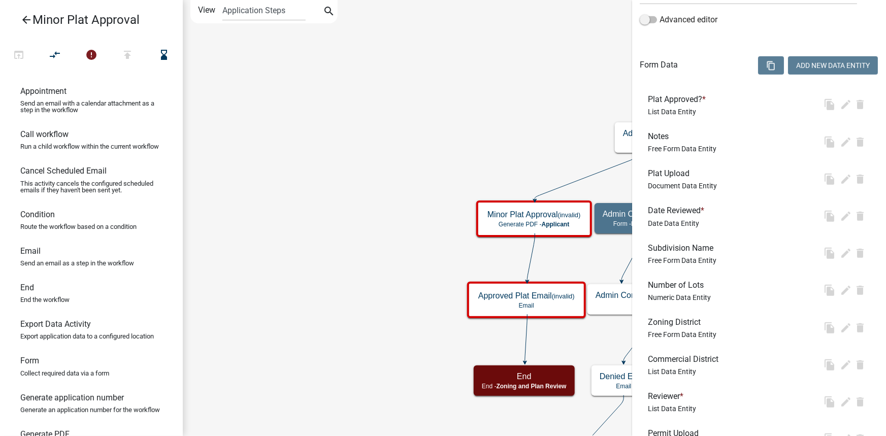
scroll to position [0, 0]
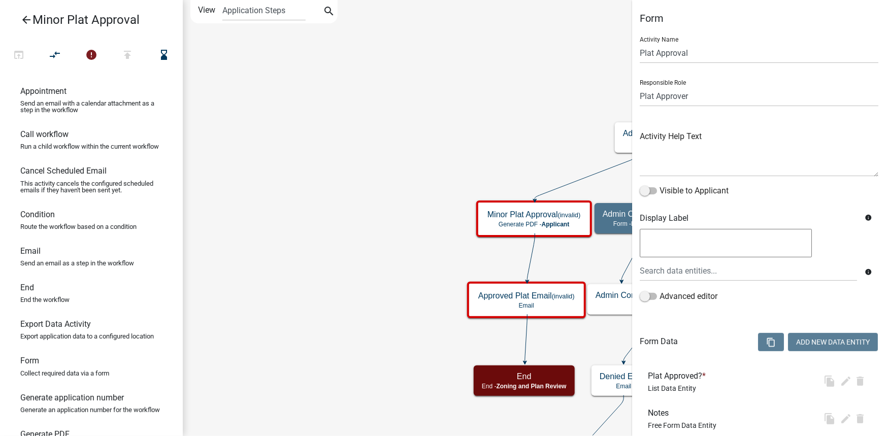
select select "7461662A-C6C2-4397-ADE4-CF6516B7E97D"
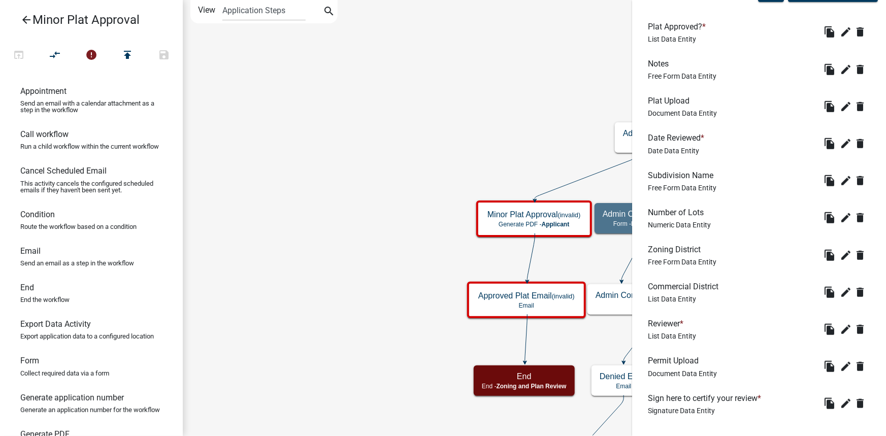
scroll to position [401, 0]
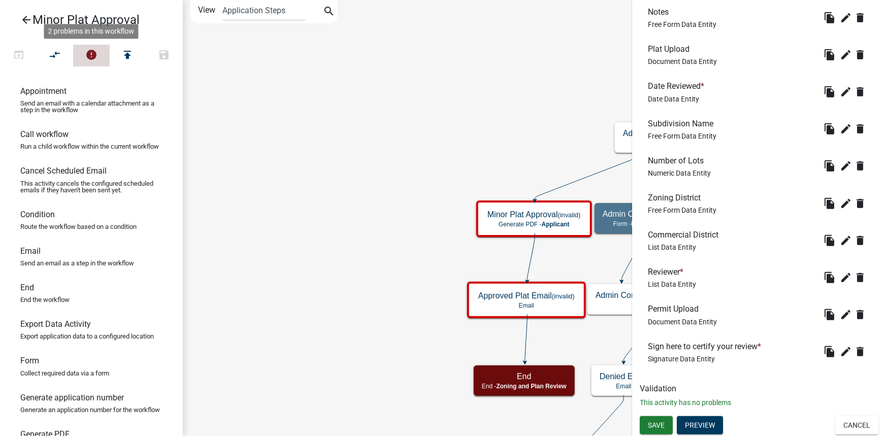
click at [92, 55] on icon "error" at bounding box center [91, 56] width 12 height 14
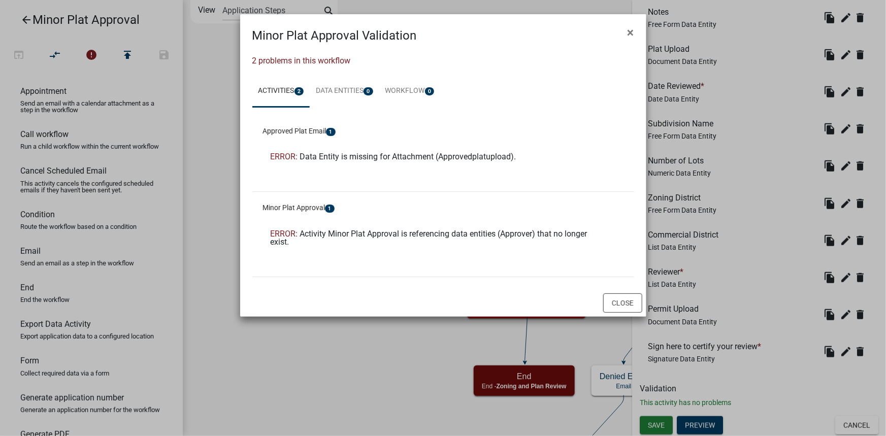
click at [285, 154] on span "ERROR:" at bounding box center [284, 157] width 27 height 10
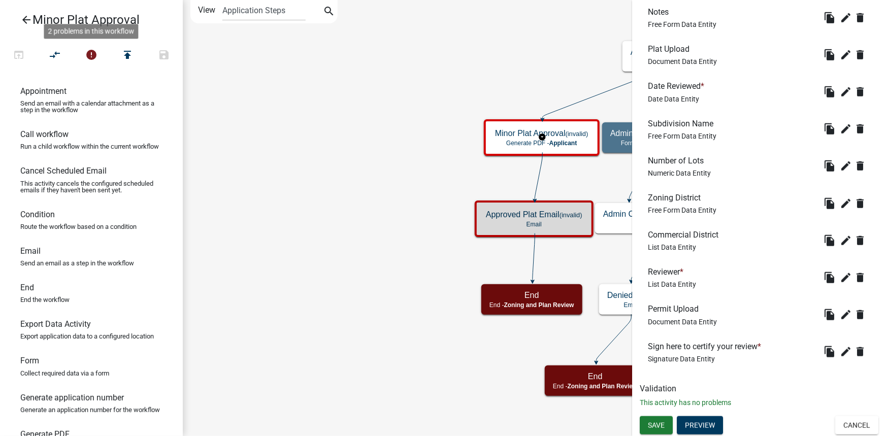
scroll to position [0, 0]
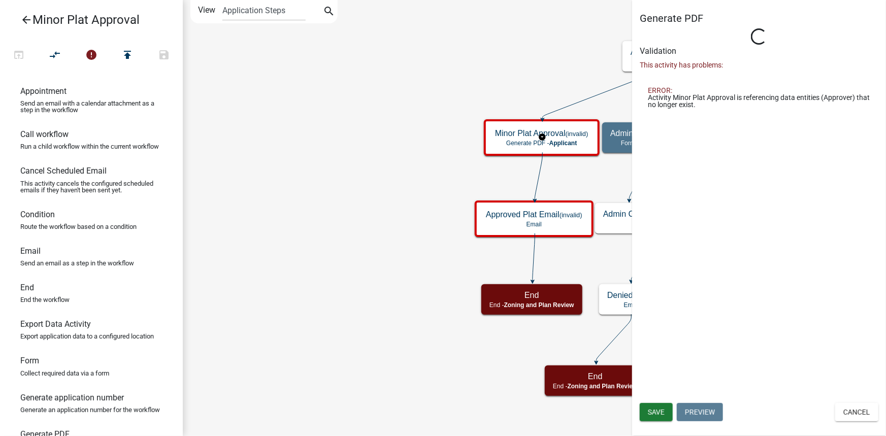
select select "7461662A-C6C2-4397-ADE4-CF6516B7E97D"
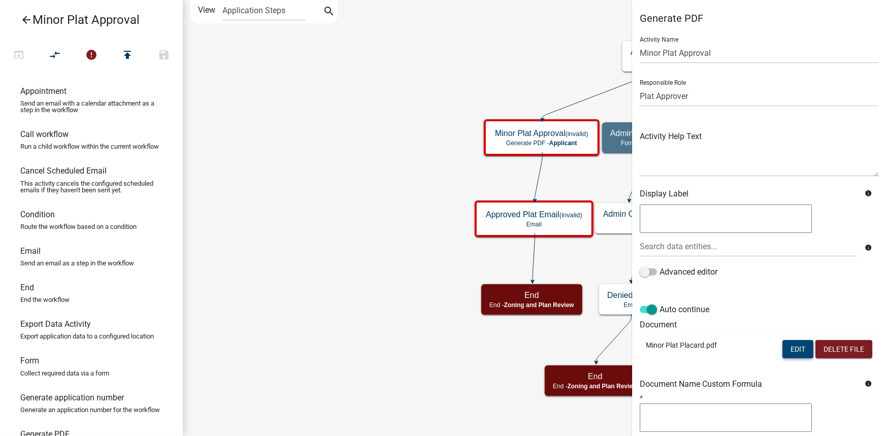
click at [792, 350] on button "Edit" at bounding box center [797, 349] width 31 height 18
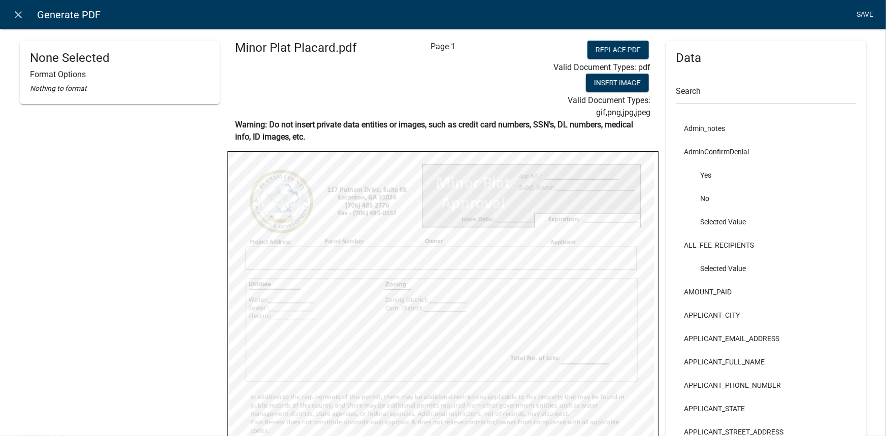
click at [864, 15] on link "Save" at bounding box center [865, 14] width 25 height 19
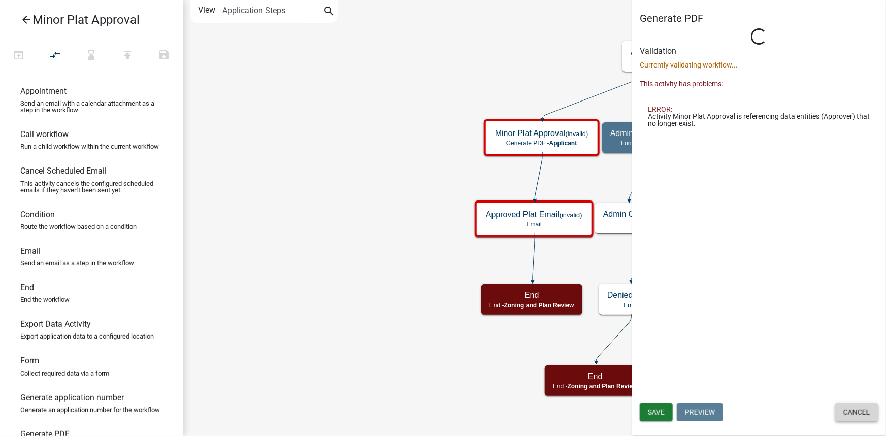
click at [842, 410] on button "Cancel" at bounding box center [856, 412] width 43 height 18
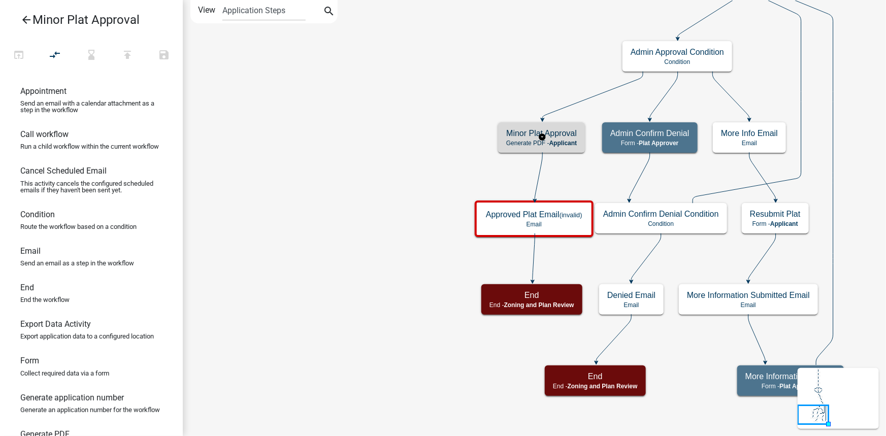
click at [592, 135] on icon "Start Start - Applicant Minor Plat Application Form - Applicant Payment Payment…" at bounding box center [534, 218] width 702 height 435
click at [574, 133] on h5 "Minor Plat Approval" at bounding box center [541, 133] width 71 height 10
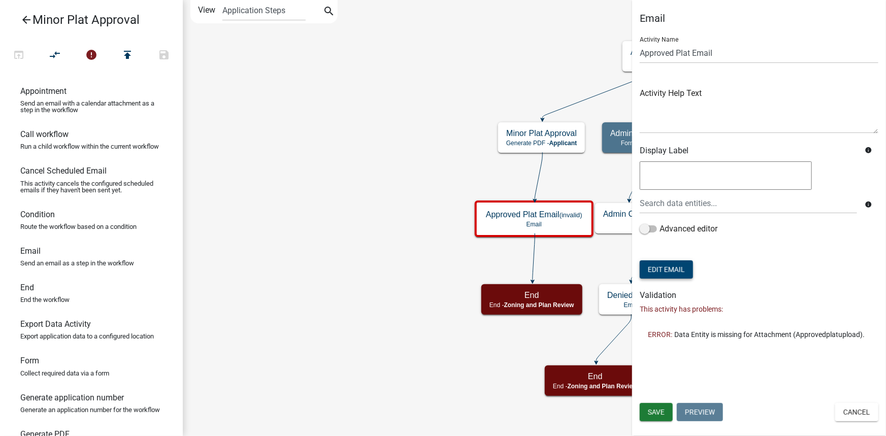
click at [685, 265] on button "Edit Email" at bounding box center [666, 269] width 53 height 18
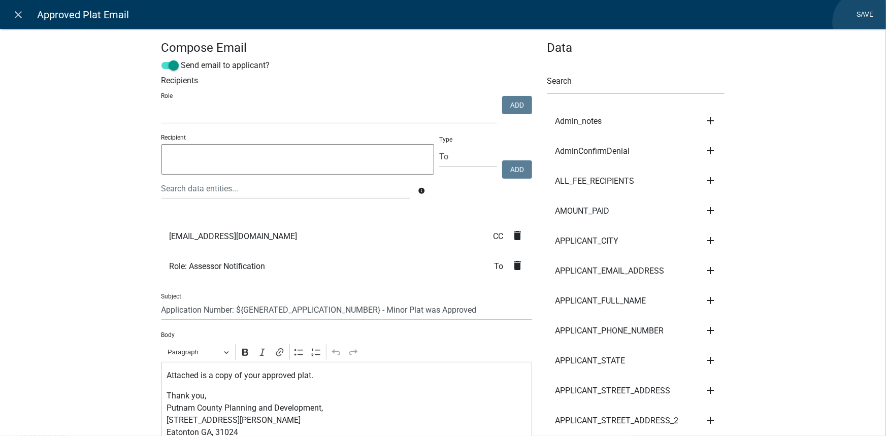
click at [865, 22] on link "Save" at bounding box center [865, 14] width 25 height 19
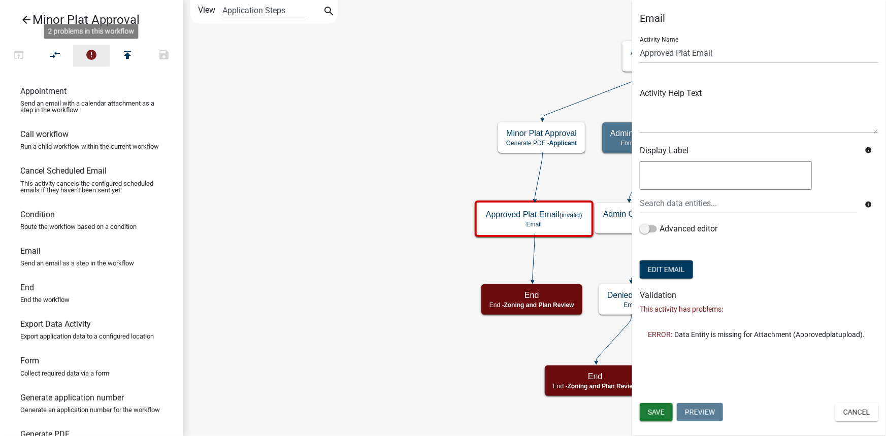
click at [91, 53] on icon "error" at bounding box center [91, 56] width 12 height 14
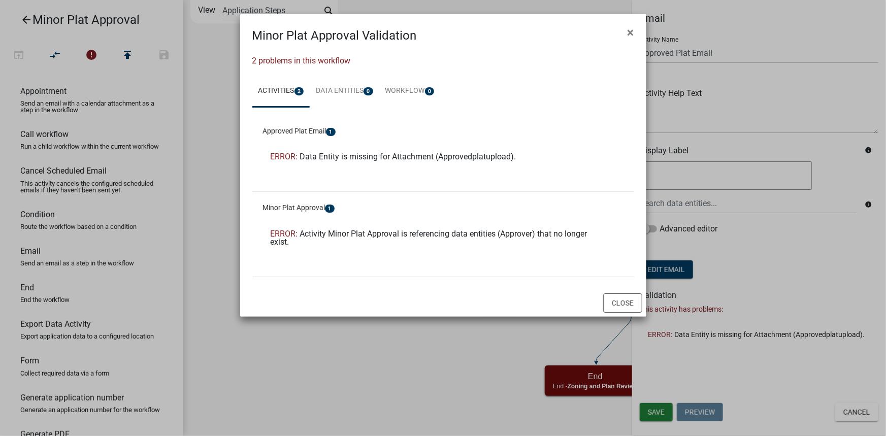
click at [786, 102] on ngb-modal-window "Minor Plat Approval Validation × 2 problems in this workflow Activities 2 Data …" at bounding box center [443, 218] width 886 height 436
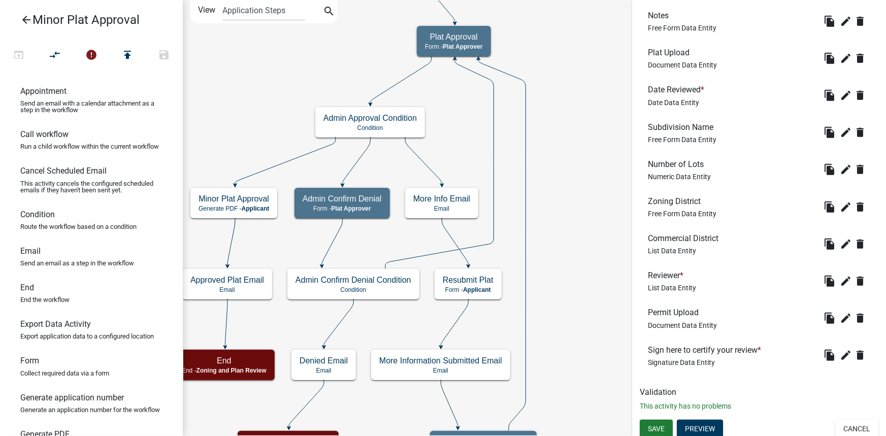
scroll to position [401, 0]
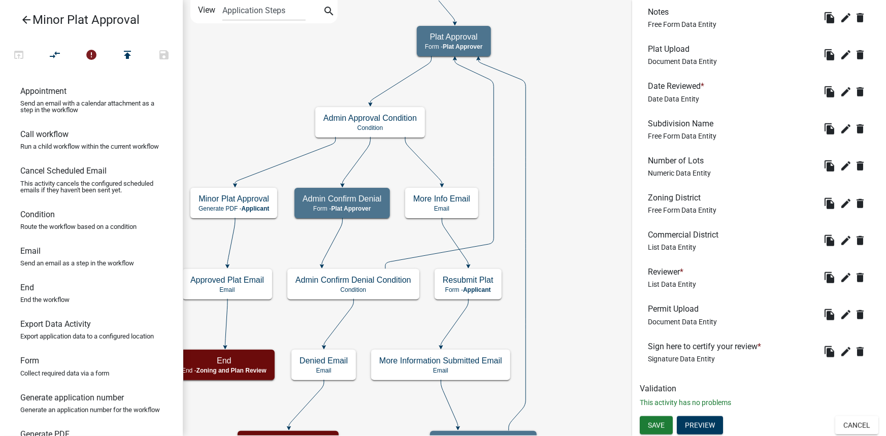
click at [696, 86] on h6 "Date Reviewed *" at bounding box center [678, 86] width 60 height 10
click at [844, 54] on icon "edit" at bounding box center [846, 55] width 12 height 12
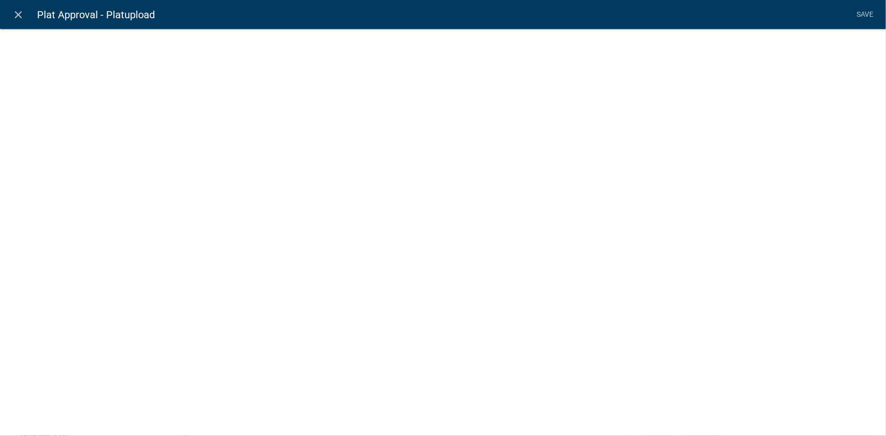
select select "document"
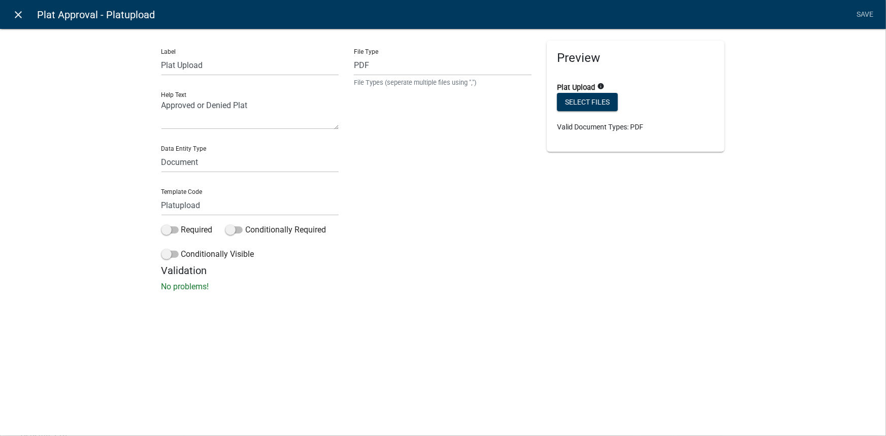
click at [19, 7] on link "close" at bounding box center [18, 14] width 21 height 21
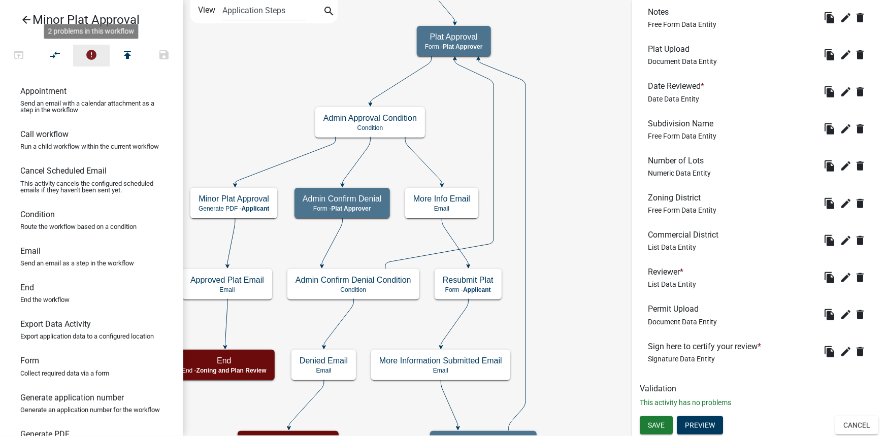
click at [89, 53] on icon "error" at bounding box center [91, 56] width 12 height 14
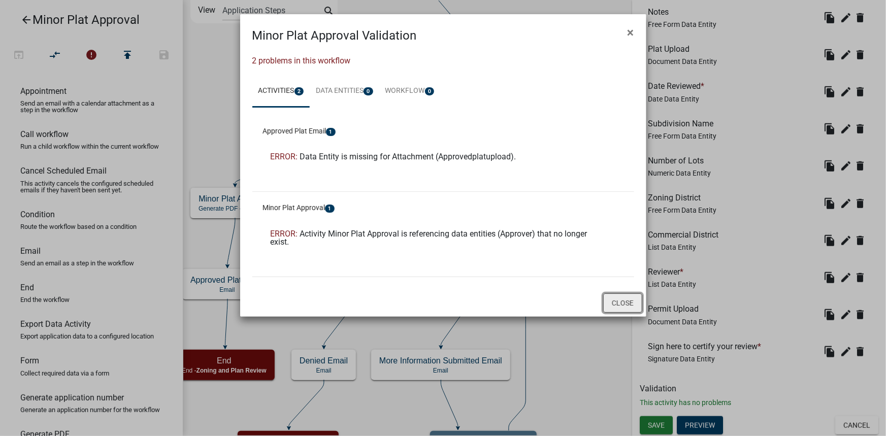
click at [627, 299] on button "Close" at bounding box center [622, 302] width 39 height 19
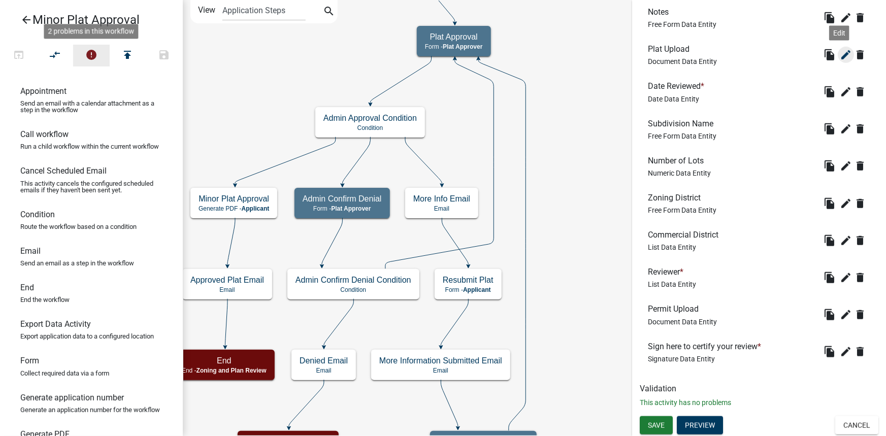
click at [840, 51] on icon "edit" at bounding box center [846, 55] width 12 height 12
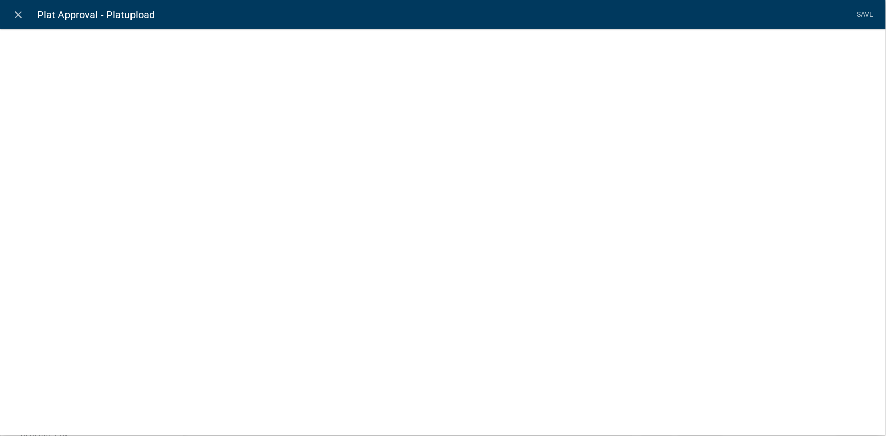
select select "document"
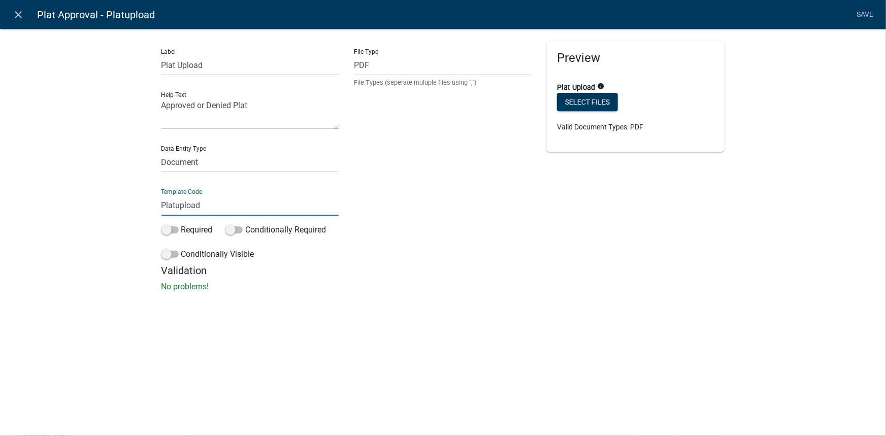
drag, startPoint x: 175, startPoint y: 207, endPoint x: 160, endPoint y: 207, distance: 14.7
click at [160, 207] on div "Label Plat Upload Help Text Approved or Denied Plat Data Entity Type Free Form …" at bounding box center [250, 153] width 193 height 224
type input "Approvedplatupload"
click at [858, 15] on li "Save" at bounding box center [865, 14] width 25 height 19
click at [23, 11] on icon "close" at bounding box center [19, 15] width 12 height 12
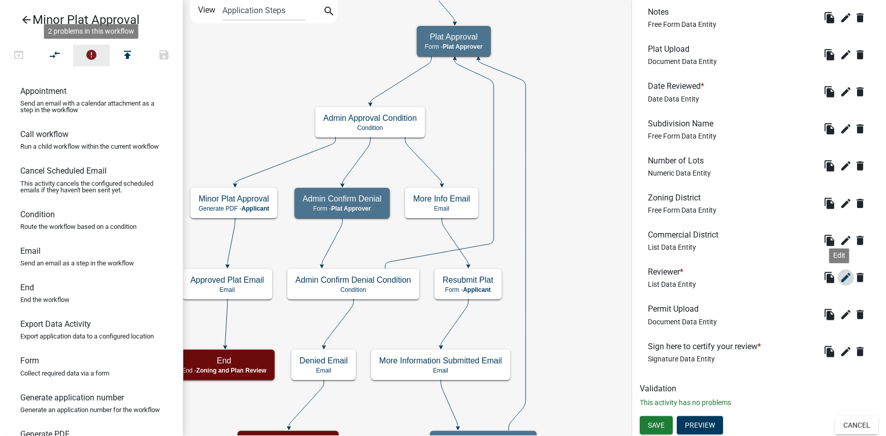
click at [840, 274] on icon "edit" at bounding box center [846, 278] width 12 height 12
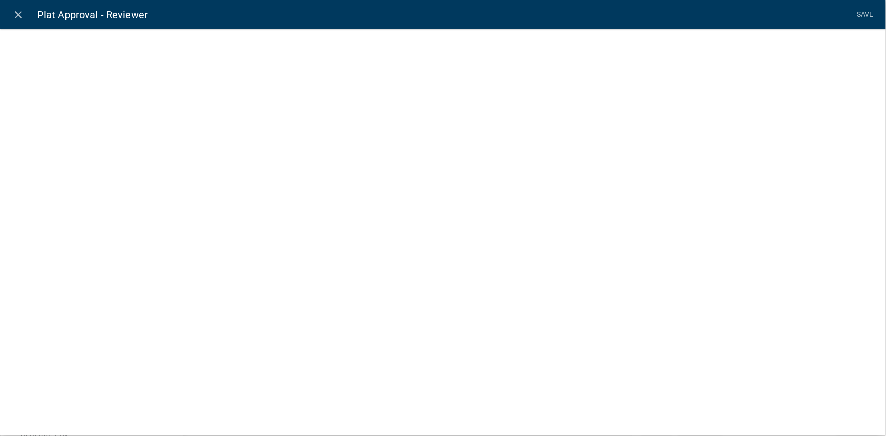
select select "list-data"
select select
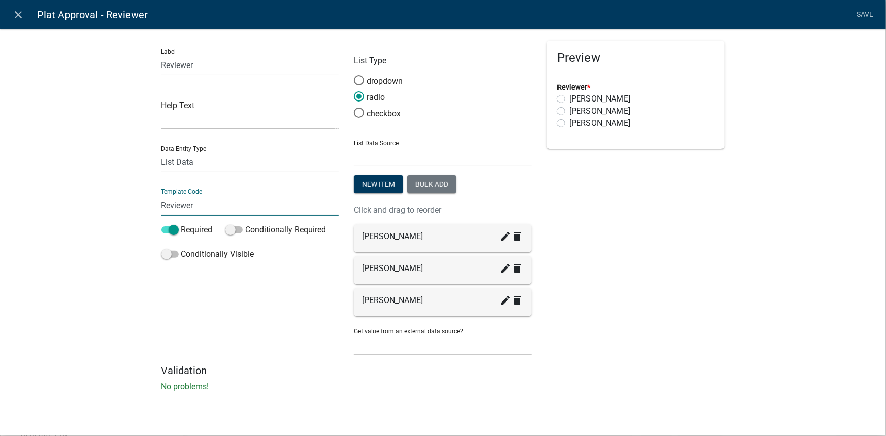
drag, startPoint x: 193, startPoint y: 205, endPoint x: 137, endPoint y: 205, distance: 56.4
click at [137, 205] on div "Label Reviewer Help Text Data Entity Type Free Form Text Document Display Entit…" at bounding box center [443, 213] width 886 height 402
type input "Approver"
click at [857, 8] on li "Save" at bounding box center [865, 14] width 25 height 19
click at [14, 10] on icon "close" at bounding box center [19, 15] width 12 height 12
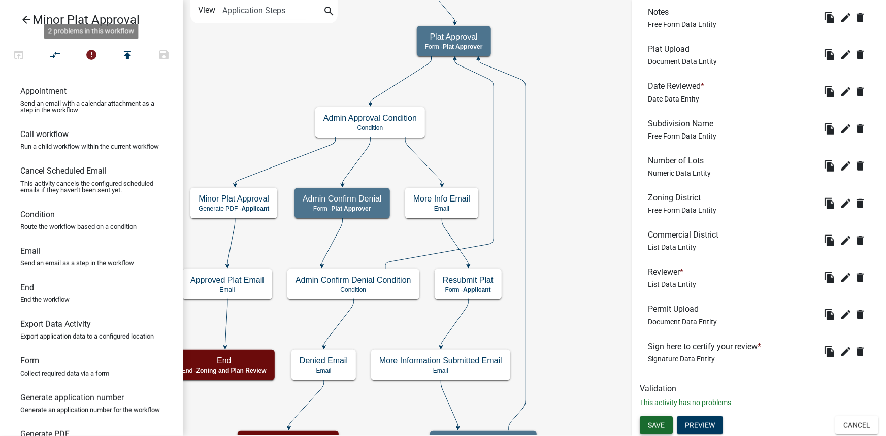
click at [657, 421] on span "Save" at bounding box center [656, 425] width 17 height 8
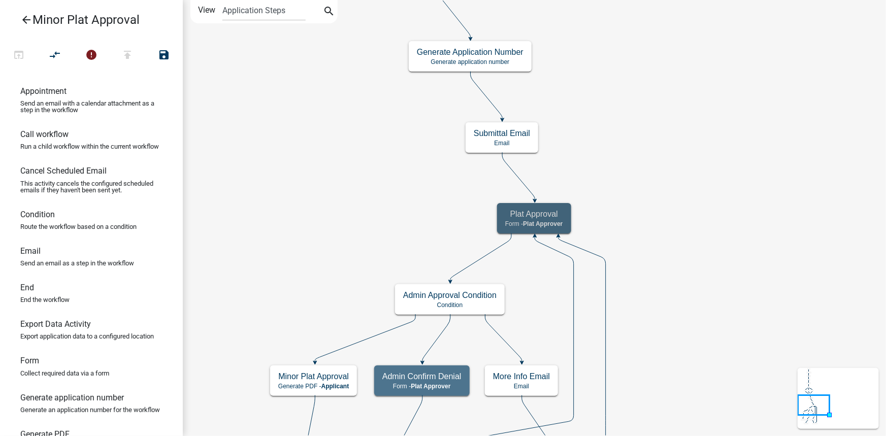
scroll to position [0, 0]
click at [129, 55] on icon "publish" at bounding box center [127, 56] width 12 height 14
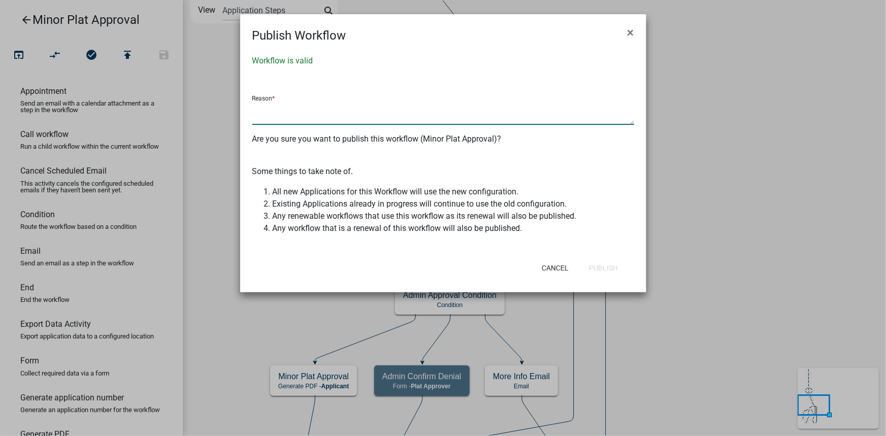
click at [280, 112] on textarea at bounding box center [443, 113] width 382 height 23
type textarea "changes were made"
click at [611, 266] on button "Publish" at bounding box center [603, 268] width 45 height 18
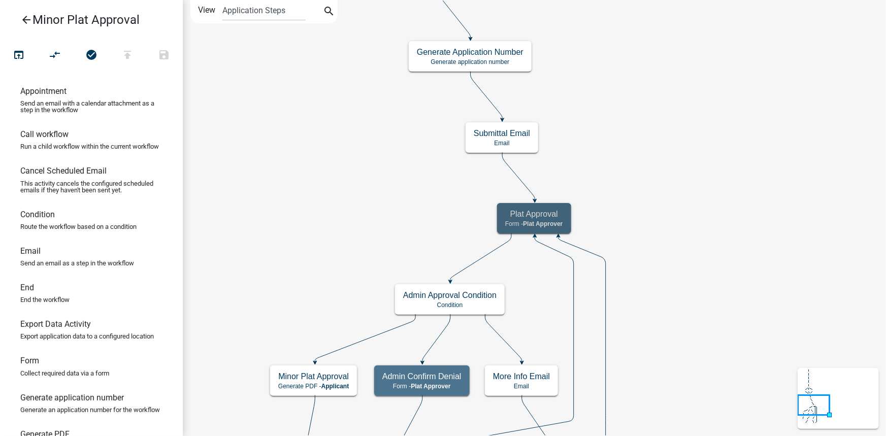
click at [28, 18] on icon "arrow_back" at bounding box center [26, 21] width 12 height 14
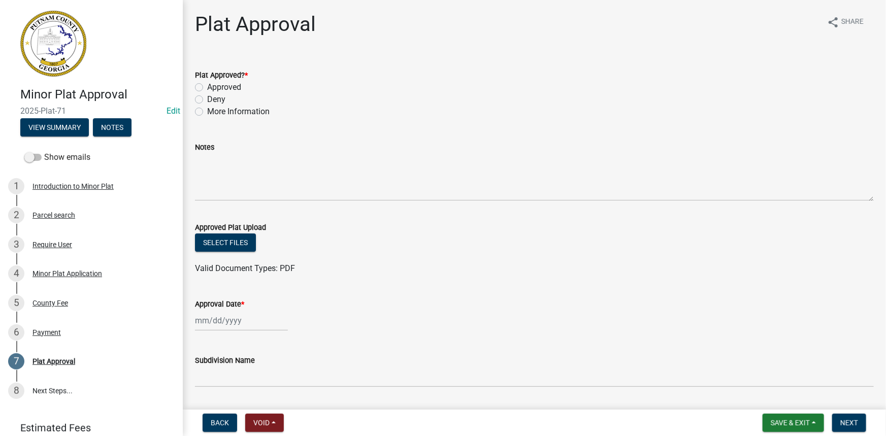
click at [220, 102] on label "Deny" at bounding box center [216, 99] width 18 height 12
click at [214, 100] on input "Deny" at bounding box center [210, 96] width 7 height 7
radio input "true"
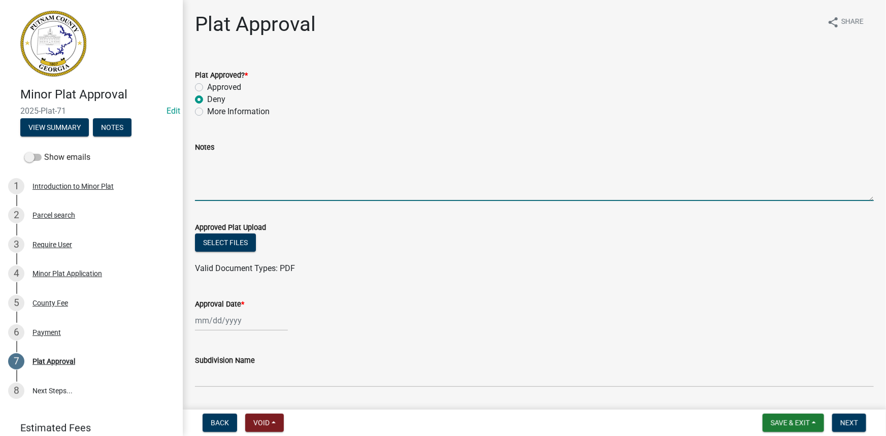
click at [258, 185] on textarea "Notes" at bounding box center [534, 177] width 679 height 48
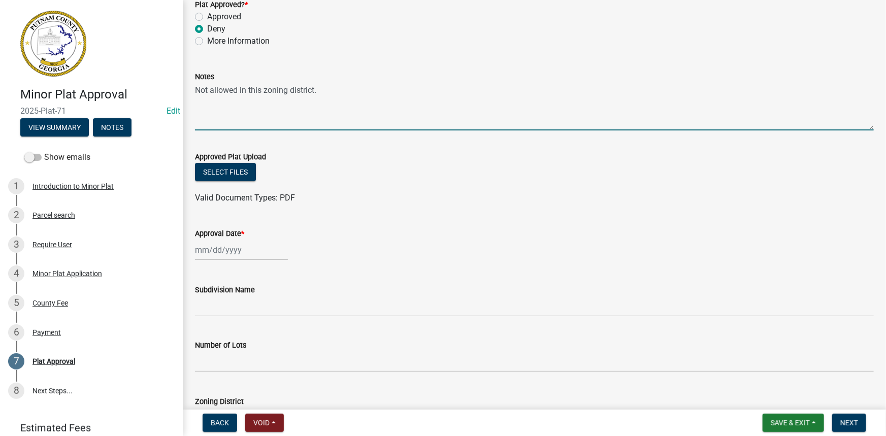
scroll to position [92, 0]
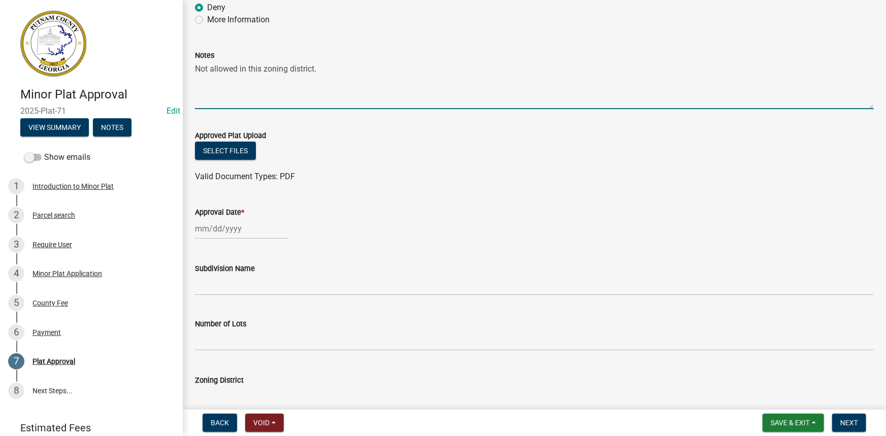
type textarea "Not allowed in this zoning district."
select select "9"
select select "2025"
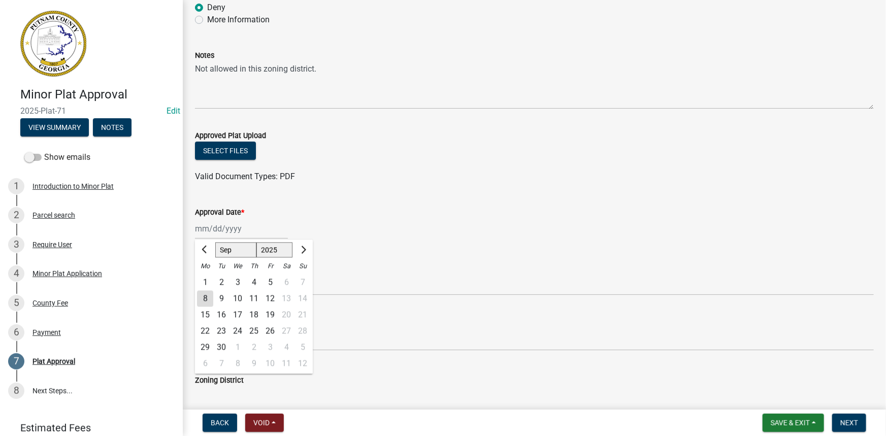
click at [218, 225] on div "Jan Feb Mar Apr May Jun Jul Aug Sep Oct Nov Dec 1525 1526 1527 1528 1529 1530 1…" at bounding box center [241, 228] width 93 height 21
click at [204, 296] on div "8" at bounding box center [205, 299] width 16 height 16
type input "09/08/2025"
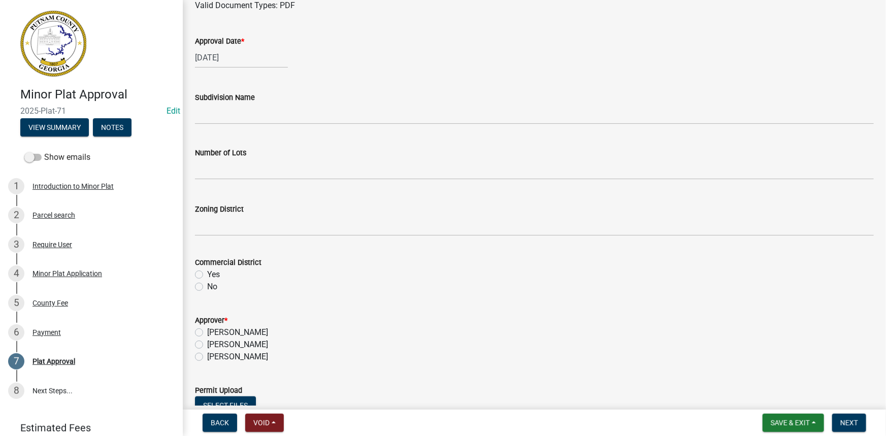
scroll to position [277, 0]
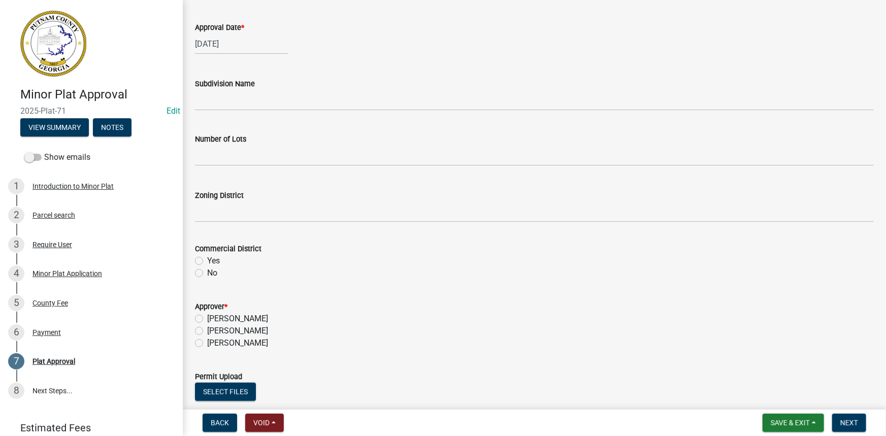
click at [215, 274] on label "No" at bounding box center [212, 273] width 10 height 12
click at [214, 274] on input "No" at bounding box center [210, 270] width 7 height 7
radio input "true"
click at [219, 324] on label "Lisa Jackson" at bounding box center [237, 319] width 61 height 12
click at [214, 319] on input "Lisa Jackson" at bounding box center [210, 316] width 7 height 7
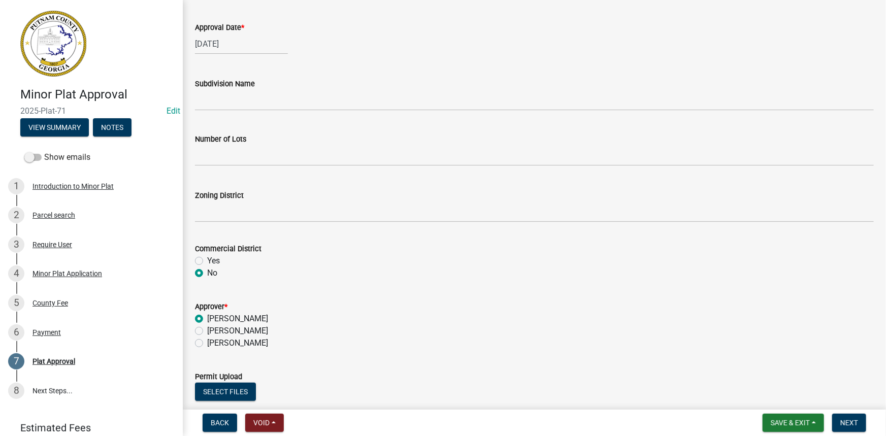
radio input "true"
click at [216, 331] on label "Courtney Andrews" at bounding box center [237, 331] width 61 height 12
click at [214, 331] on input "Courtney Andrews" at bounding box center [210, 328] width 7 height 7
radio input "true"
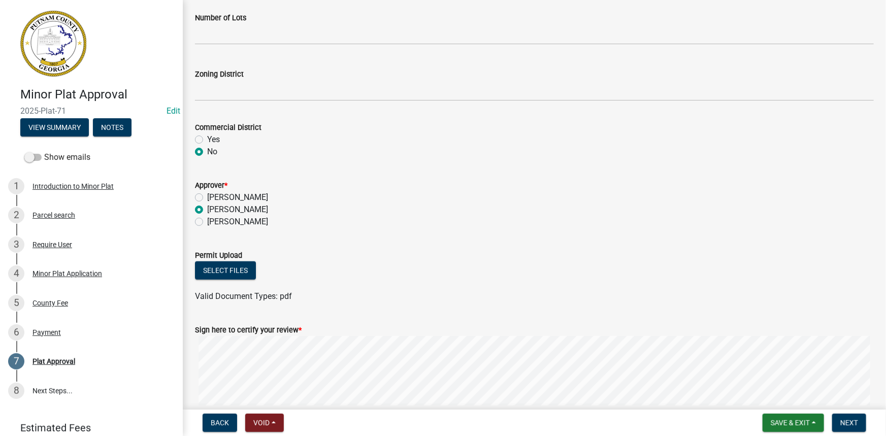
scroll to position [415, 0]
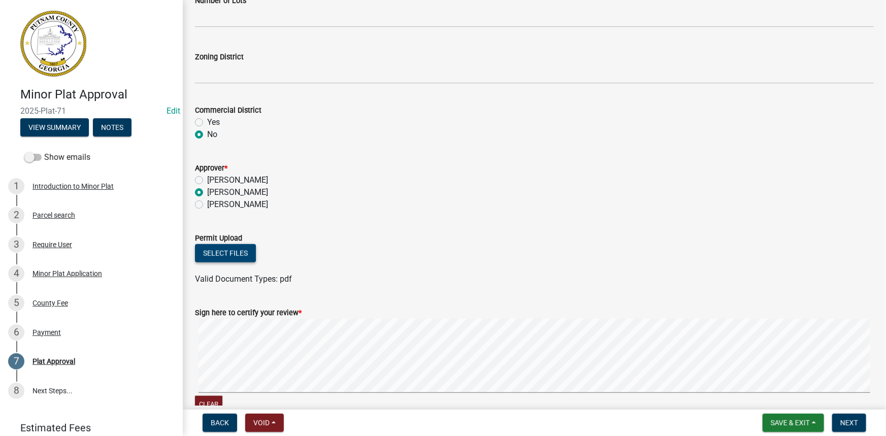
click at [242, 257] on button "Select files" at bounding box center [225, 253] width 61 height 18
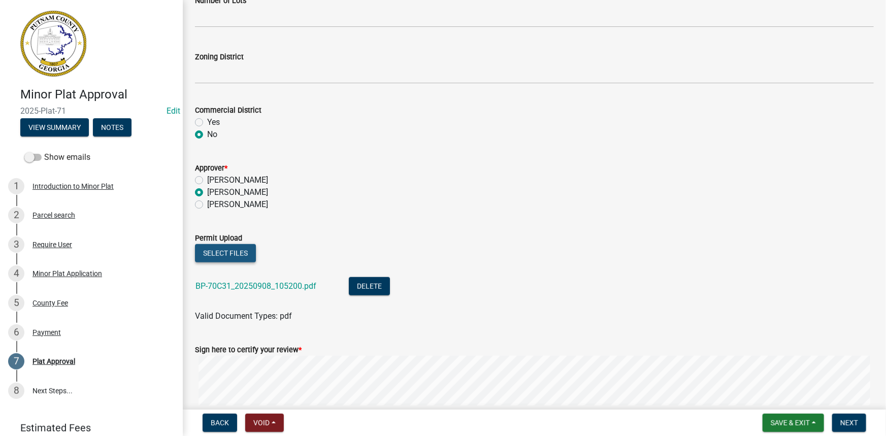
click at [238, 249] on button "Select files" at bounding box center [225, 253] width 61 height 18
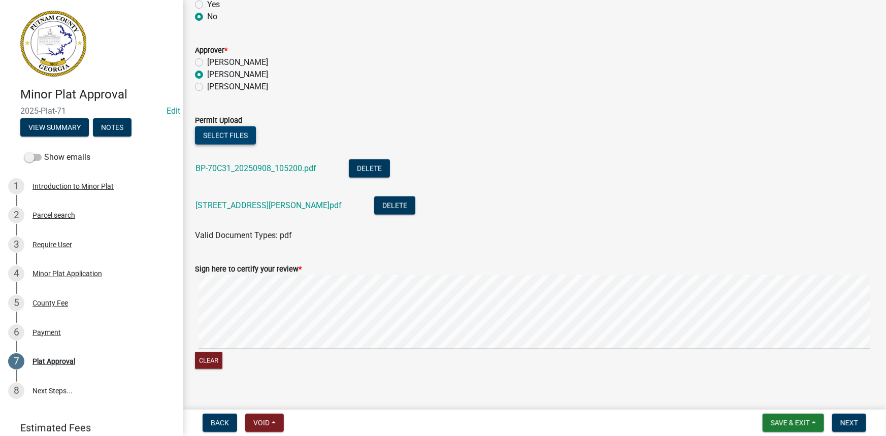
scroll to position [547, 0]
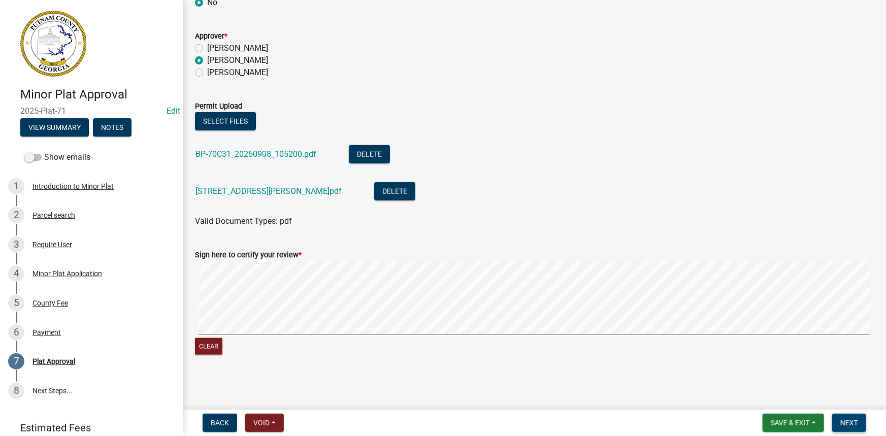
click at [852, 420] on span "Next" at bounding box center [849, 423] width 18 height 8
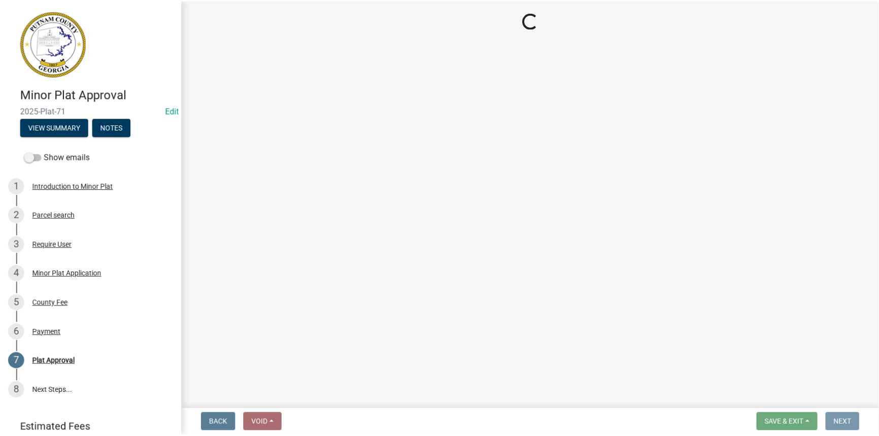
scroll to position [0, 0]
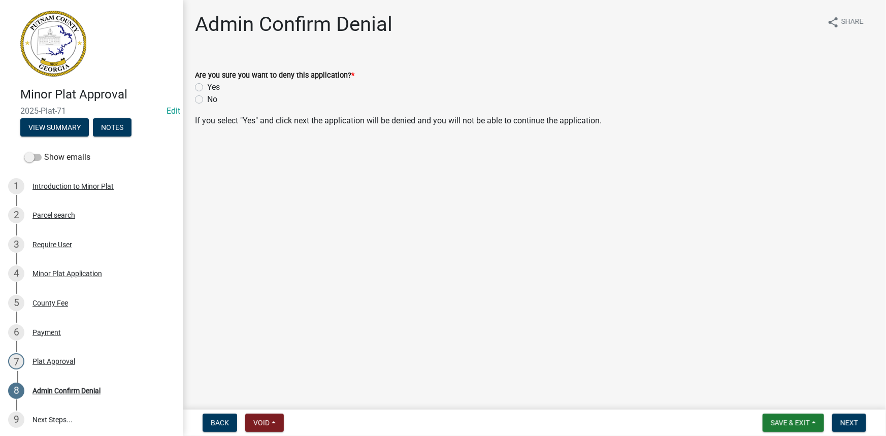
click at [197, 81] on div "Yes" at bounding box center [534, 87] width 679 height 12
click at [207, 84] on label "Yes" at bounding box center [213, 87] width 13 height 12
click at [207, 84] on input "Yes" at bounding box center [210, 84] width 7 height 7
radio input "true"
click at [848, 419] on span "Next" at bounding box center [849, 423] width 18 height 8
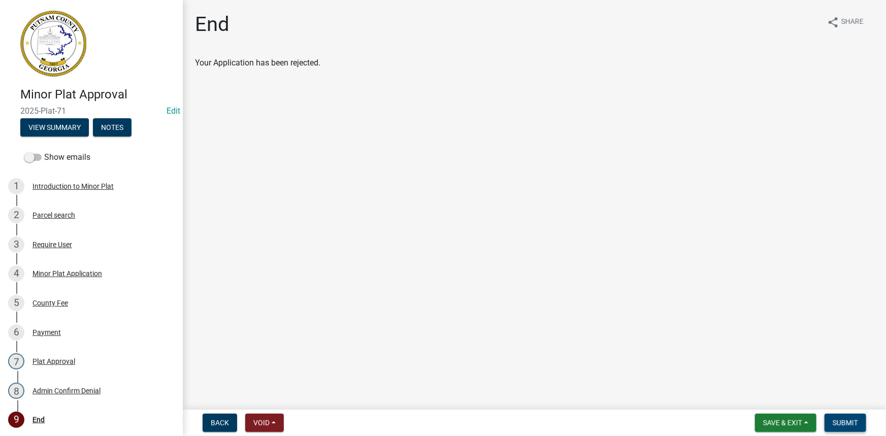
click at [845, 421] on span "Submit" at bounding box center [845, 423] width 25 height 8
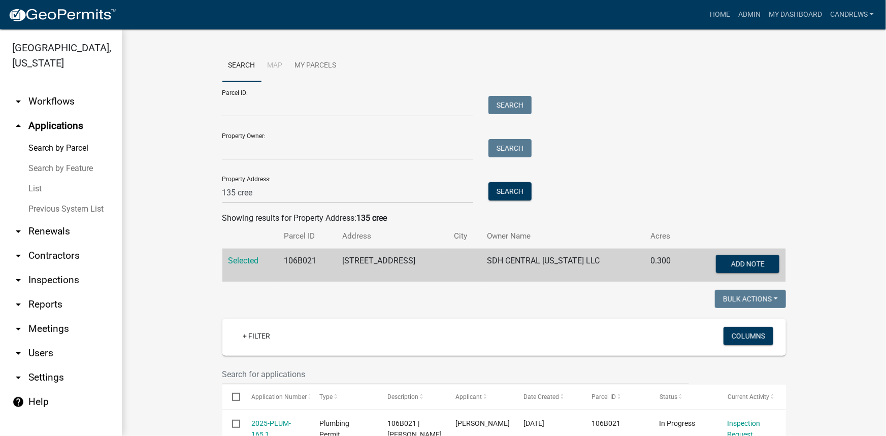
scroll to position [462, 0]
